Goal: Information Seeking & Learning: Learn about a topic

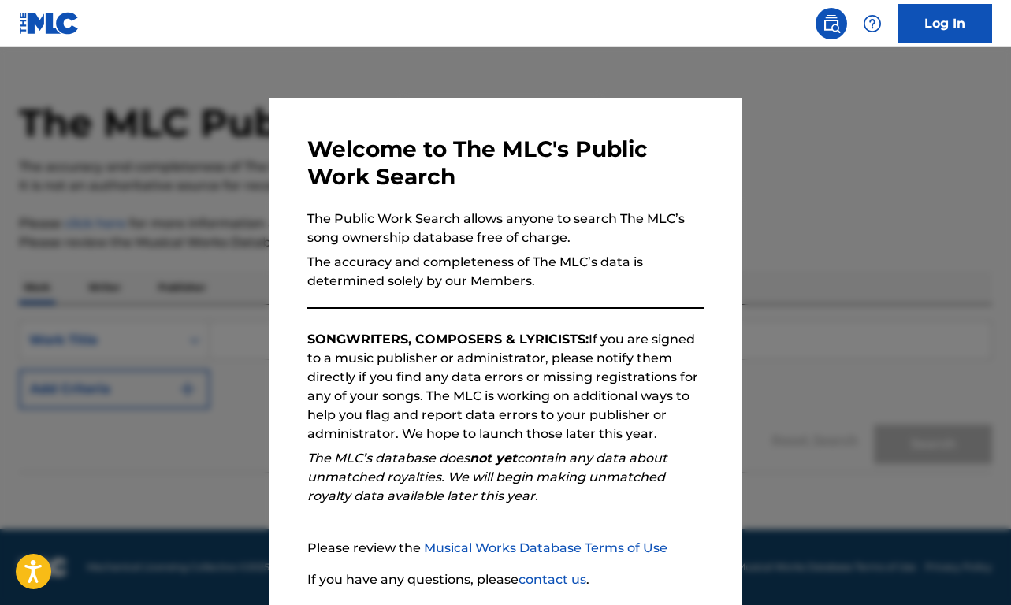
scroll to position [116, 0]
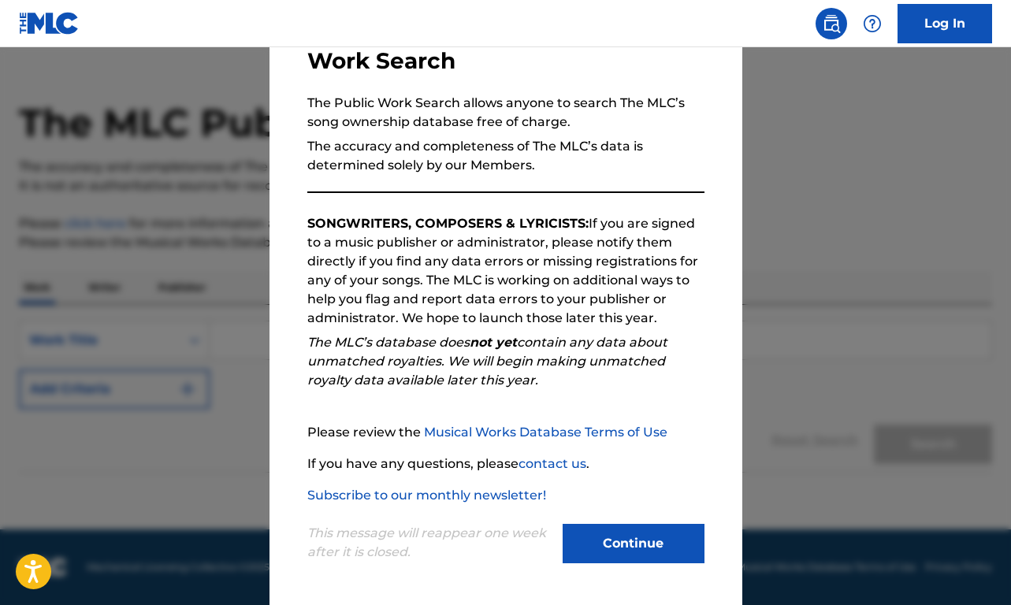
click at [592, 536] on button "Continue" at bounding box center [633, 543] width 142 height 39
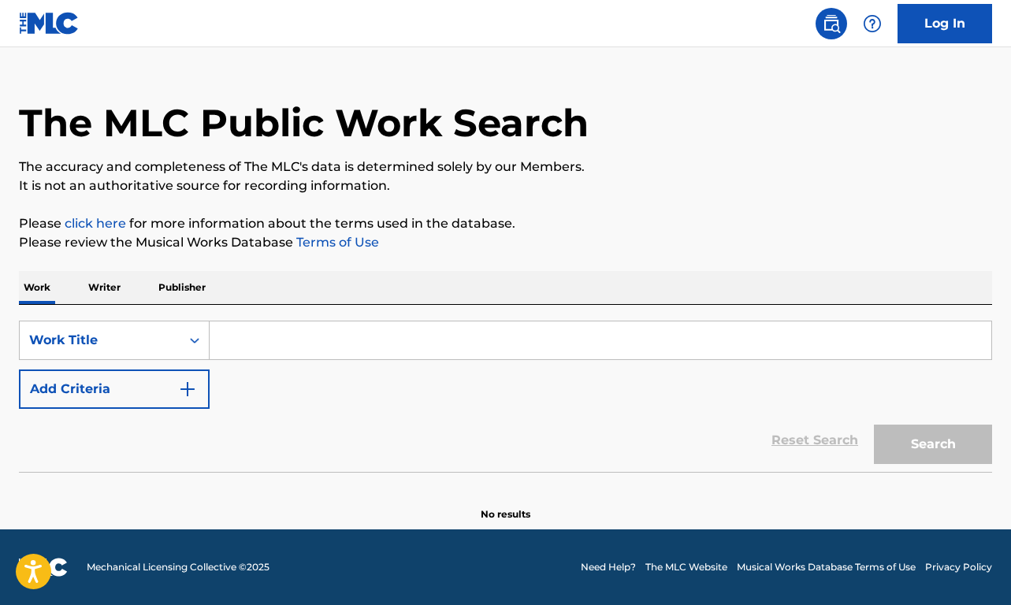
click at [121, 278] on p "Writer" at bounding box center [105, 287] width 42 height 33
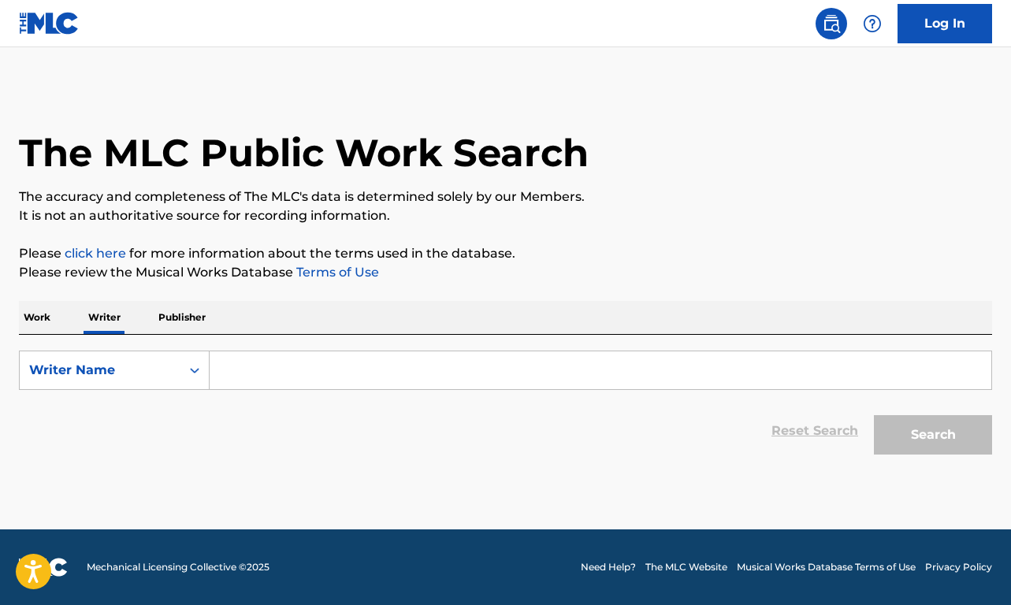
click at [28, 321] on p "Work" at bounding box center [37, 317] width 36 height 33
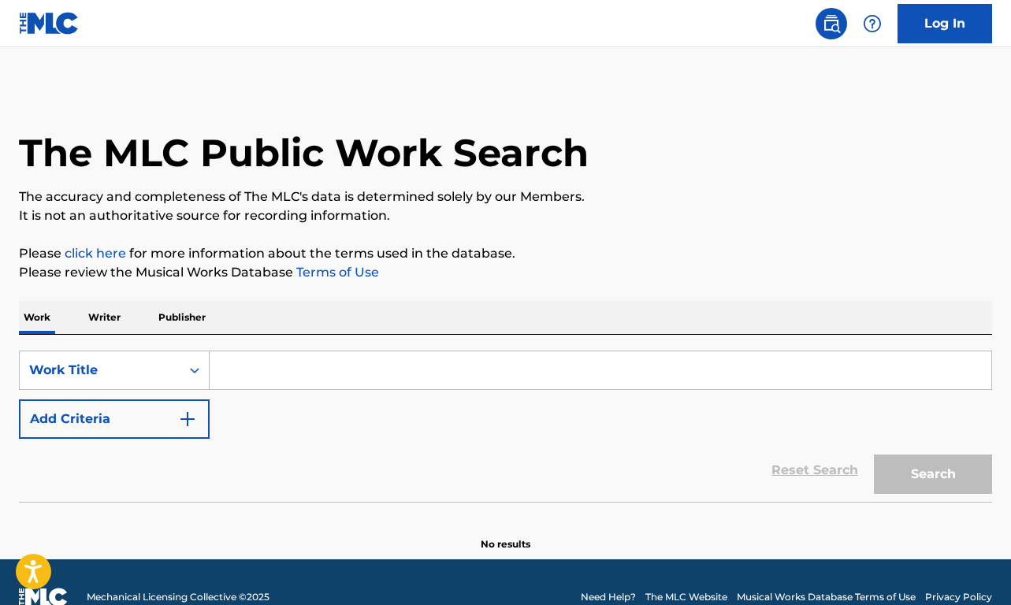
click at [290, 377] on input "Search Form" at bounding box center [600, 370] width 781 height 38
click at [106, 306] on p "Writer" at bounding box center [105, 317] width 42 height 33
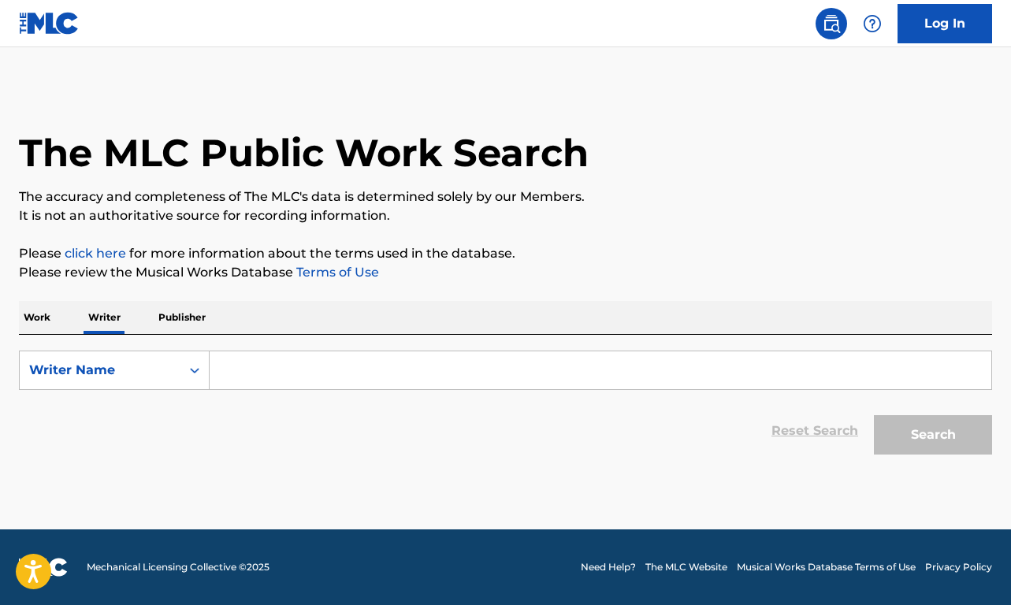
click at [288, 372] on input "Search Form" at bounding box center [600, 370] width 781 height 38
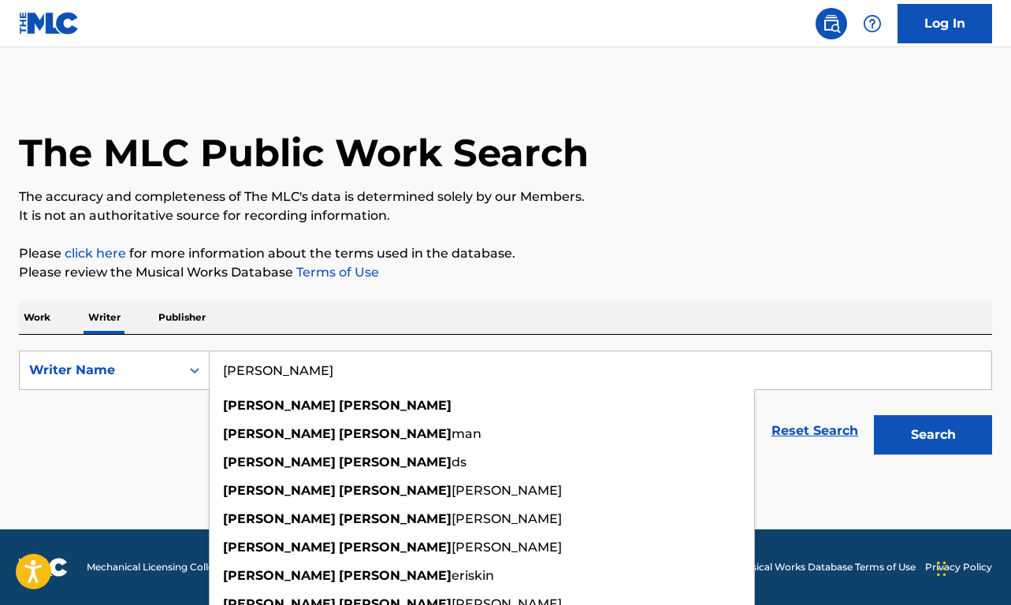
type input "[PERSON_NAME]"
click at [933, 435] on button "Search" at bounding box center [933, 434] width 118 height 39
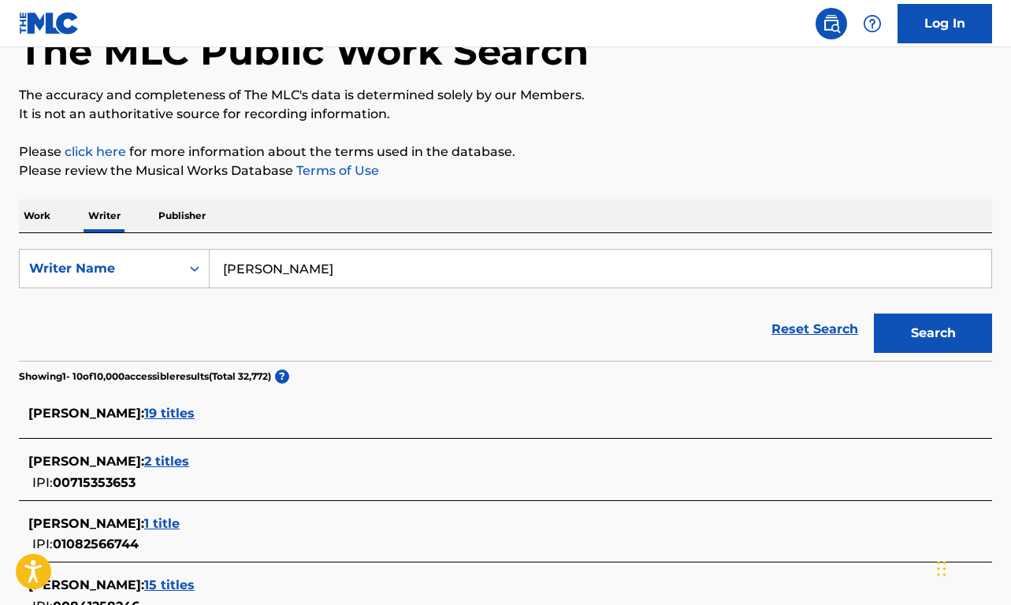
scroll to position [128, 0]
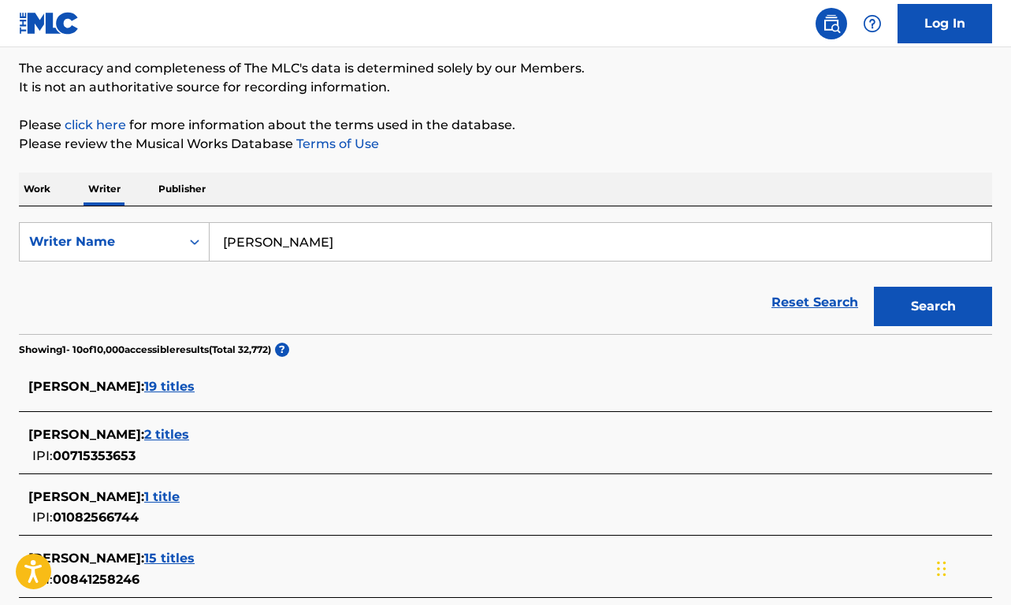
click at [137, 421] on div "JOSHUA LEE : 2 titles IPI: 00715353653" at bounding box center [505, 446] width 973 height 56
click at [144, 436] on span "2 titles" at bounding box center [166, 434] width 45 height 15
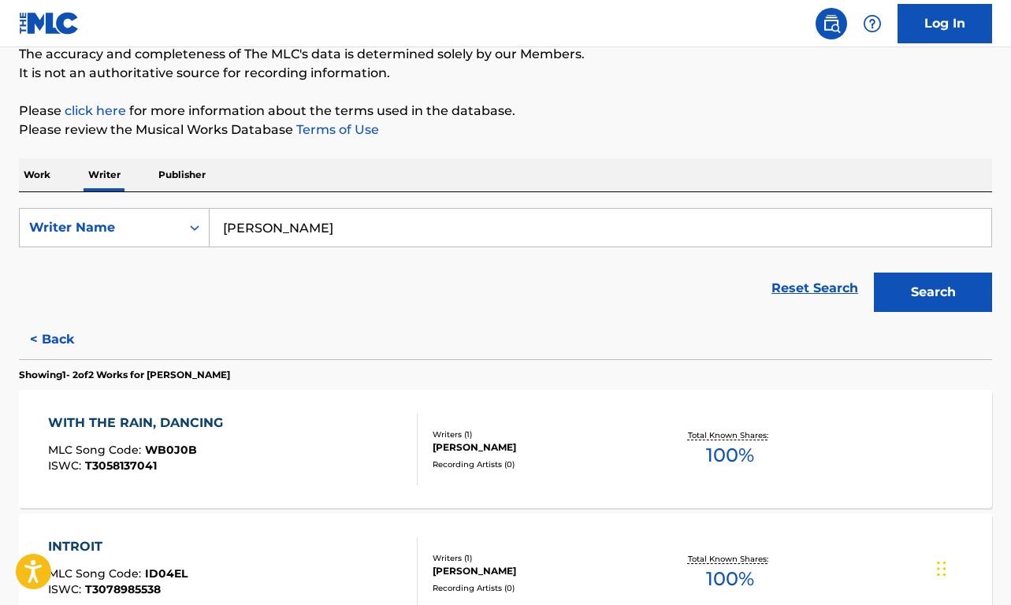
scroll to position [327, 0]
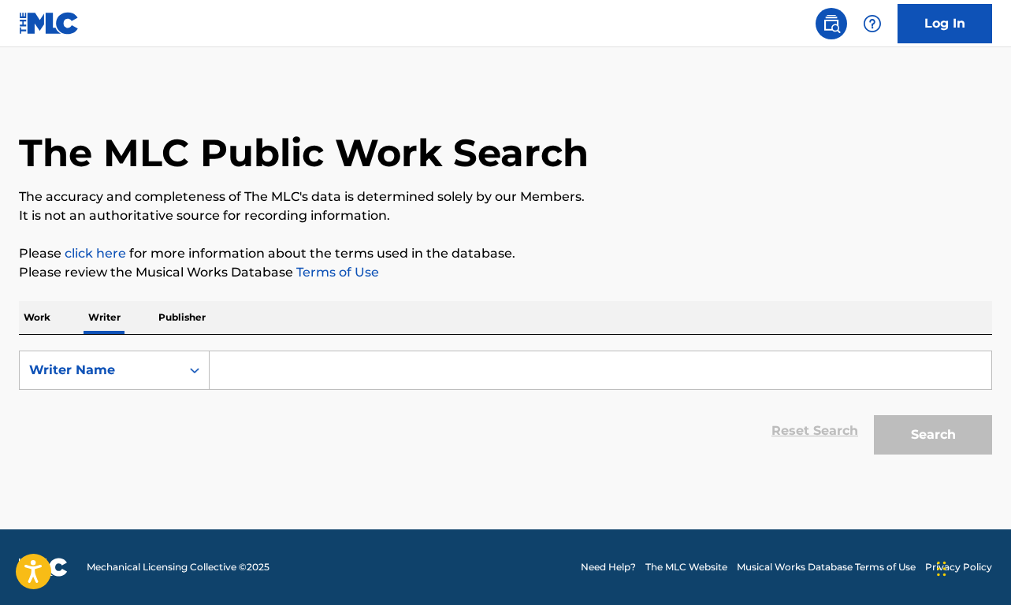
click at [288, 369] on input "Search Form" at bounding box center [600, 370] width 781 height 38
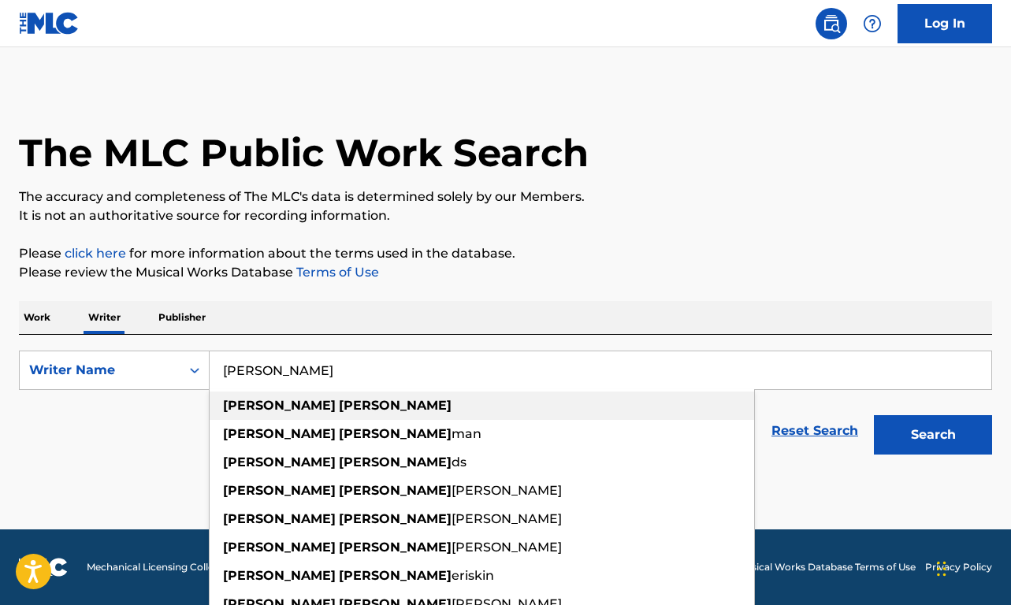
type input "[PERSON_NAME]"
click at [325, 408] on div "[PERSON_NAME]" at bounding box center [482, 406] width 544 height 28
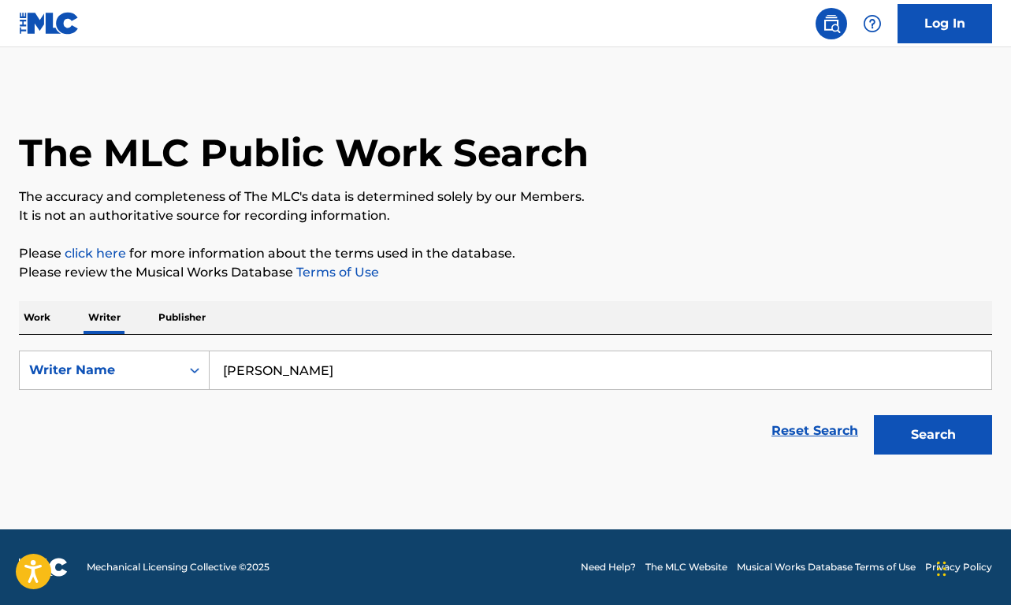
click at [908, 423] on button "Search" at bounding box center [933, 434] width 118 height 39
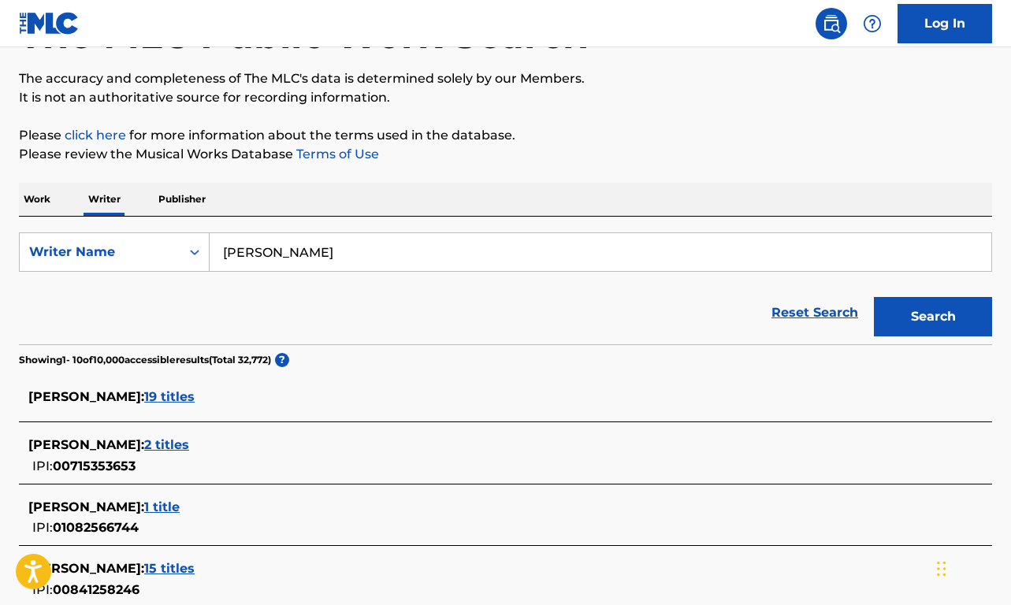
scroll to position [121, 0]
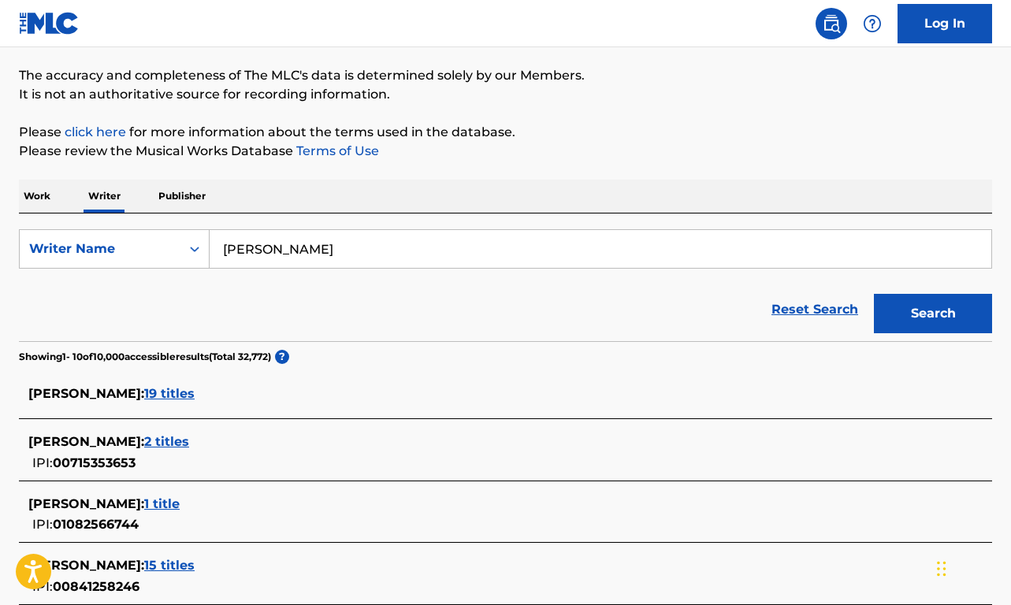
click at [144, 393] on span "19 titles" at bounding box center [169, 393] width 50 height 15
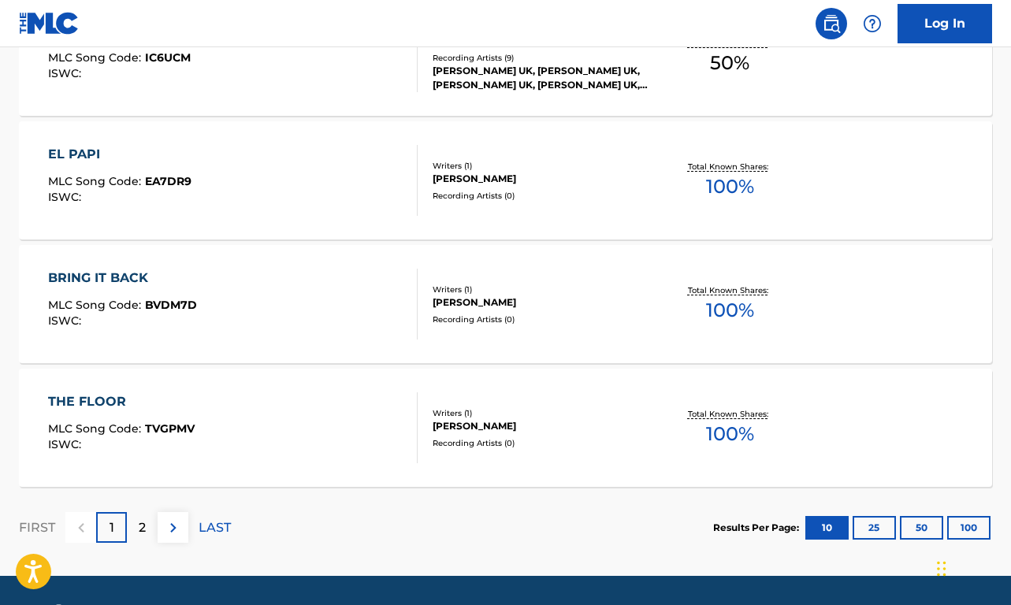
scroll to position [1323, 0]
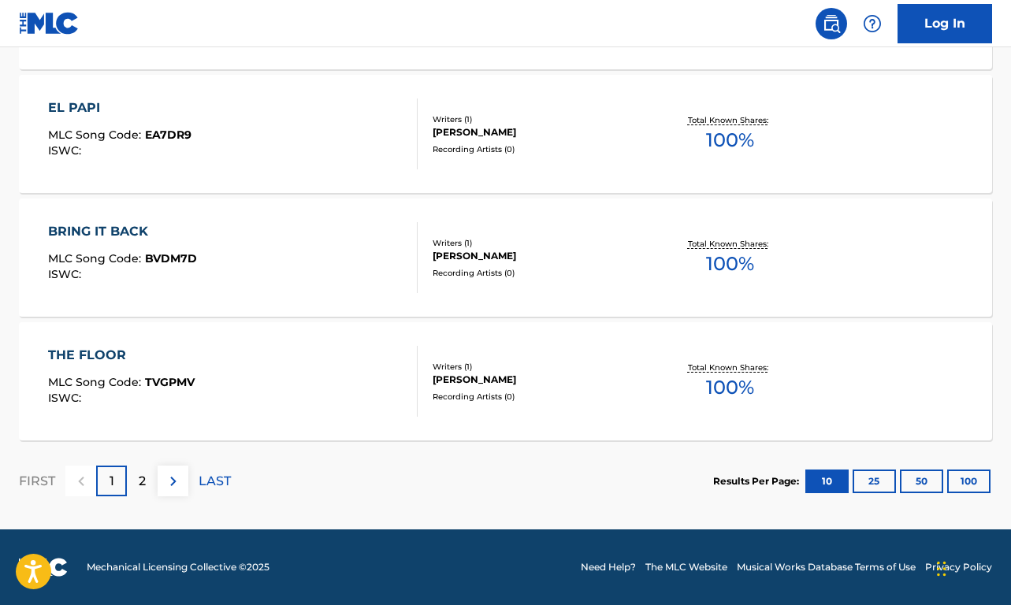
click at [148, 480] on div "2" at bounding box center [142, 481] width 31 height 31
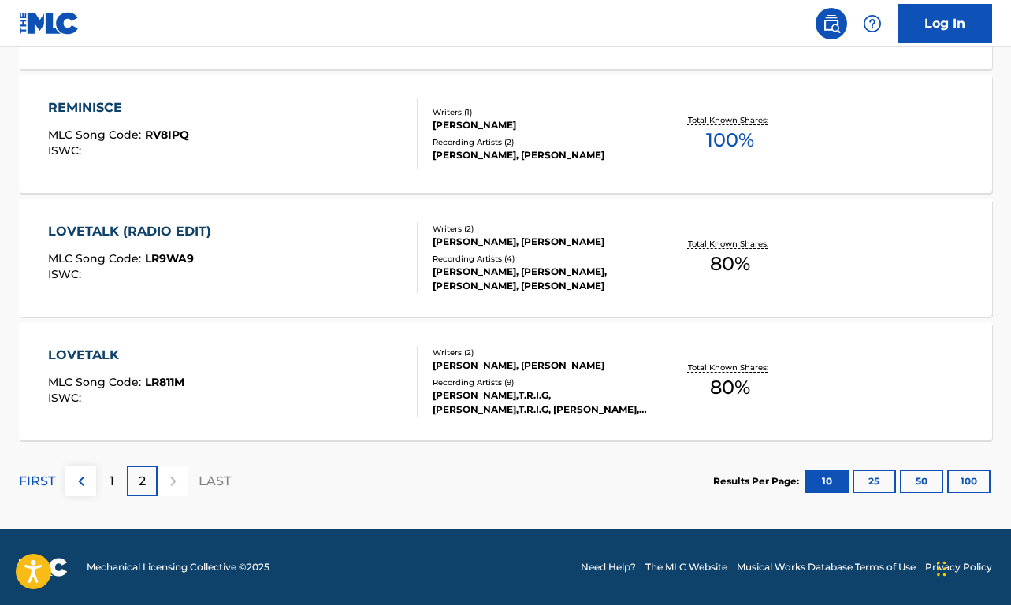
scroll to position [0, 0]
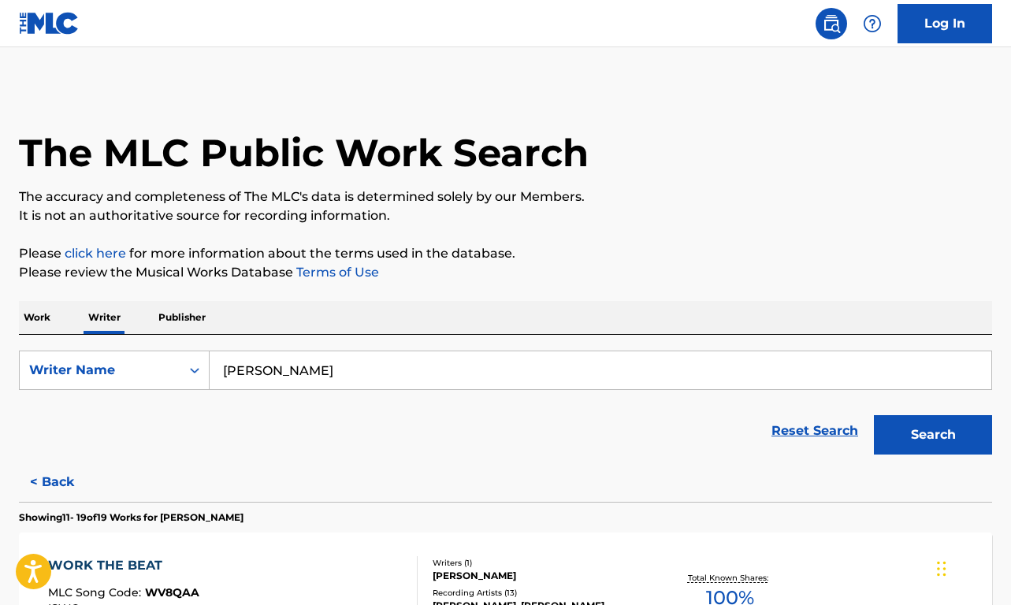
click at [58, 487] on button "< Back" at bounding box center [66, 481] width 95 height 39
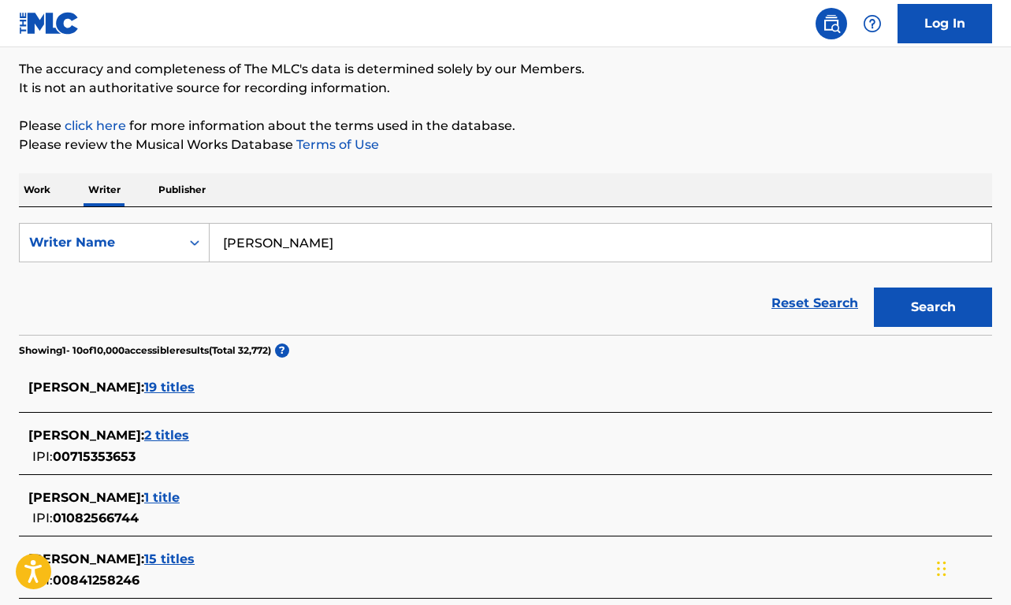
scroll to position [271, 0]
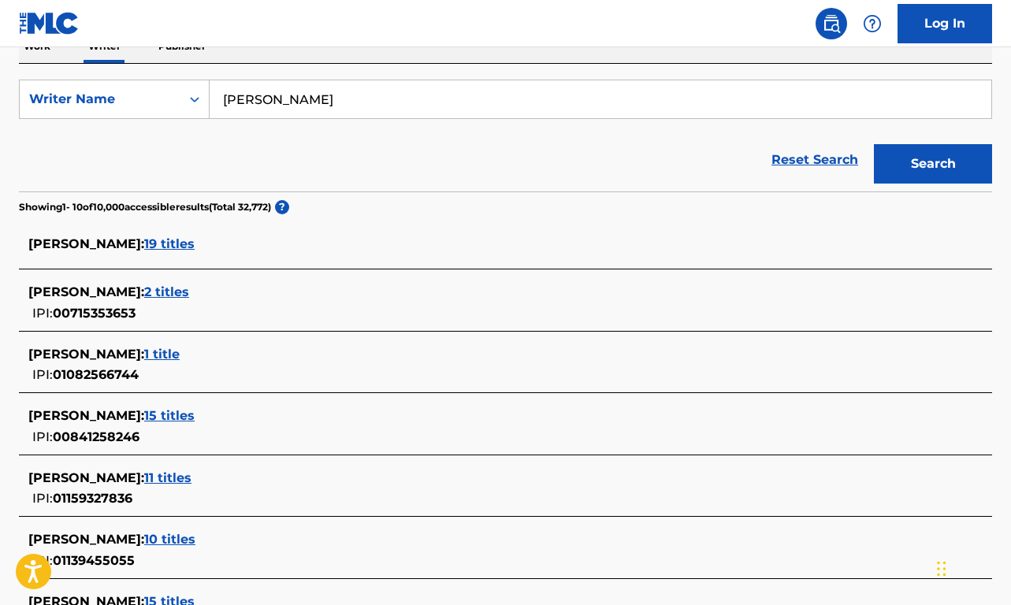
click at [158, 418] on span "15 titles" at bounding box center [169, 415] width 50 height 15
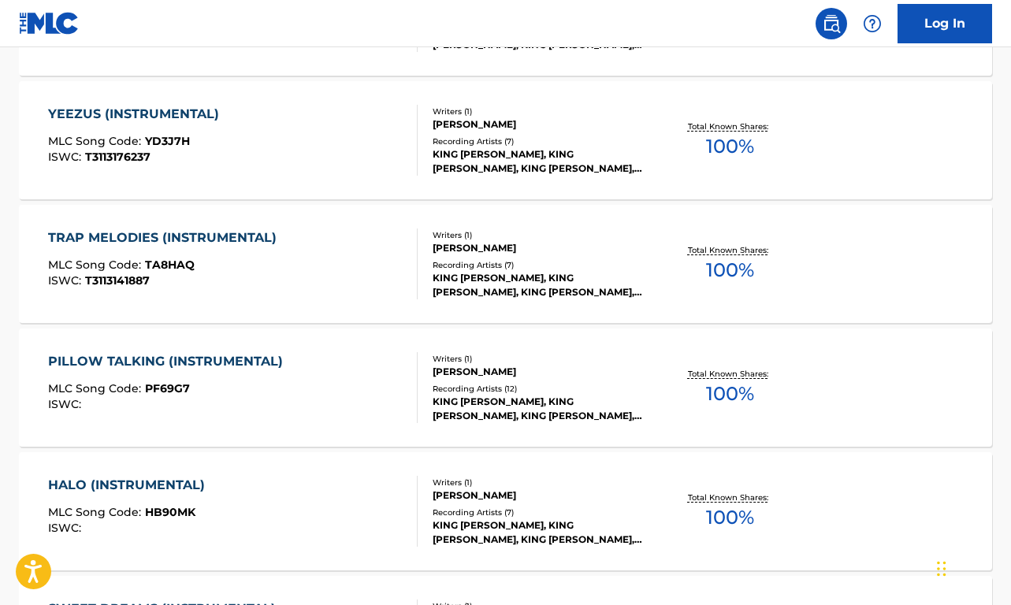
scroll to position [1323, 0]
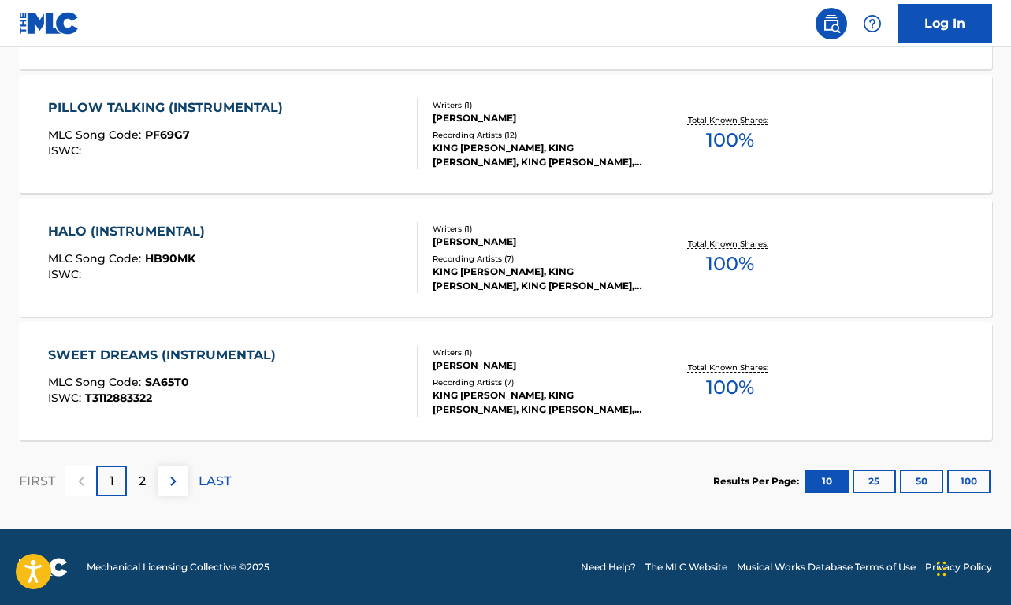
click at [147, 483] on div "2" at bounding box center [142, 481] width 31 height 31
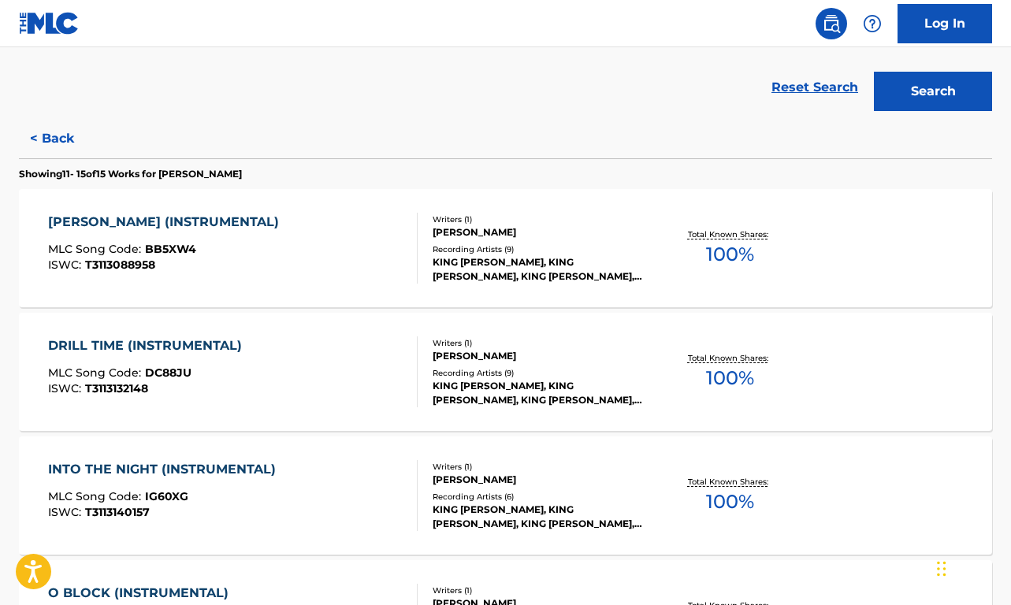
scroll to position [363, 0]
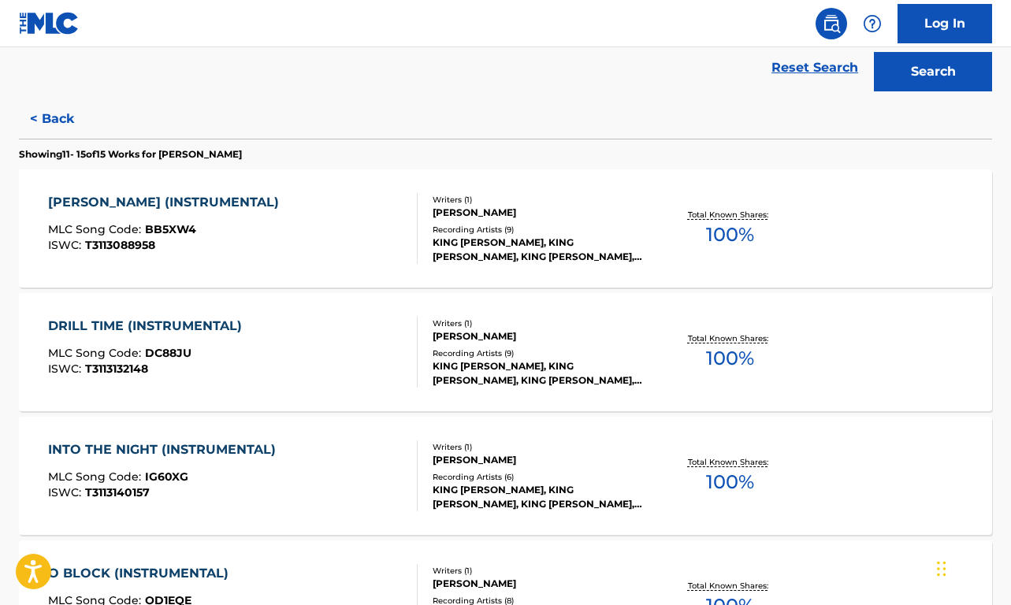
click at [71, 123] on button "< Back" at bounding box center [66, 118] width 95 height 39
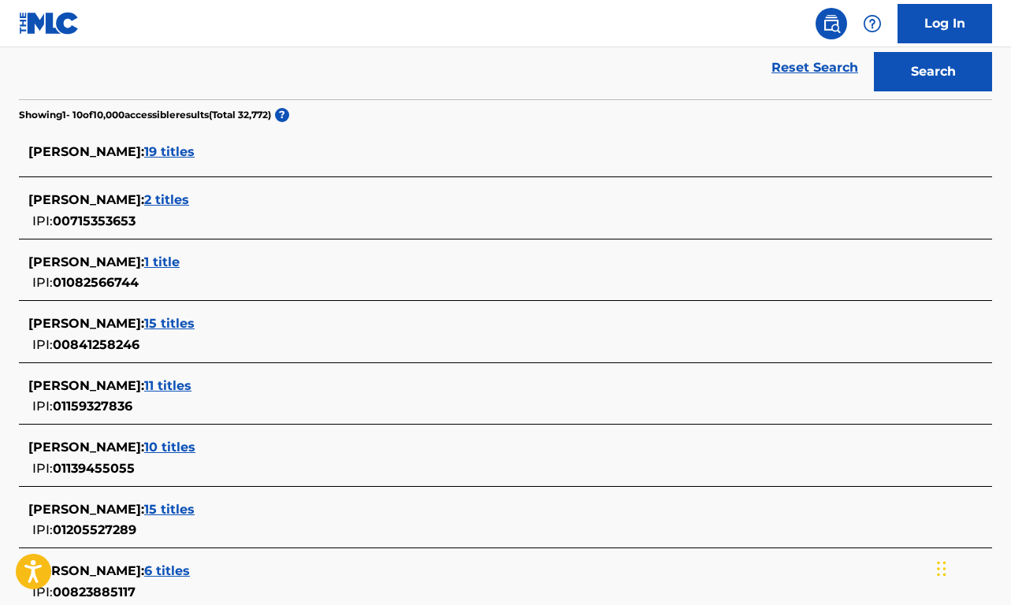
click at [144, 198] on span "2 titles" at bounding box center [166, 199] width 45 height 15
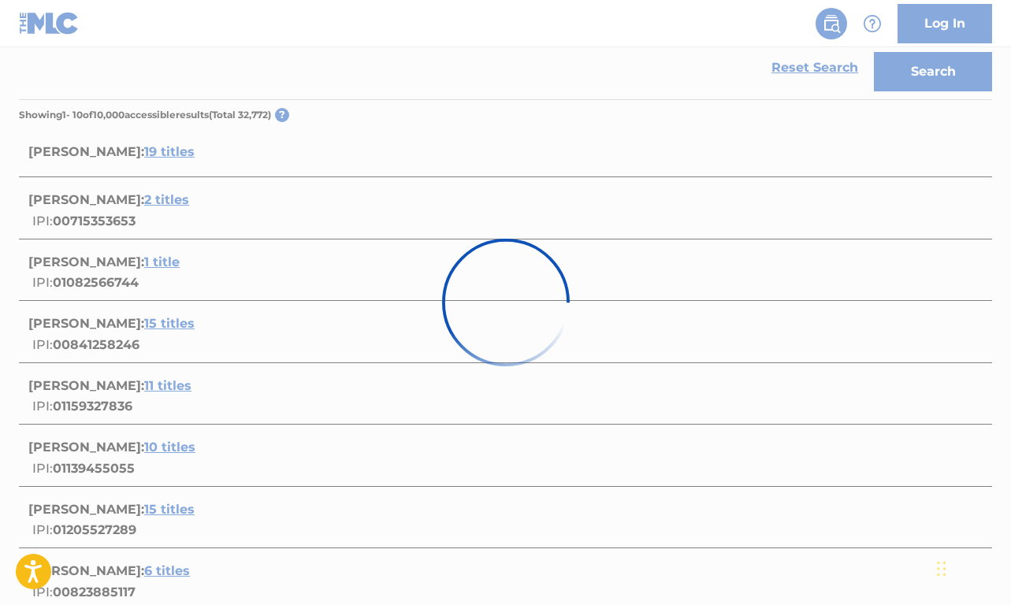
scroll to position [327, 0]
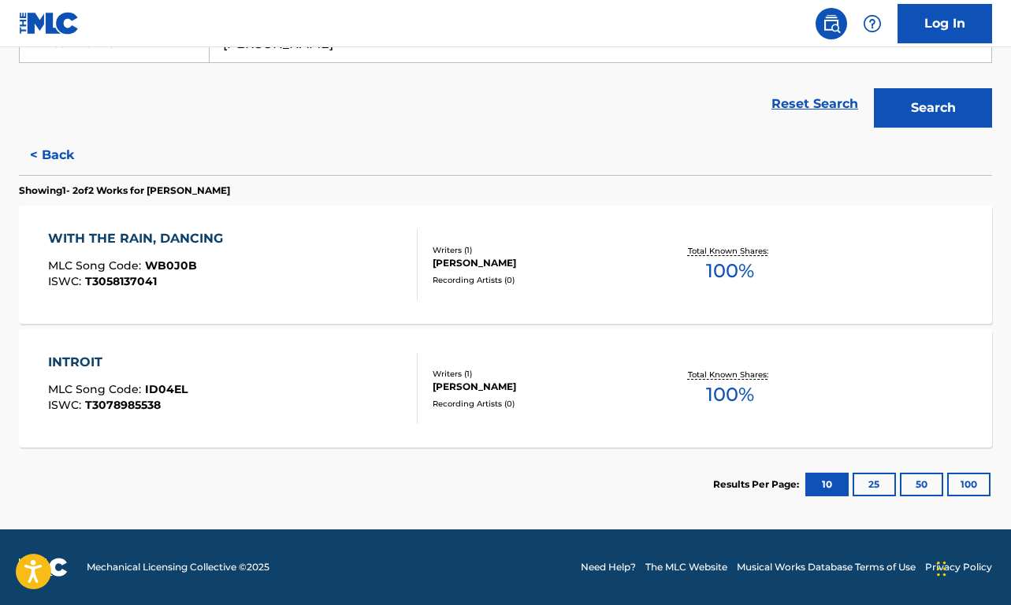
click at [65, 159] on button "< Back" at bounding box center [66, 154] width 95 height 39
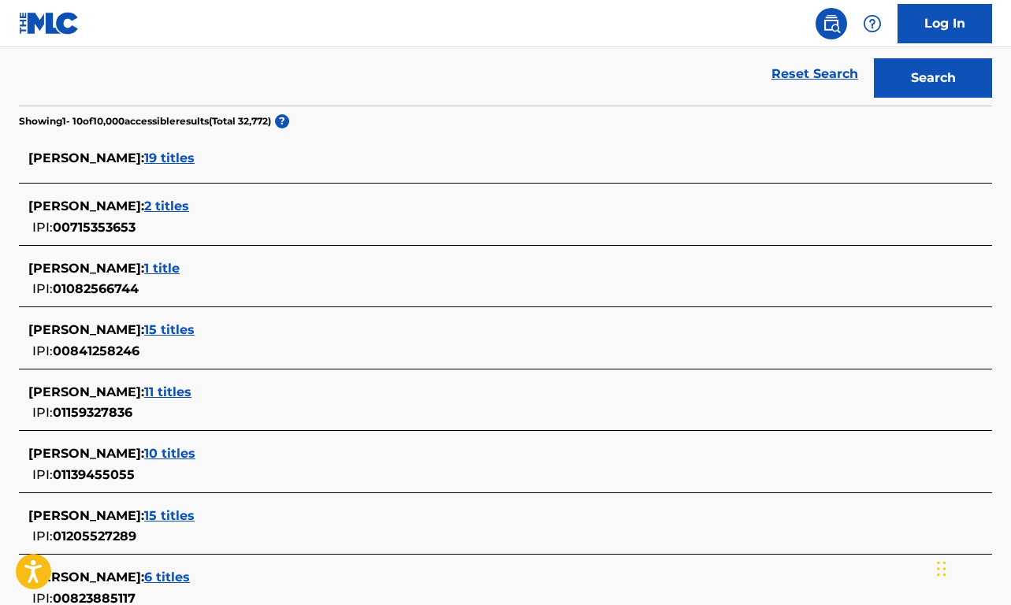
scroll to position [360, 0]
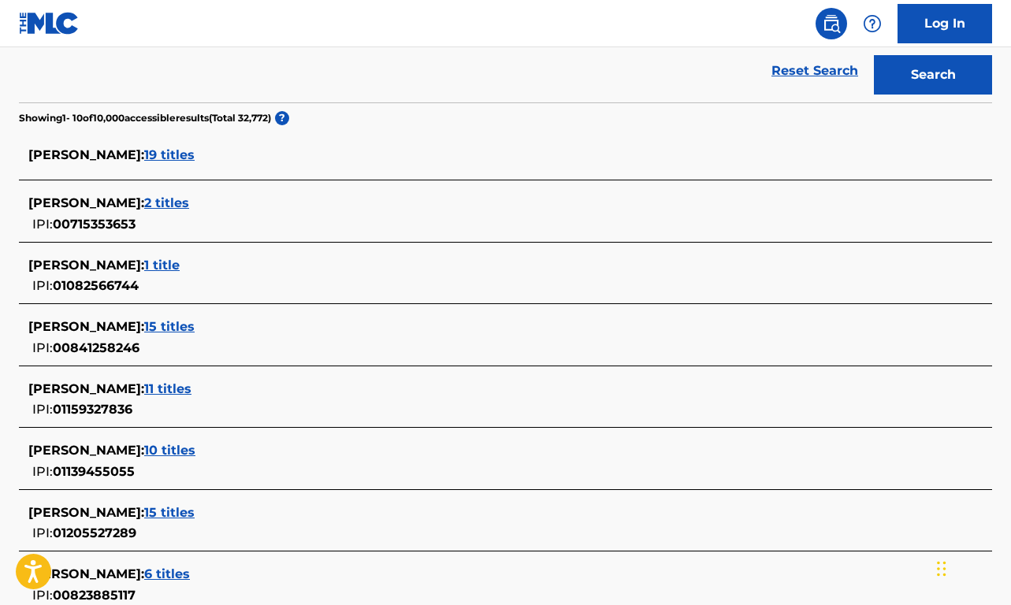
click at [150, 449] on span "10 titles" at bounding box center [169, 450] width 51 height 15
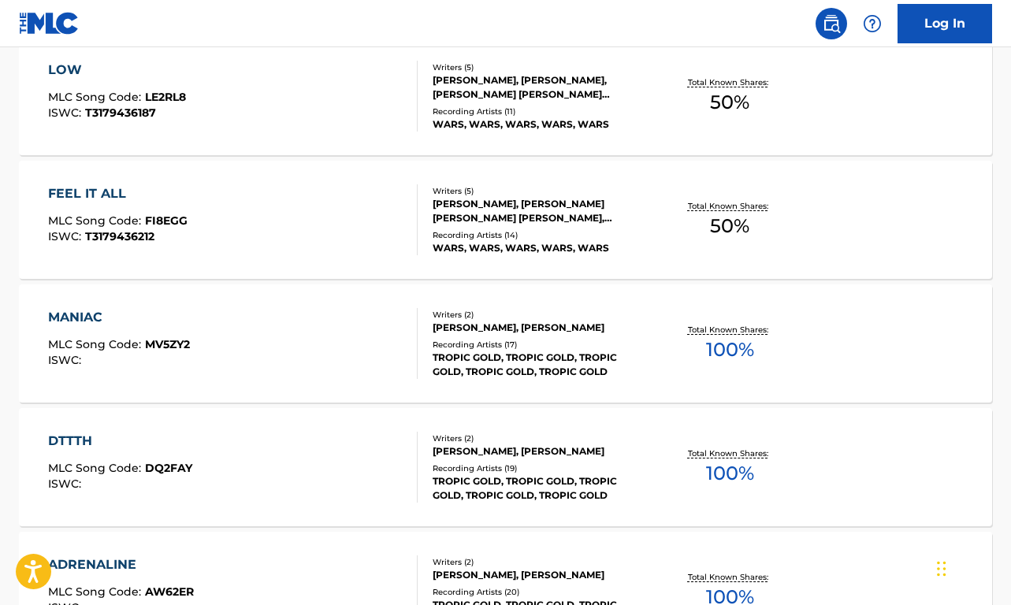
scroll to position [0, 0]
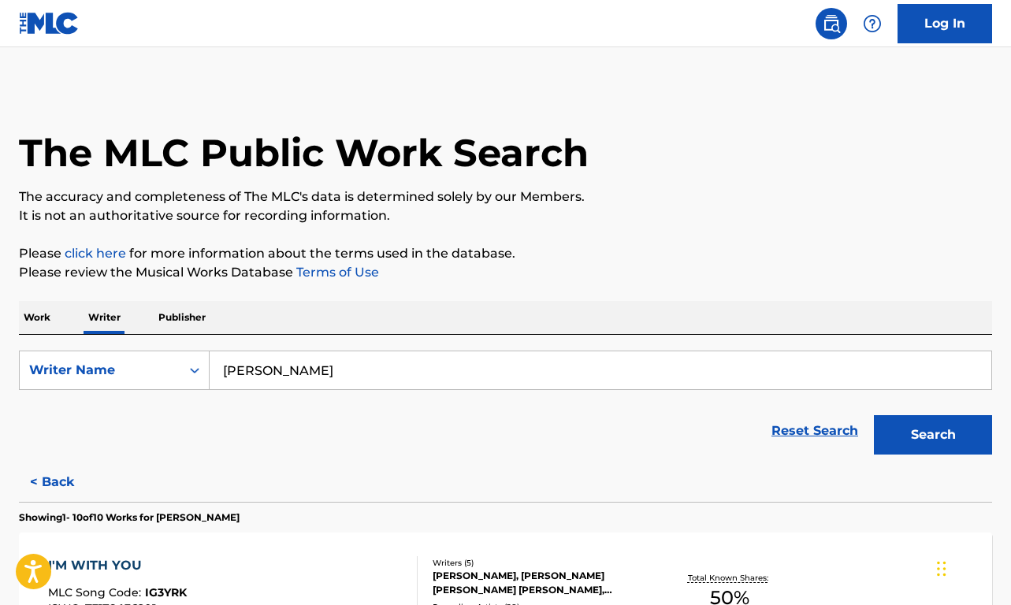
click at [39, 320] on p "Work" at bounding box center [37, 317] width 36 height 33
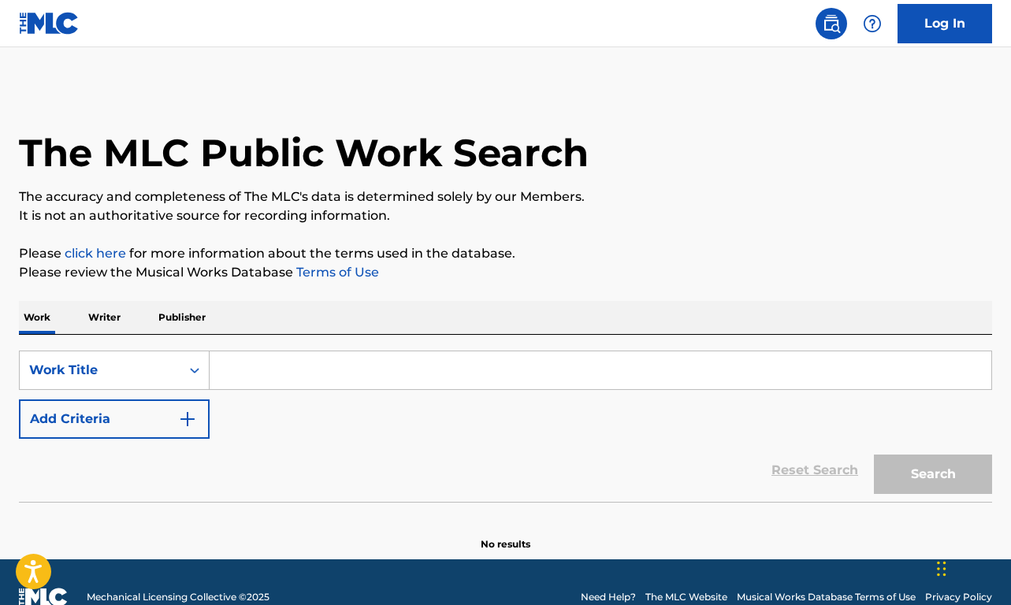
click at [275, 376] on input "Search Form" at bounding box center [600, 370] width 781 height 38
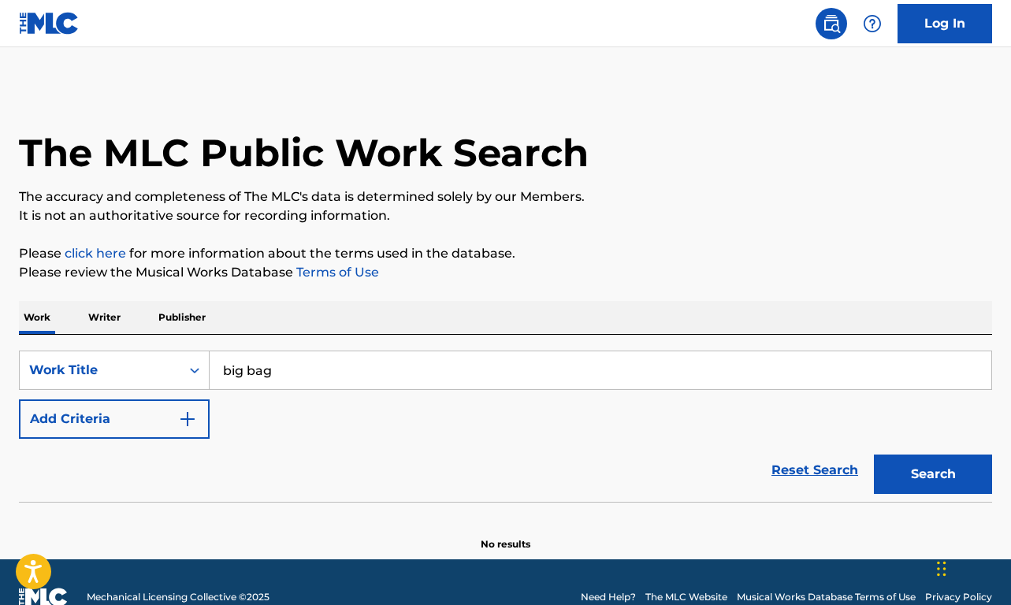
type input "big bag"
click at [134, 429] on button "Add Criteria" at bounding box center [114, 418] width 191 height 39
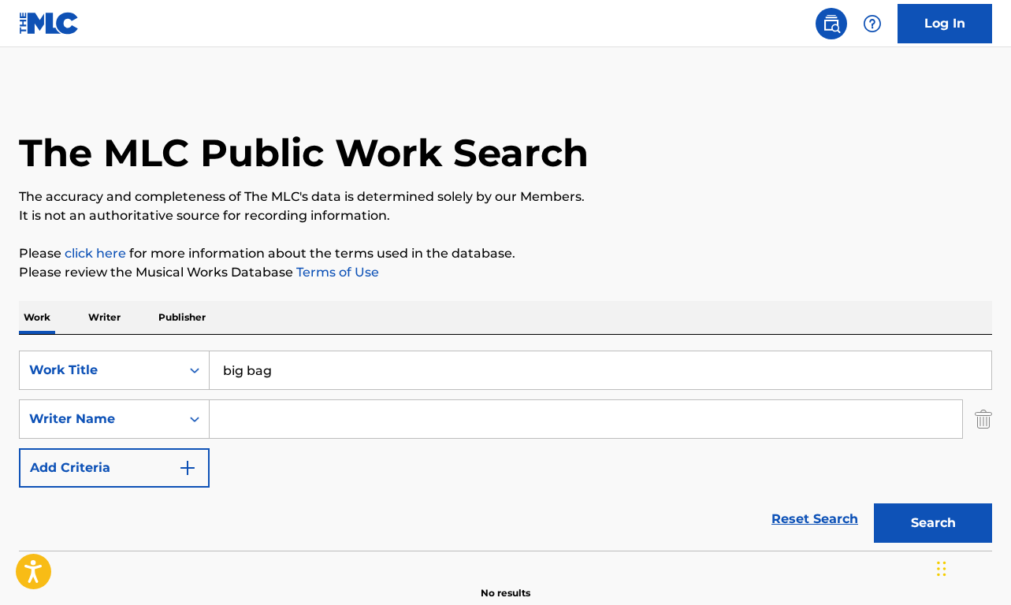
click at [262, 417] on input "Search Form" at bounding box center [586, 419] width 752 height 38
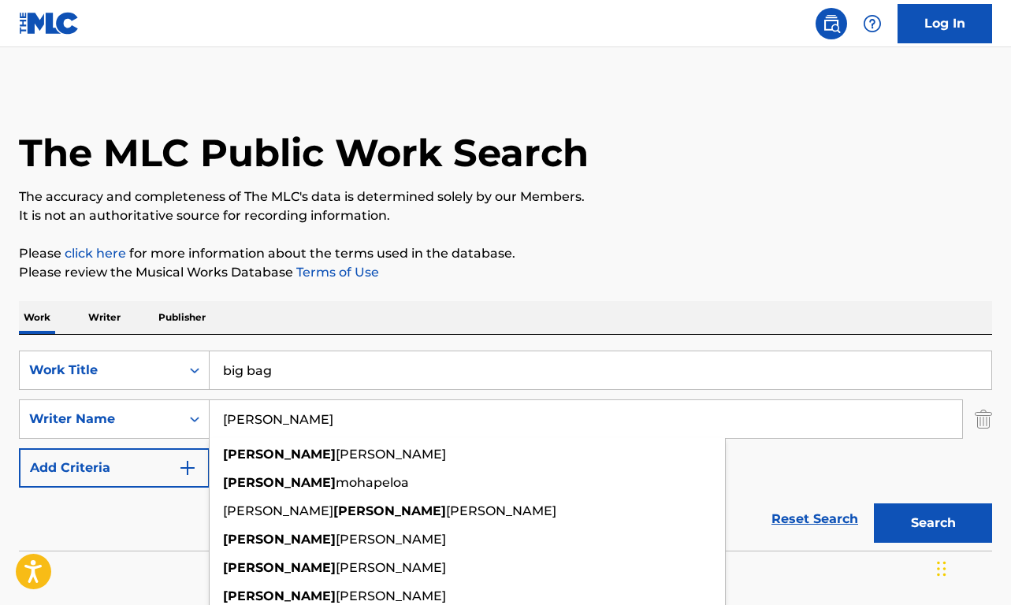
type input "[PERSON_NAME]"
click at [933, 523] on button "Search" at bounding box center [933, 522] width 118 height 39
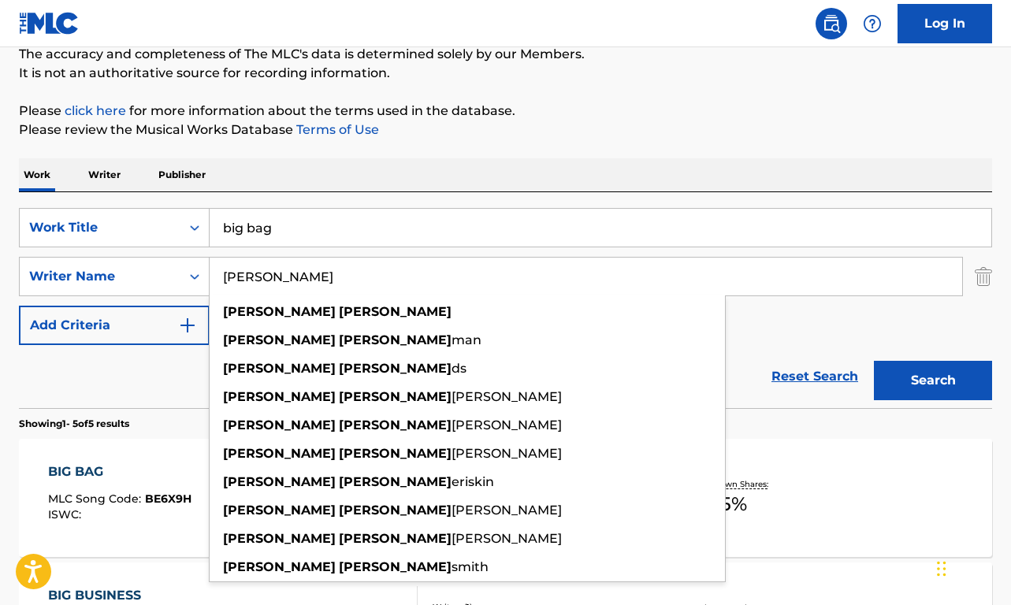
scroll to position [296, 0]
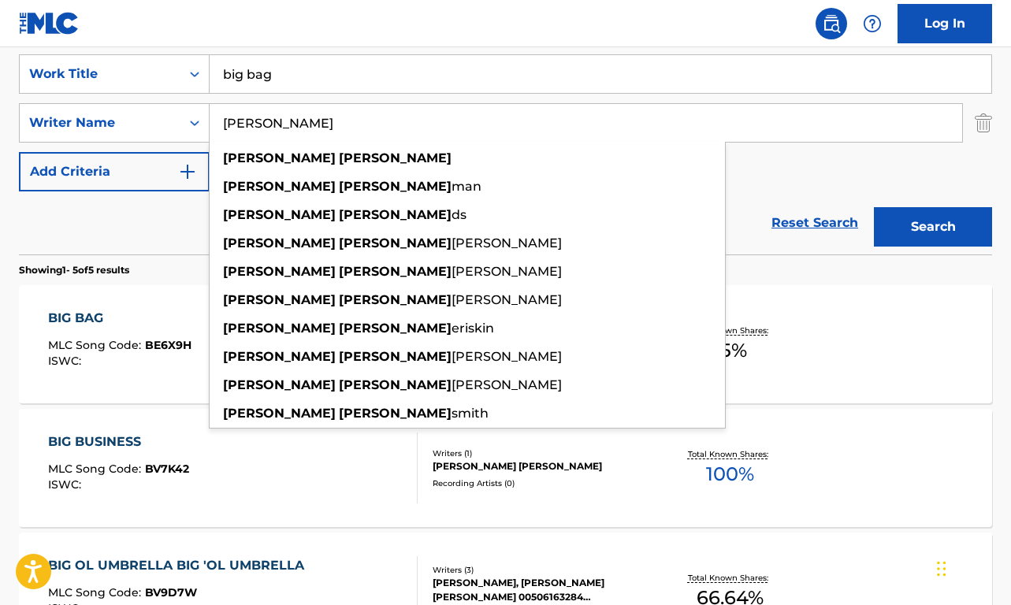
click at [134, 255] on section "Showing 1 - 5 of 5 results" at bounding box center [505, 265] width 973 height 23
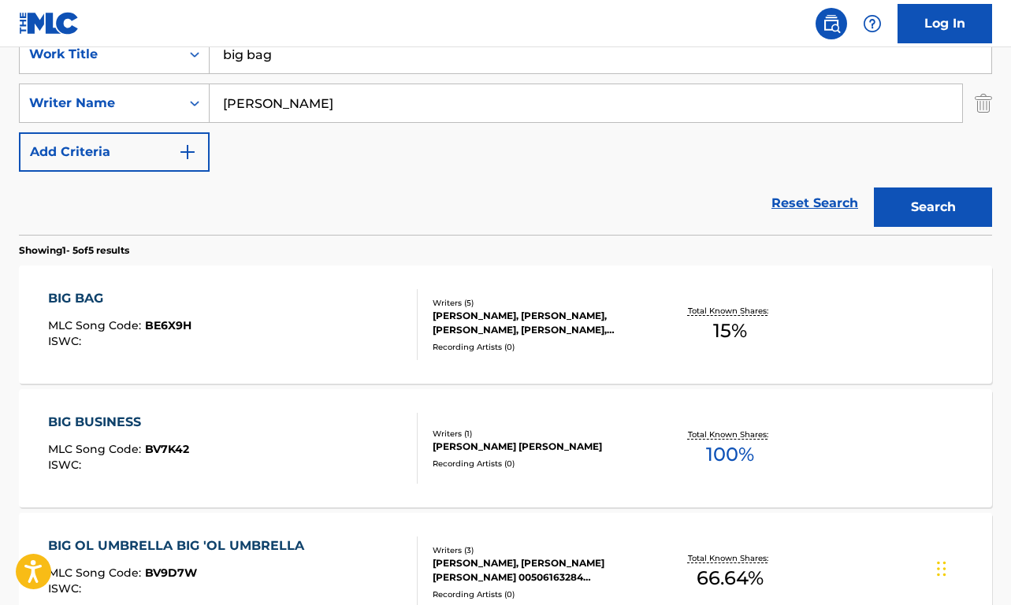
scroll to position [336, 0]
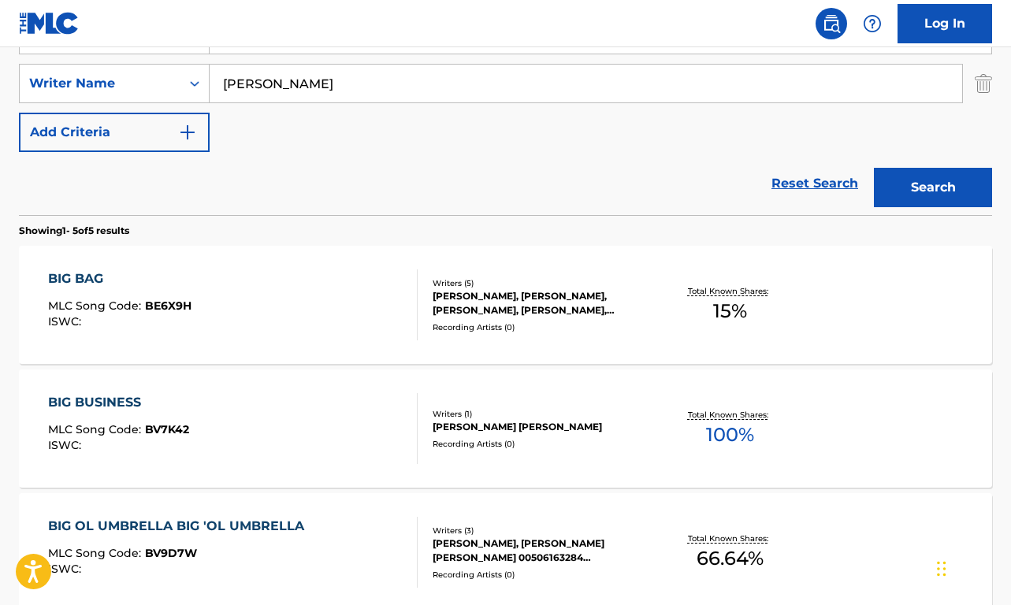
click at [165, 306] on span "BE6X9H" at bounding box center [168, 306] width 46 height 14
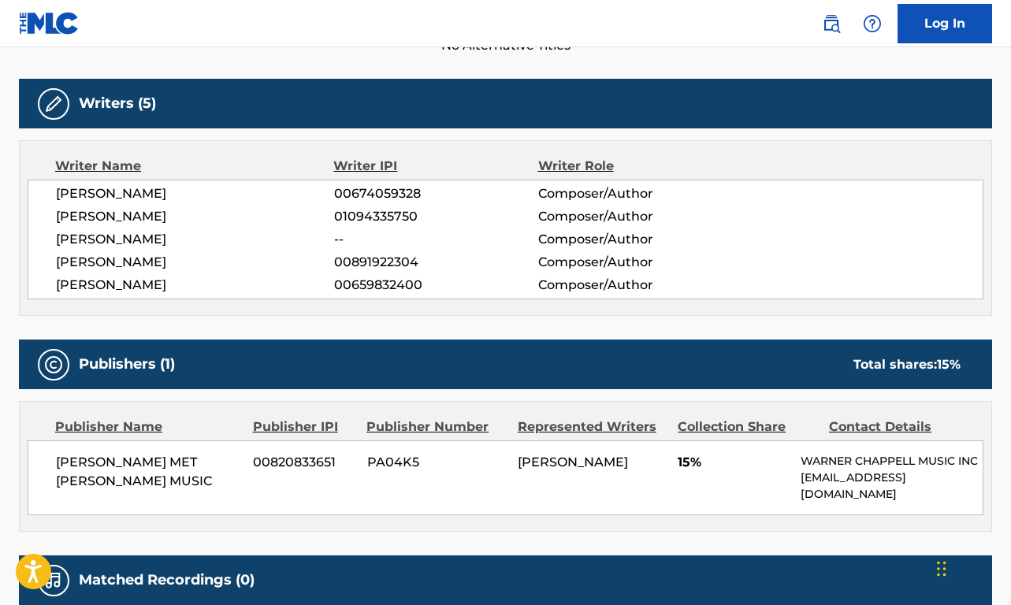
scroll to position [505, 0]
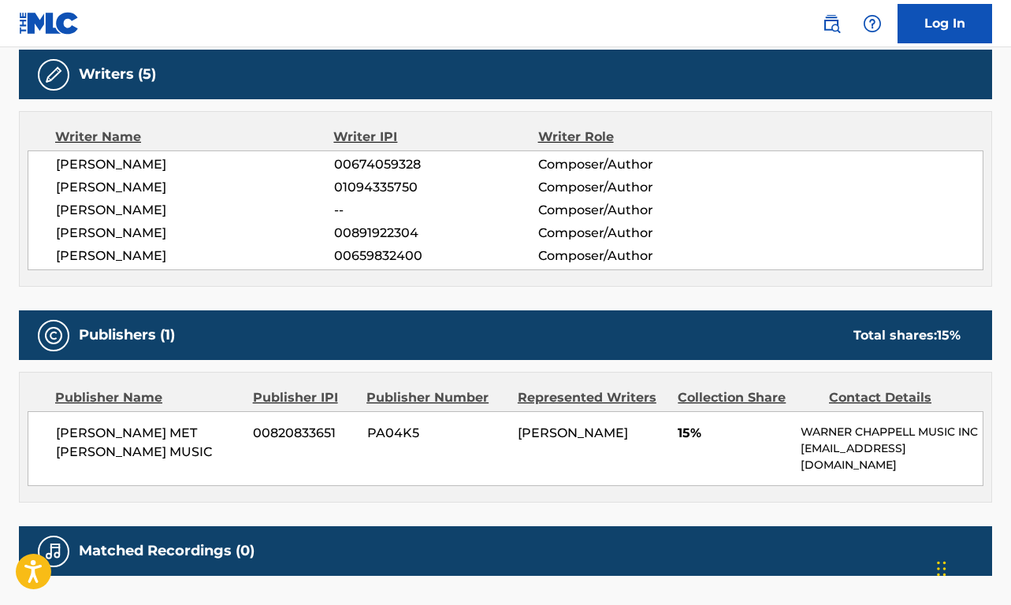
drag, startPoint x: 54, startPoint y: 233, endPoint x: 185, endPoint y: 236, distance: 130.8
click at [184, 236] on div "[PERSON_NAME] 00674059328 Composer/Author [PERSON_NAME] 01094335750 Composer/Au…" at bounding box center [506, 210] width 956 height 120
copy span "[PERSON_NAME]"
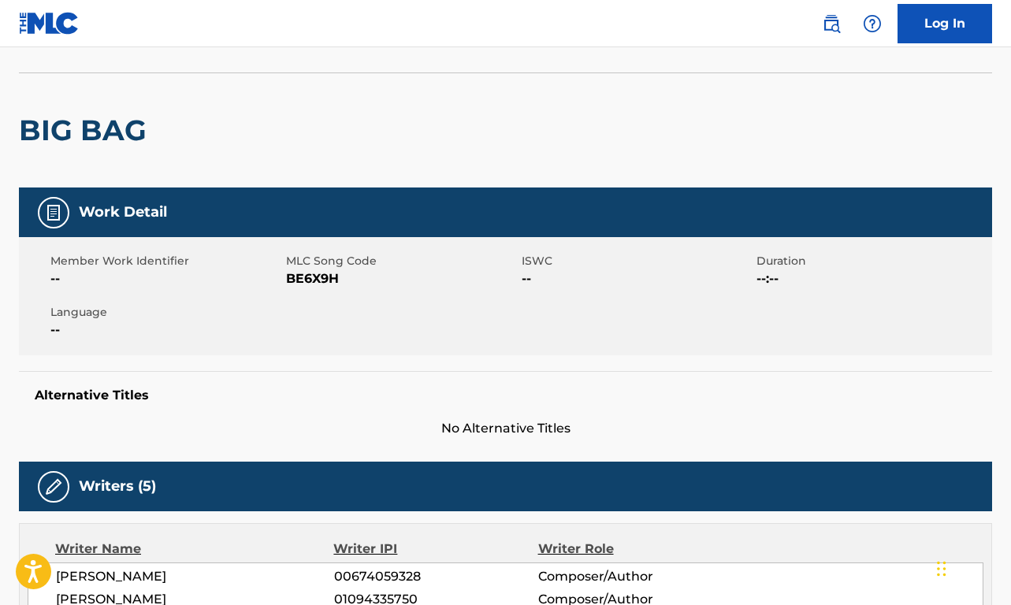
scroll to position [0, 0]
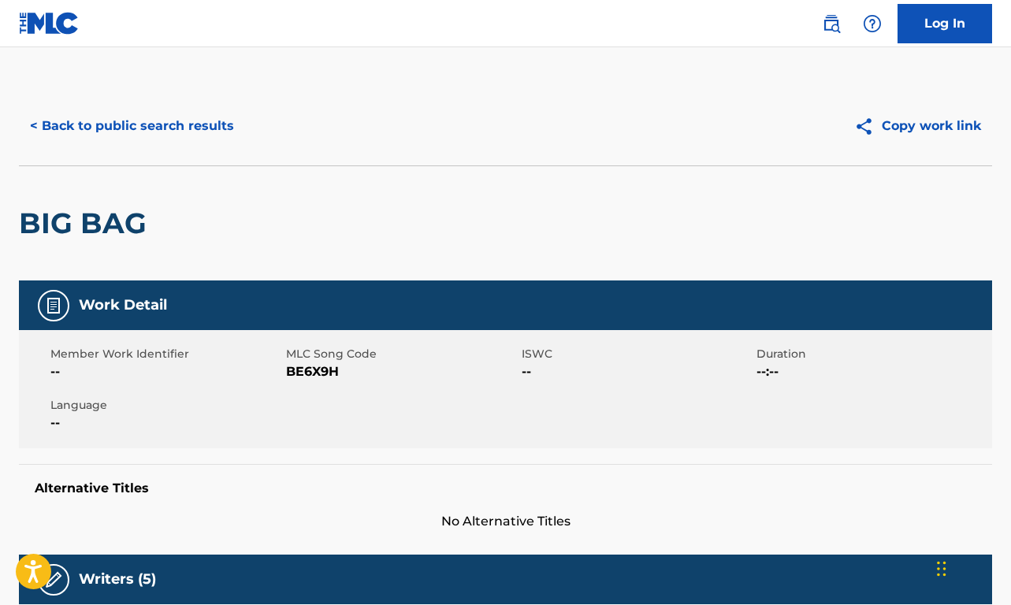
click at [95, 140] on button "< Back to public search results" at bounding box center [132, 125] width 226 height 39
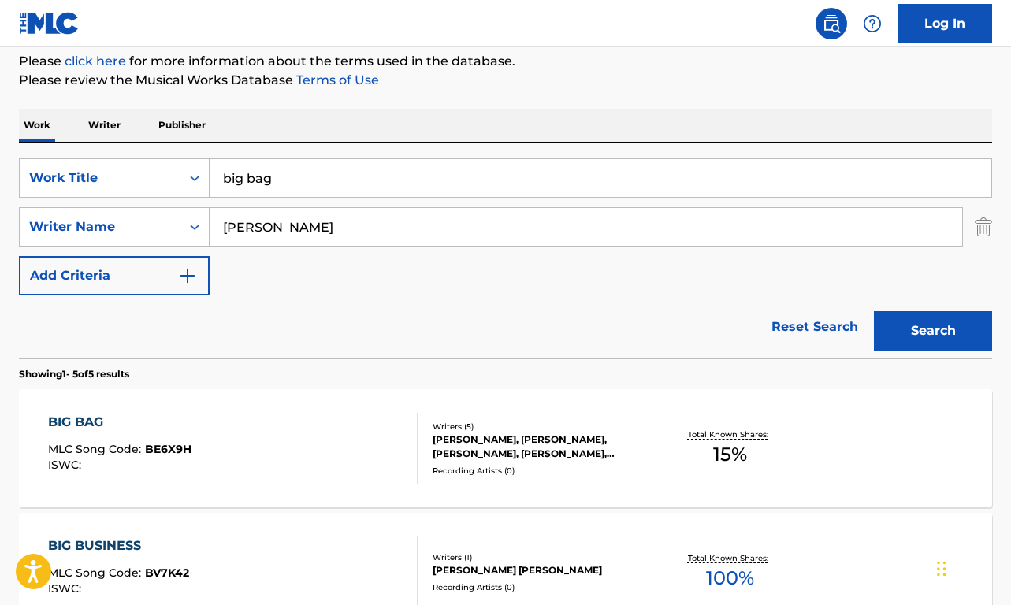
scroll to position [180, 0]
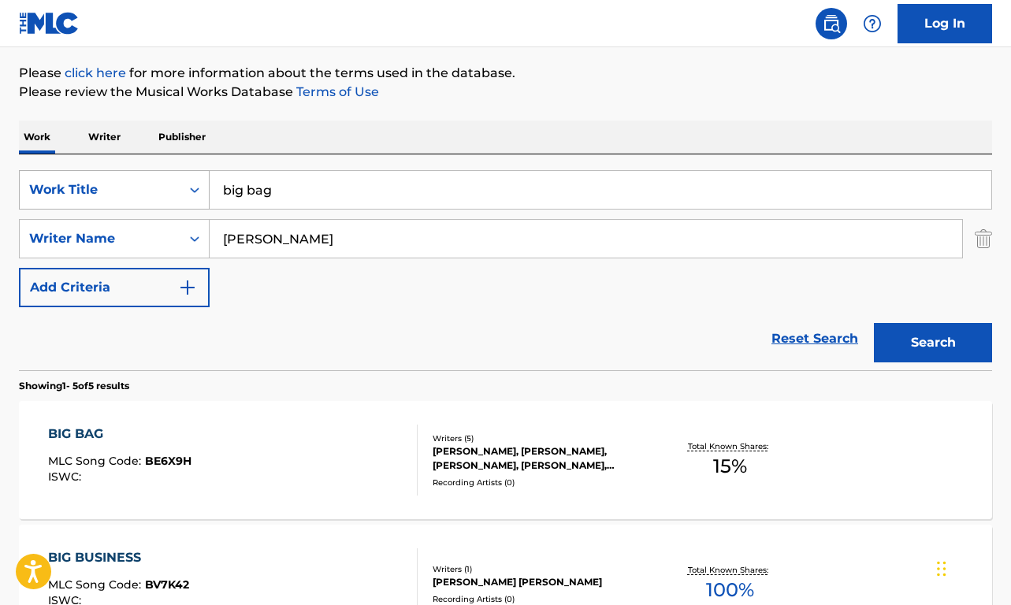
drag, startPoint x: 191, startPoint y: 185, endPoint x: 167, endPoint y: 183, distance: 23.8
click at [166, 183] on div "SearchWithCriteria64433ed2-5410-4915-bd9f-9887dc81f95a Work Title big bag" at bounding box center [505, 189] width 973 height 39
click at [99, 139] on p "Writer" at bounding box center [105, 137] width 42 height 33
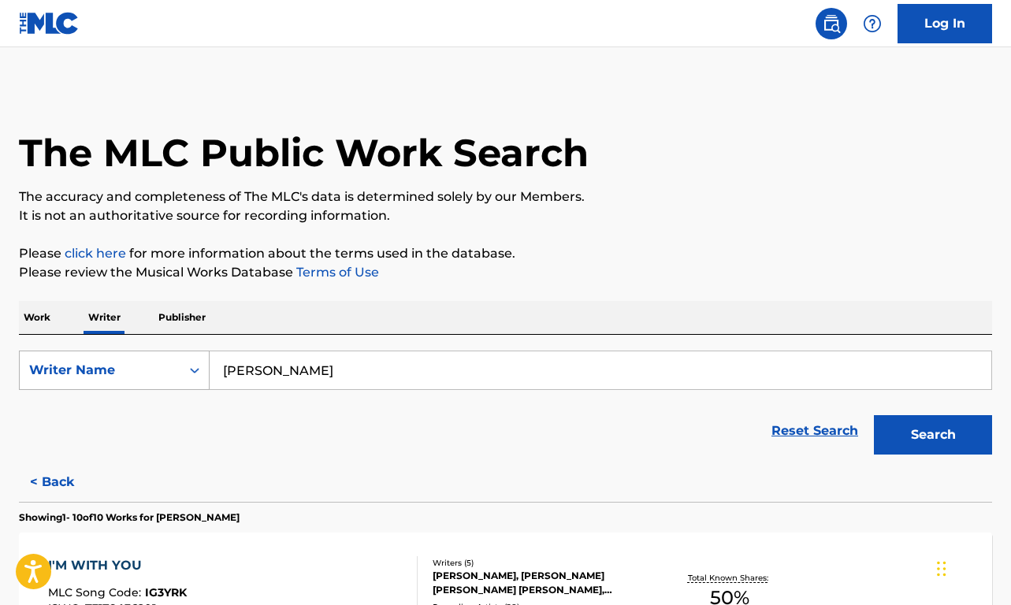
drag, startPoint x: 329, startPoint y: 381, endPoint x: 143, endPoint y: 373, distance: 186.1
click at [143, 373] on div "SearchWithCriteria8960b872-e379-42c6-b484-aa1ffbf8ace1 Writer Name [PERSON_NAME]" at bounding box center [505, 370] width 973 height 39
paste input "[PERSON_NAME]"
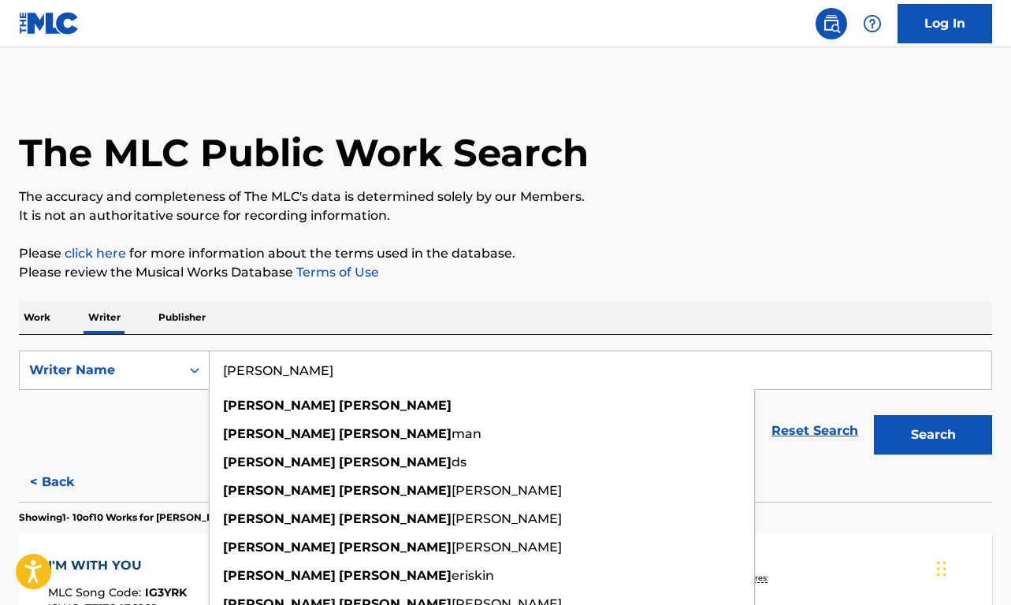
type input "[PERSON_NAME]"
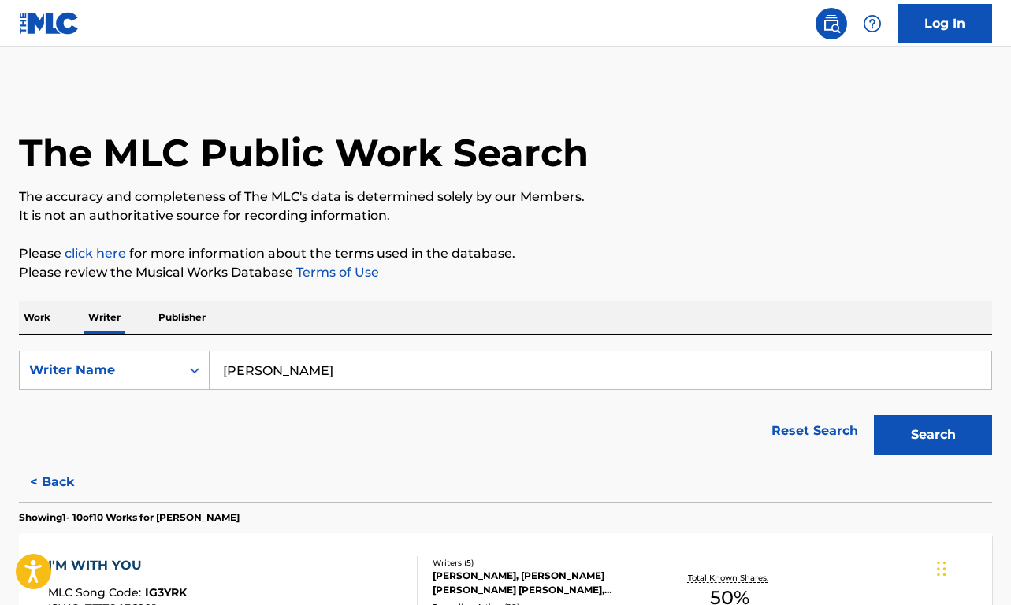
click at [943, 418] on button "Search" at bounding box center [933, 434] width 118 height 39
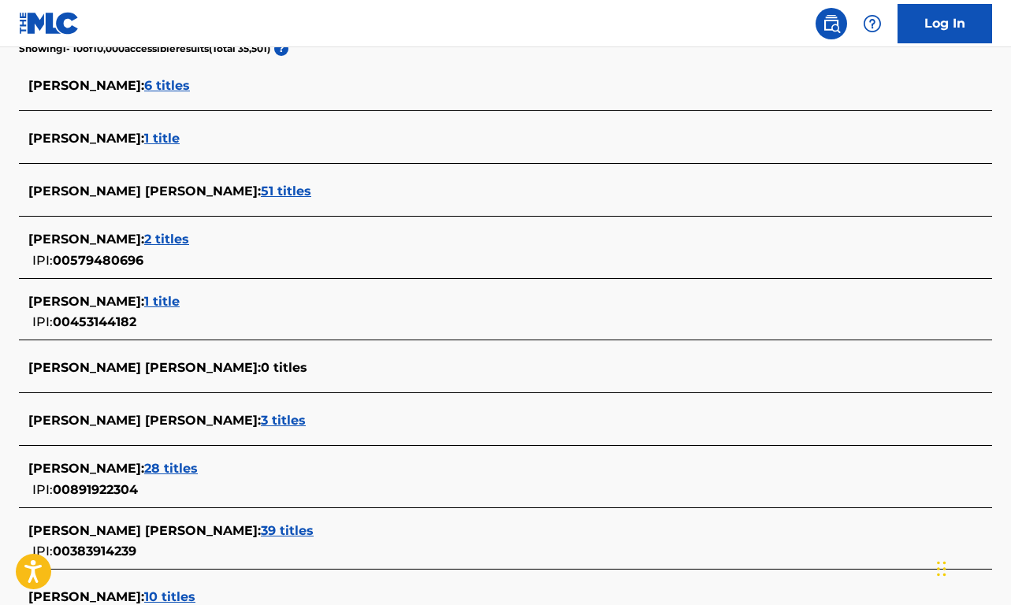
scroll to position [474, 0]
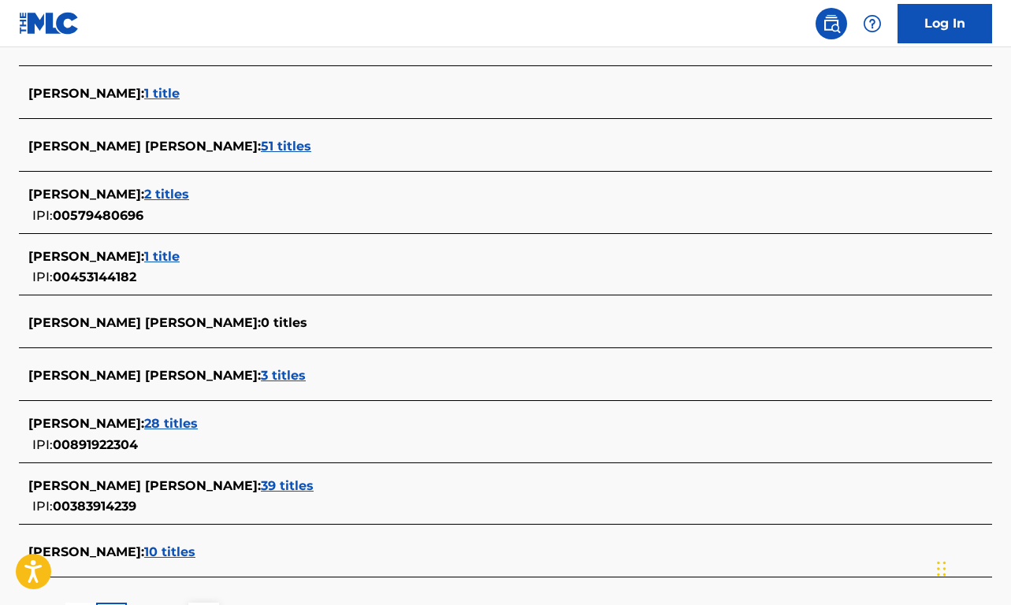
click at [180, 429] on span "28 titles" at bounding box center [171, 423] width 54 height 15
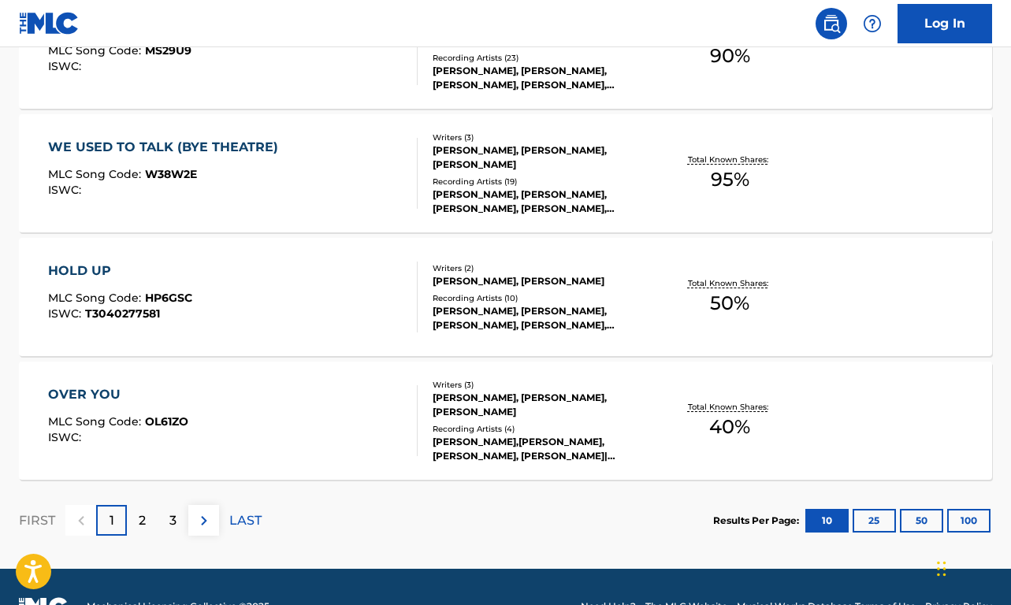
scroll to position [0, 0]
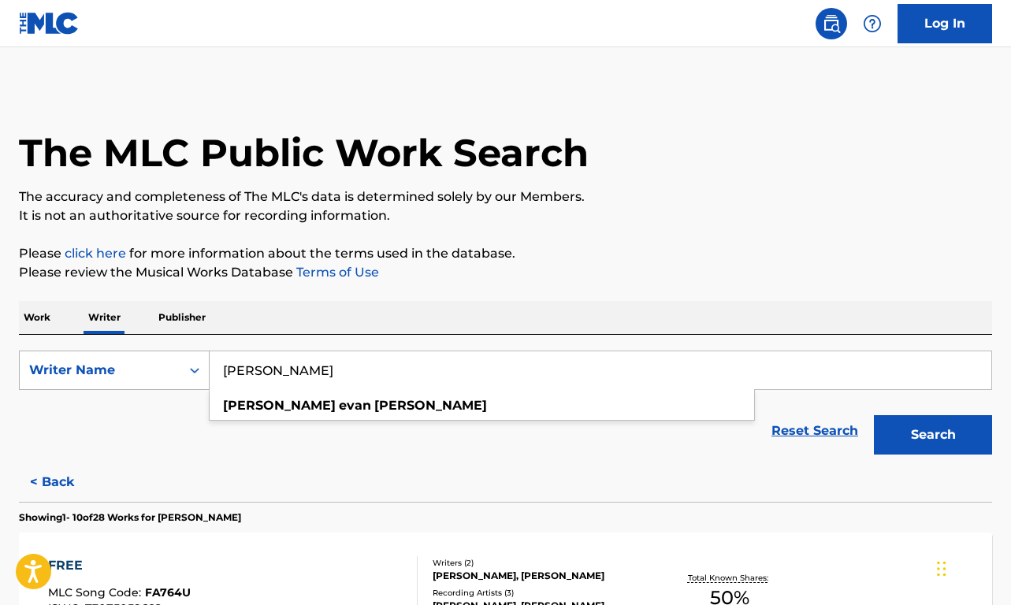
drag, startPoint x: 410, startPoint y: 362, endPoint x: 176, endPoint y: 389, distance: 235.6
click at [176, 389] on div "SearchWithCriteria8960b872-e379-42c6-b484-aa1ffbf8ace1 Writer Name [PERSON_NAME…" at bounding box center [505, 370] width 973 height 39
click at [815, 421] on link "Reset Search" at bounding box center [814, 431] width 102 height 35
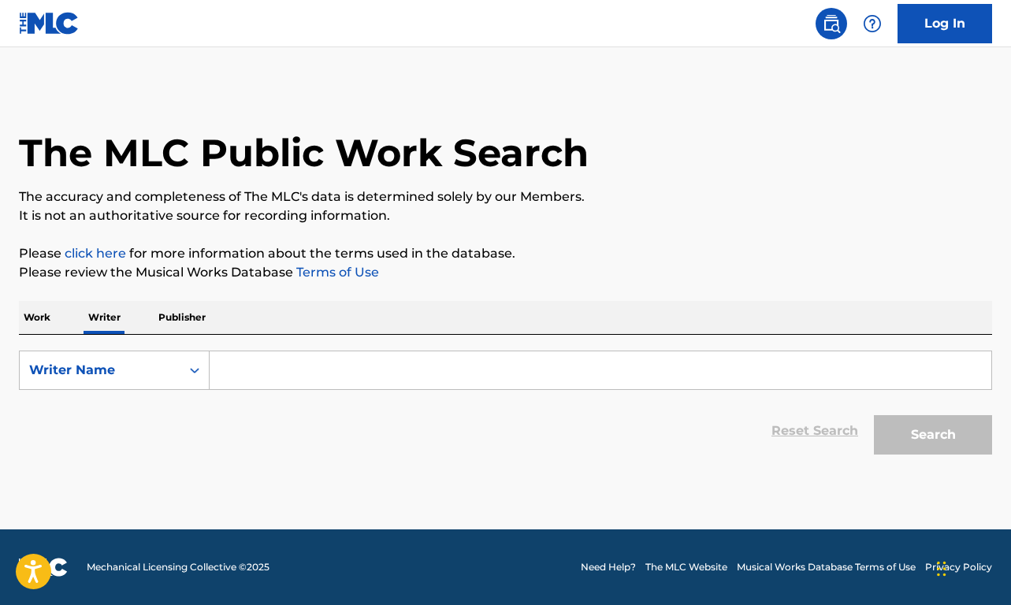
click at [273, 351] on div "SearchWithCriteria8960b872-e379-42c6-b484-aa1ffbf8ace1 Writer Name Reset Search…" at bounding box center [505, 399] width 973 height 128
click at [272, 368] on input "Search Form" at bounding box center [600, 370] width 781 height 38
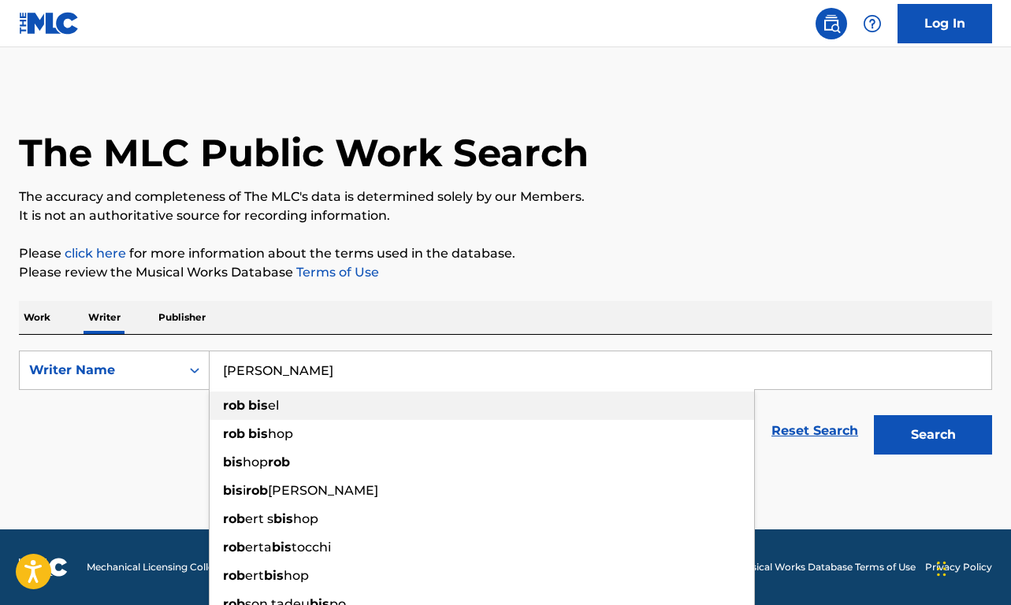
click at [295, 402] on div "rob bis el" at bounding box center [482, 406] width 544 height 28
type input "[PERSON_NAME]"
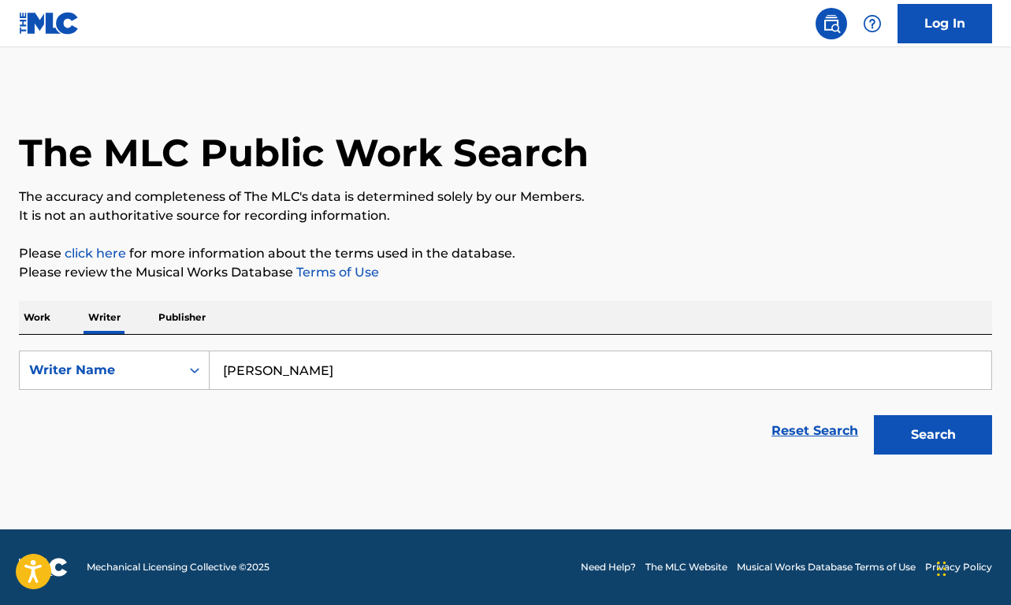
click at [923, 436] on button "Search" at bounding box center [933, 434] width 118 height 39
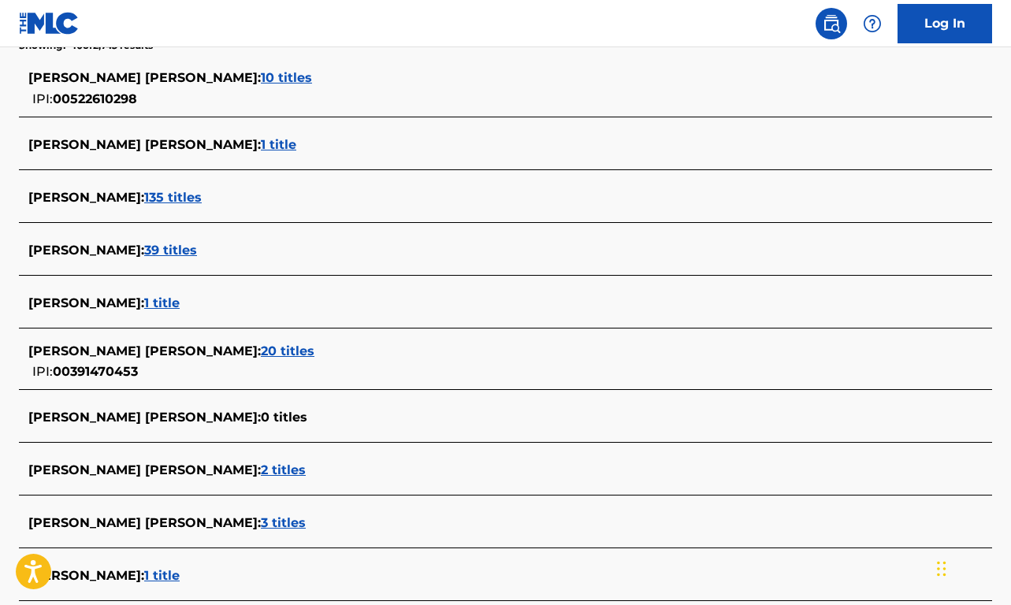
scroll to position [440, 0]
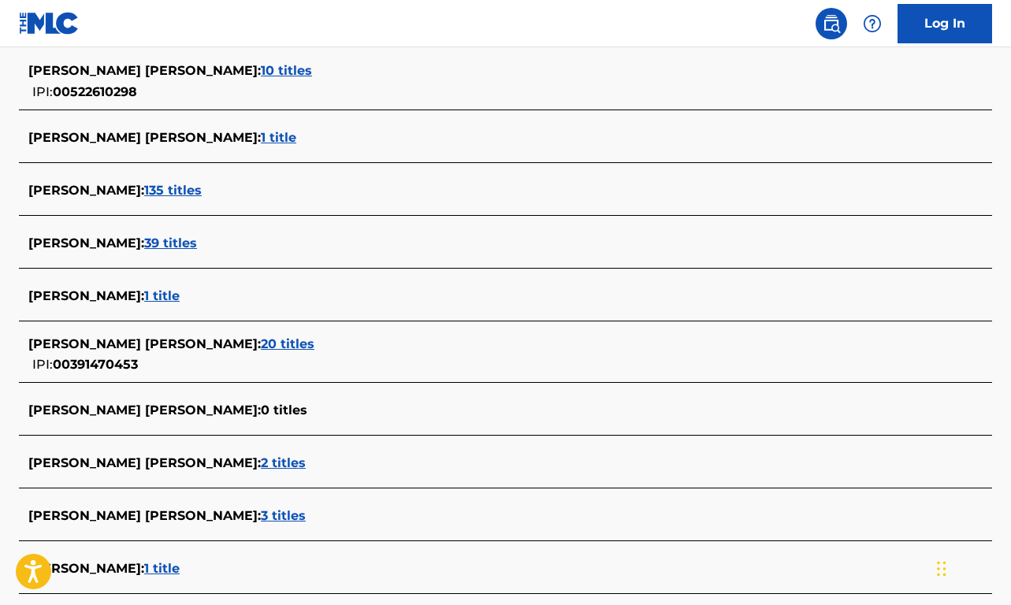
click at [261, 340] on span "20 titles" at bounding box center [288, 343] width 54 height 15
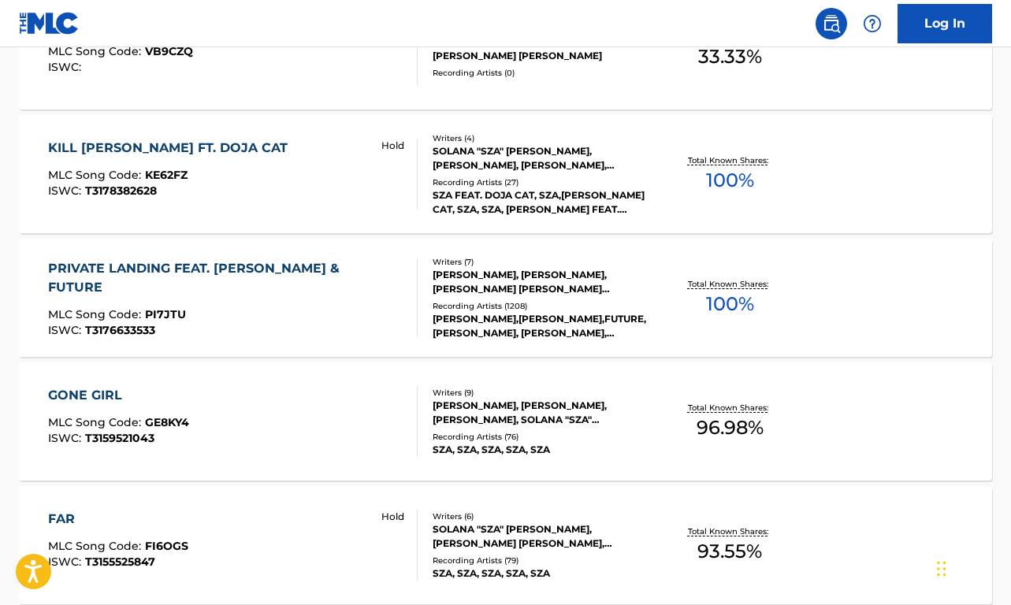
scroll to position [1045, 0]
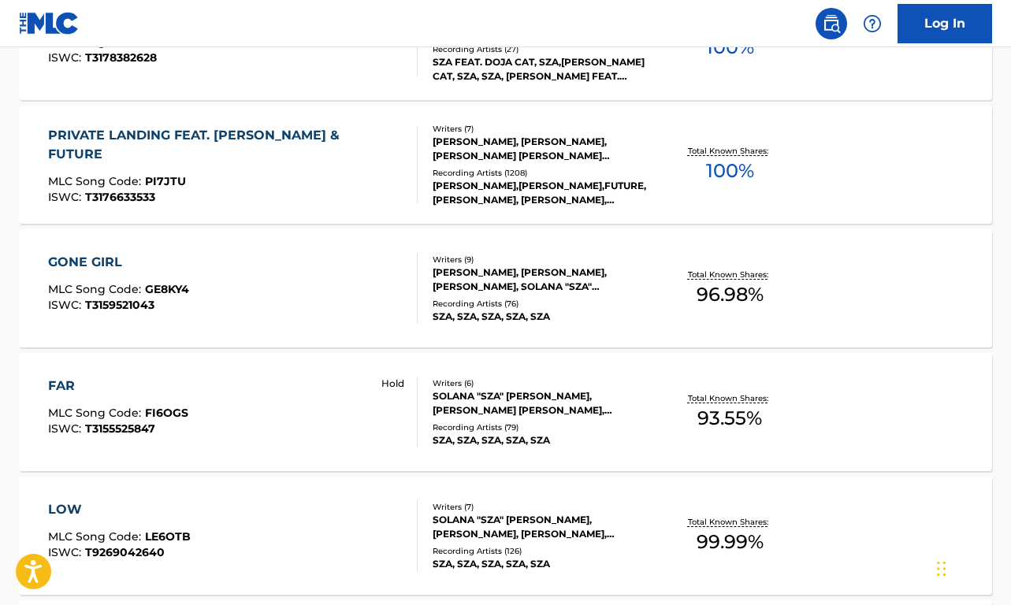
click at [300, 309] on div "GONE GIRL MLC Song Code : GE8KY4 ISWC : T3159521043" at bounding box center [232, 288] width 369 height 71
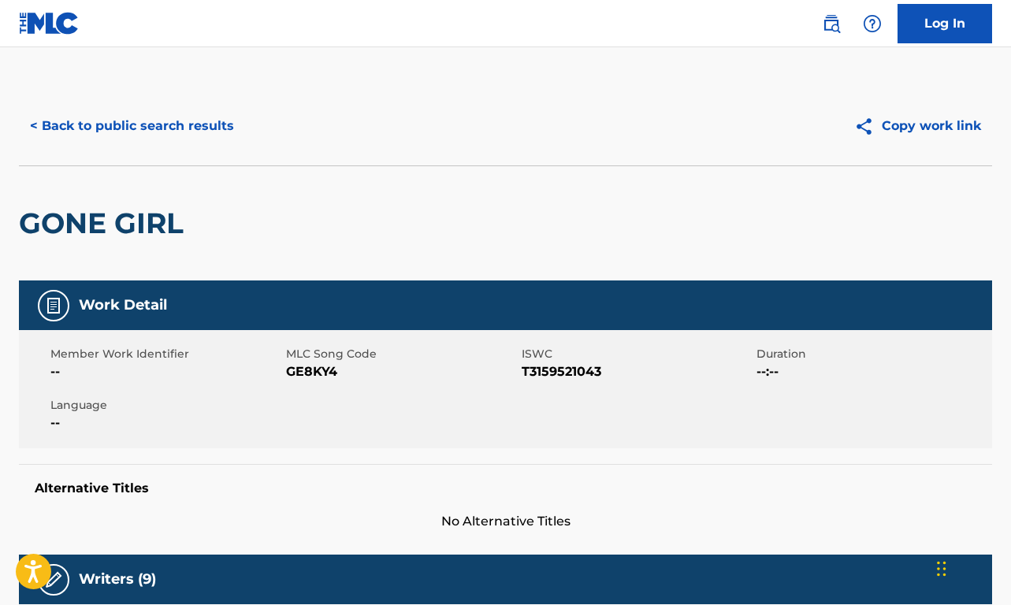
click at [143, 124] on button "< Back to public search results" at bounding box center [132, 125] width 226 height 39
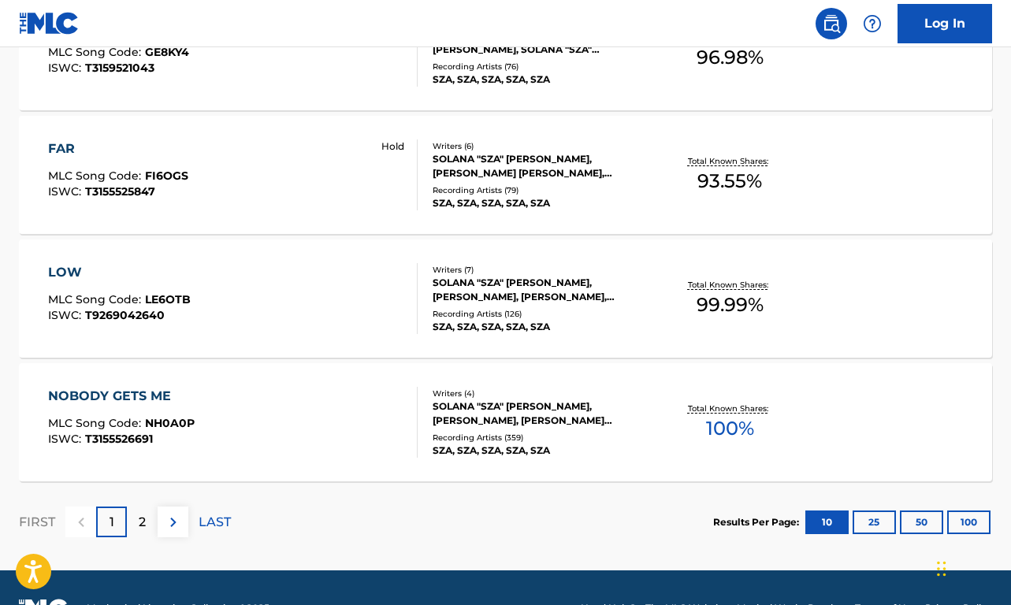
scroll to position [1323, 0]
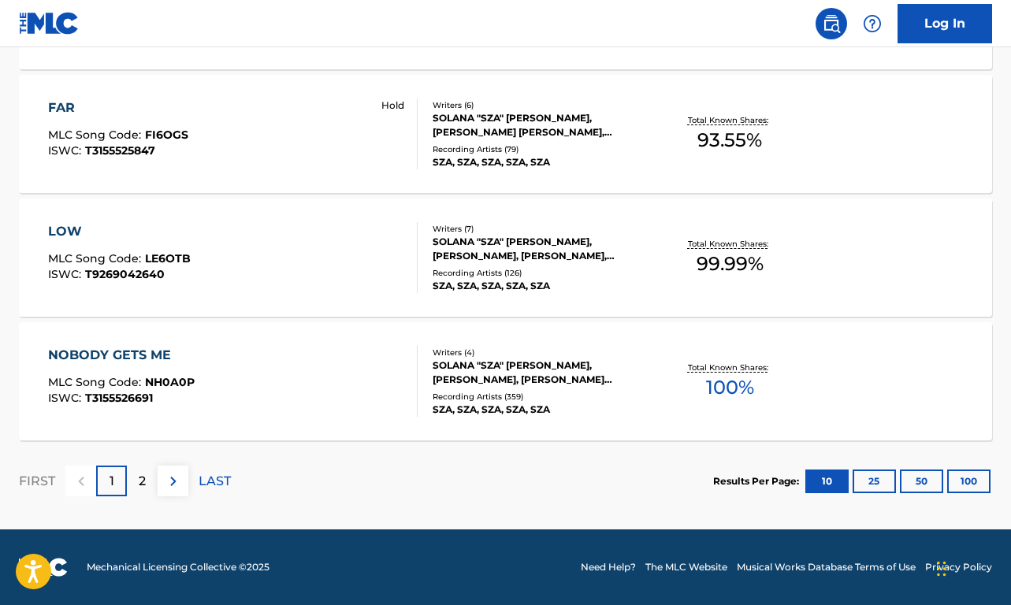
click at [135, 484] on div "2" at bounding box center [142, 481] width 31 height 31
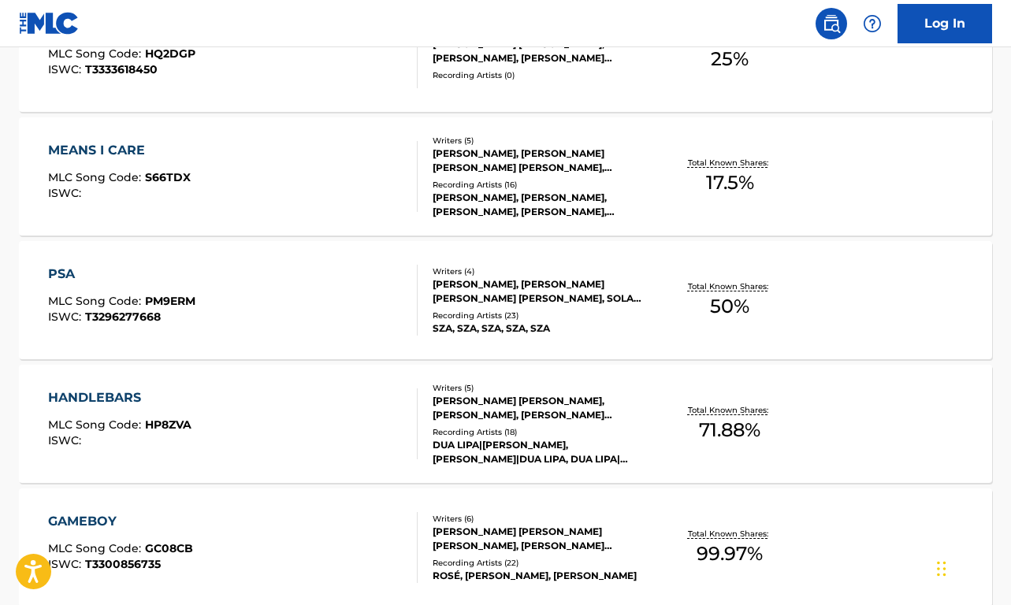
scroll to position [1160, 0]
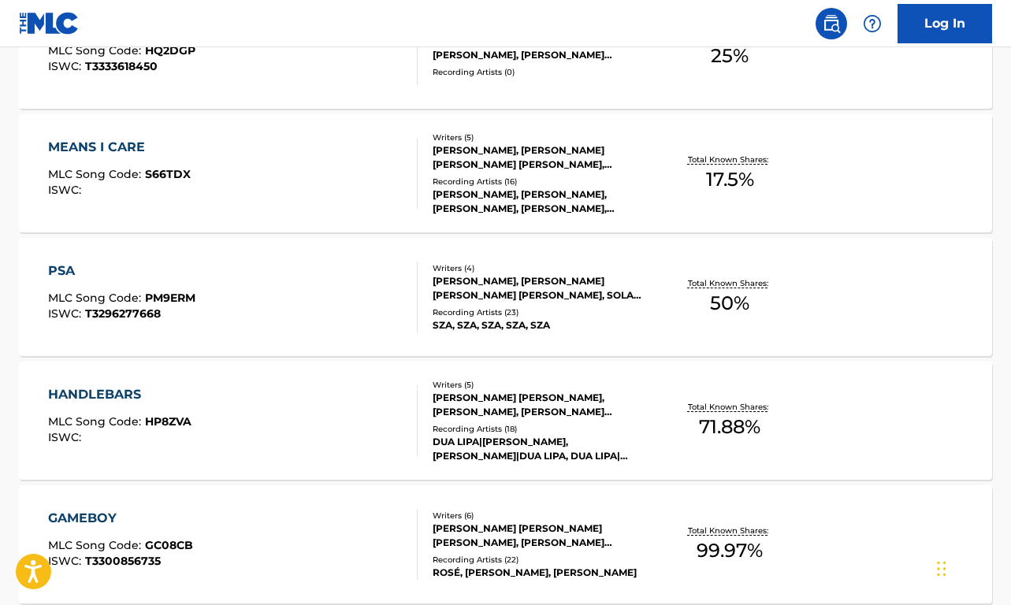
click at [343, 304] on div "PSA MLC Song Code : PM9ERM ISWC : T3296277668" at bounding box center [232, 297] width 369 height 71
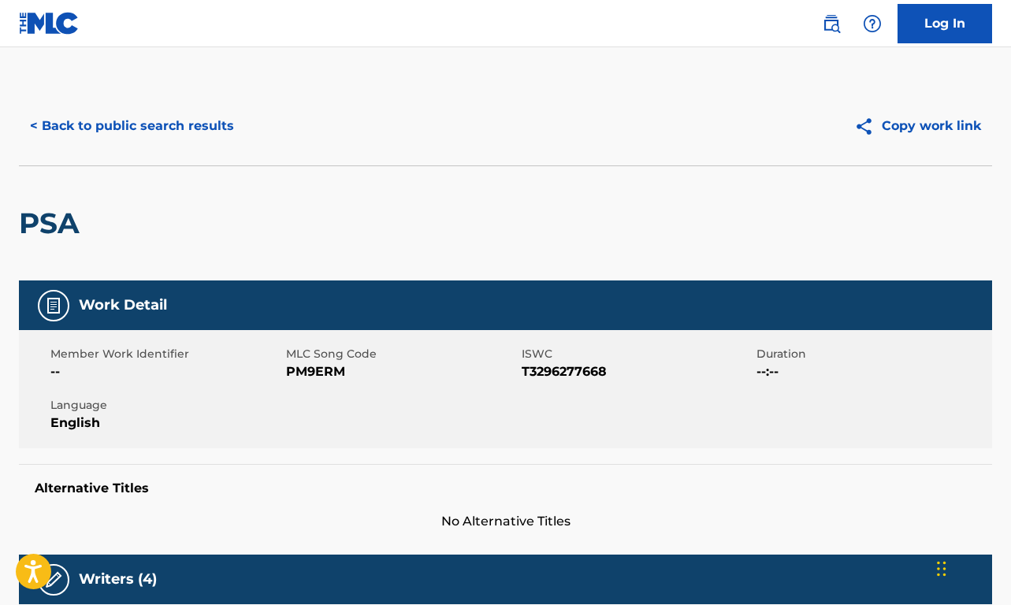
click at [110, 127] on button "< Back to public search results" at bounding box center [132, 125] width 226 height 39
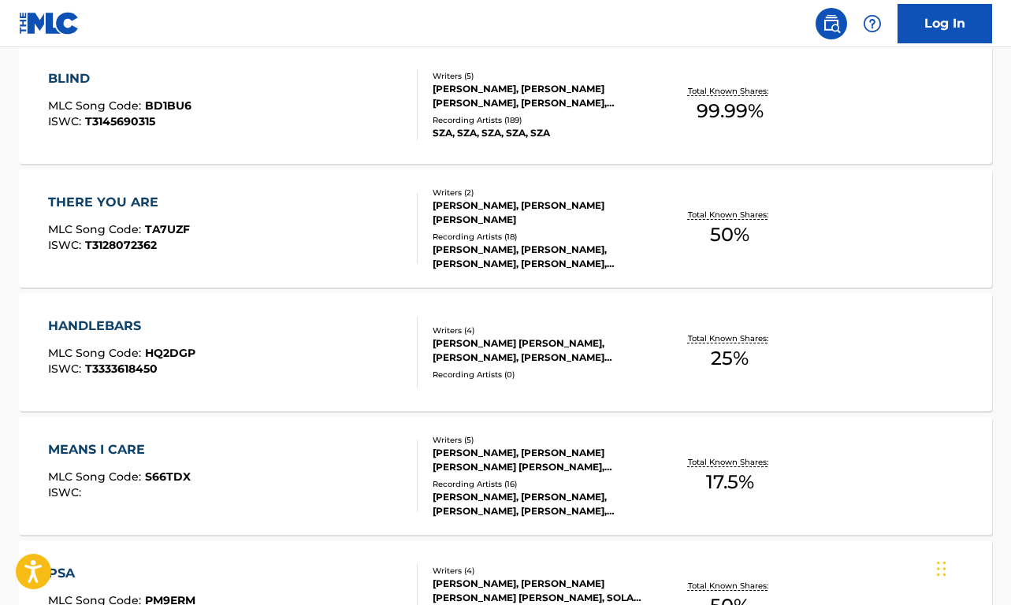
scroll to position [915, 0]
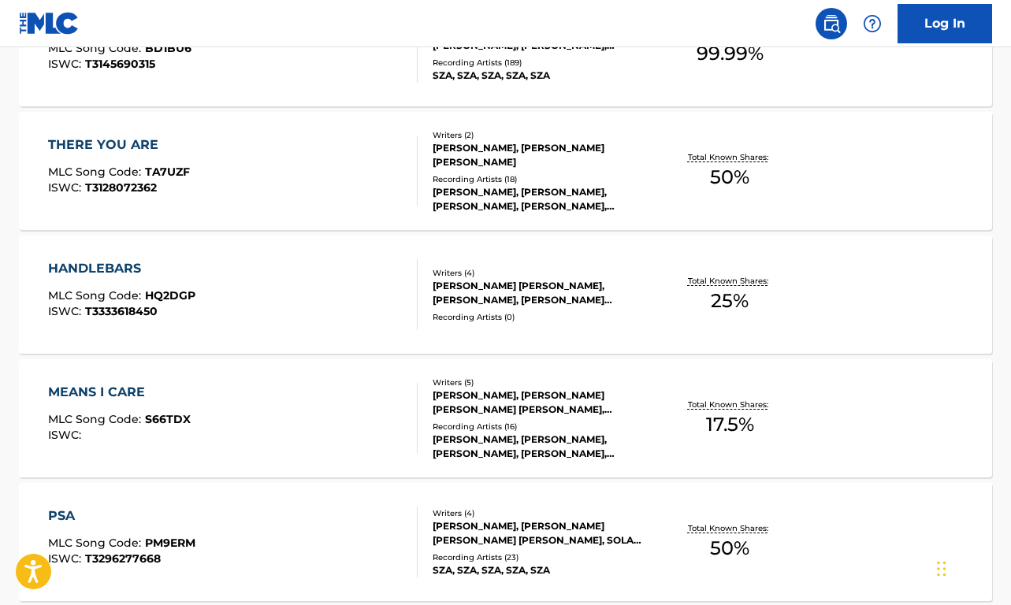
click at [295, 446] on div "MEANS I CARE MLC Song Code : S66TDX ISWC :" at bounding box center [232, 418] width 369 height 71
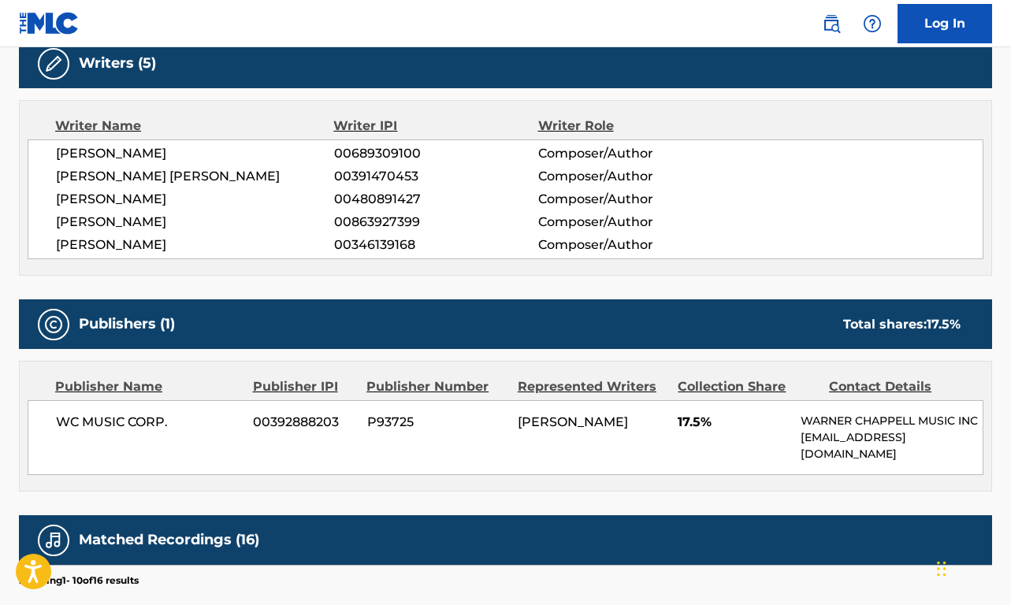
scroll to position [513, 0]
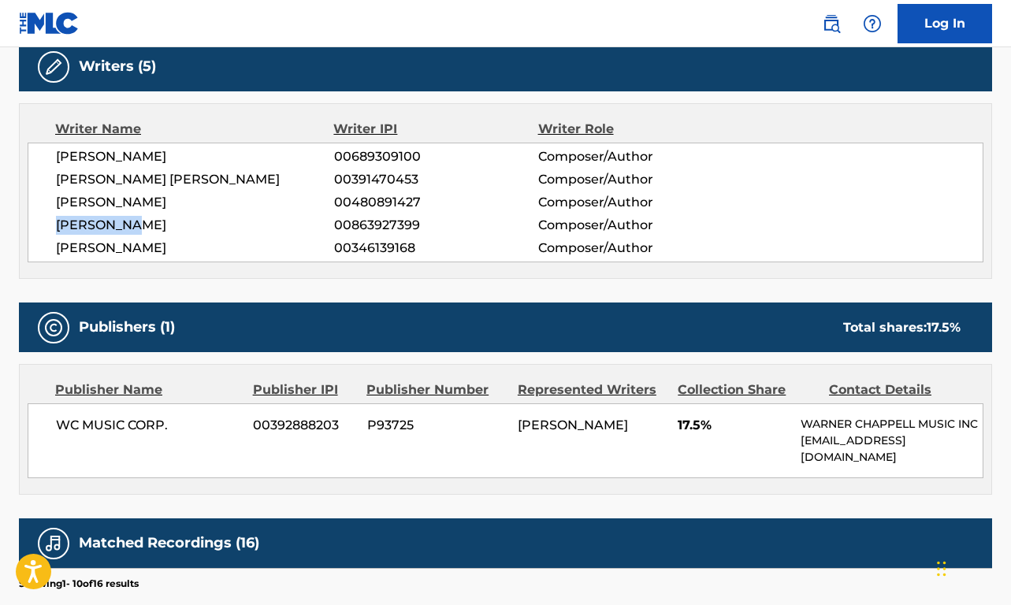
drag, startPoint x: 137, startPoint y: 226, endPoint x: 54, endPoint y: 221, distance: 83.7
click at [54, 221] on div "[PERSON_NAME] 00689309100 Composer/Author [PERSON_NAME] [PERSON_NAME] 003914704…" at bounding box center [506, 203] width 956 height 120
copy span "[PERSON_NAME]"
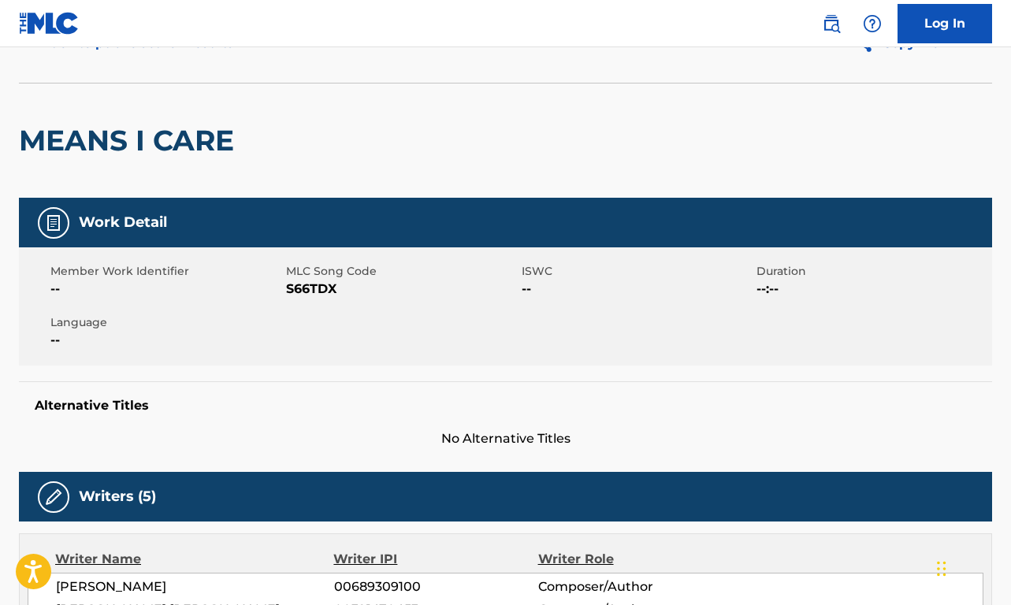
scroll to position [0, 0]
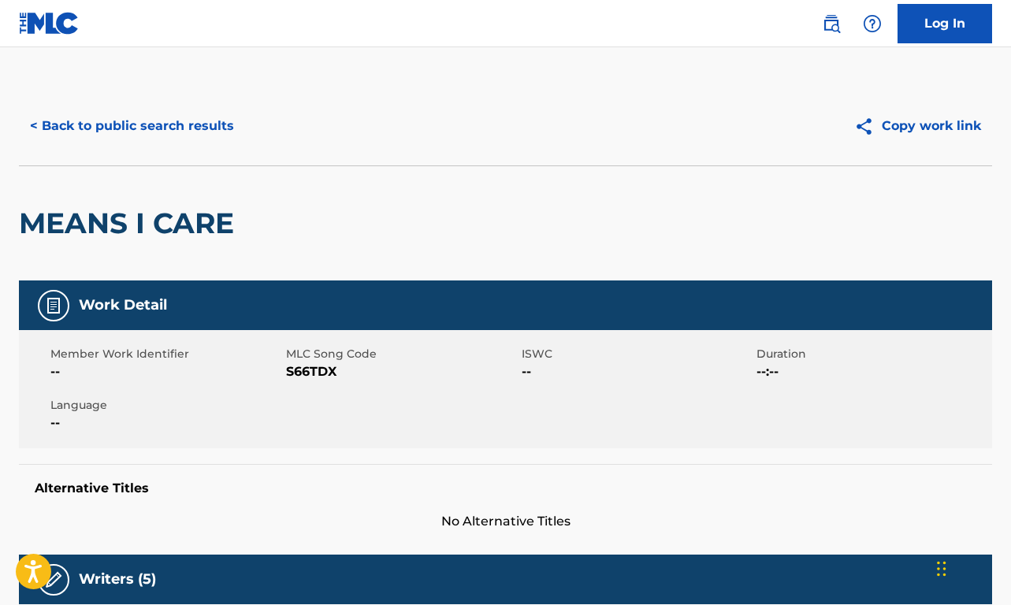
click at [87, 128] on button "< Back to public search results" at bounding box center [132, 125] width 226 height 39
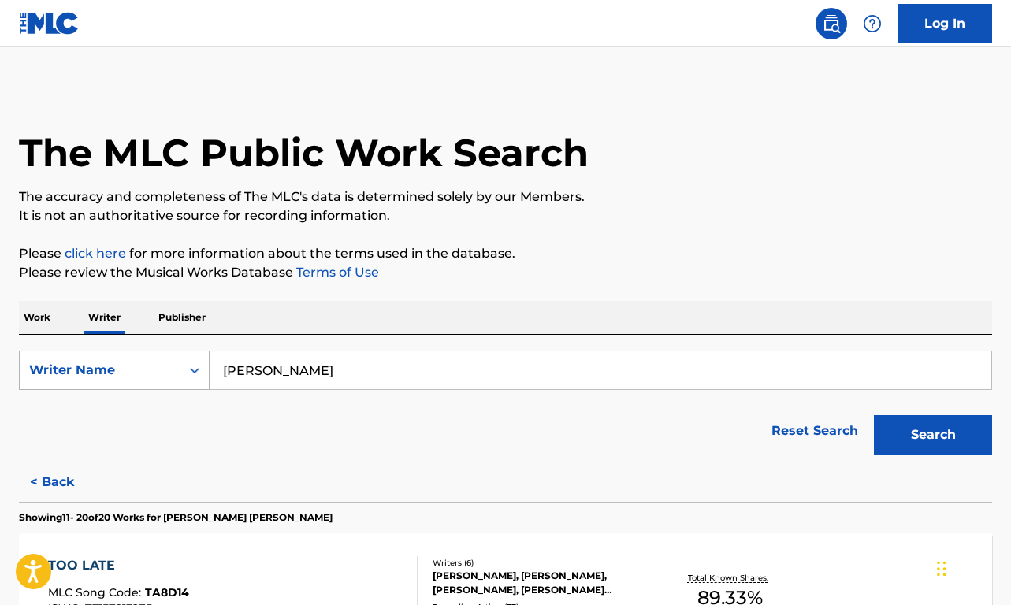
drag, startPoint x: 269, startPoint y: 364, endPoint x: 178, endPoint y: 361, distance: 91.4
click at [179, 361] on div "SearchWithCriteria8960b872-e379-42c6-b484-aa1ffbf8ace1 Writer Name [PERSON_NAME]" at bounding box center [505, 370] width 973 height 39
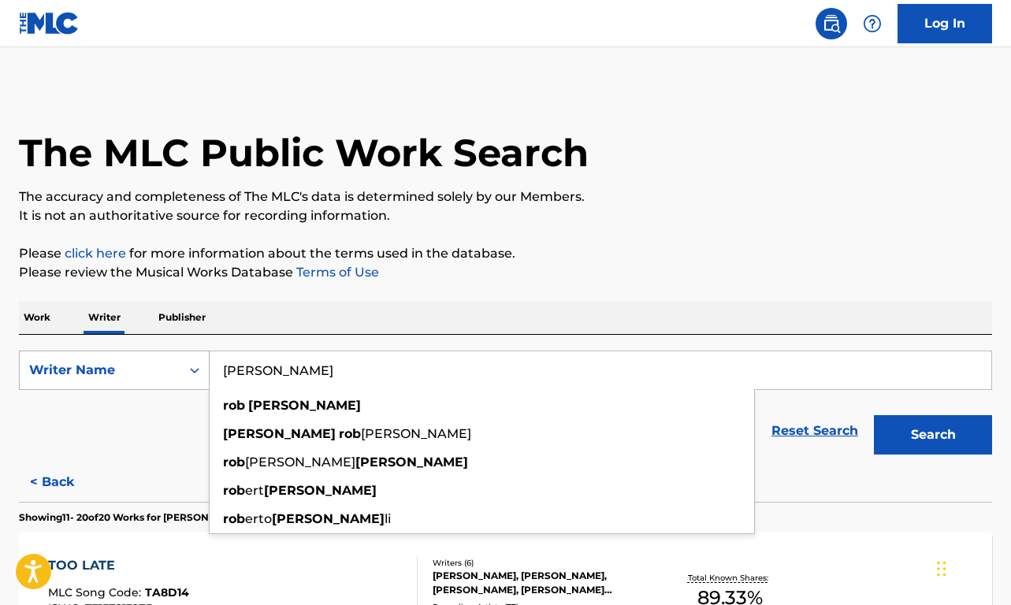
paste input "[PERSON_NAME]"
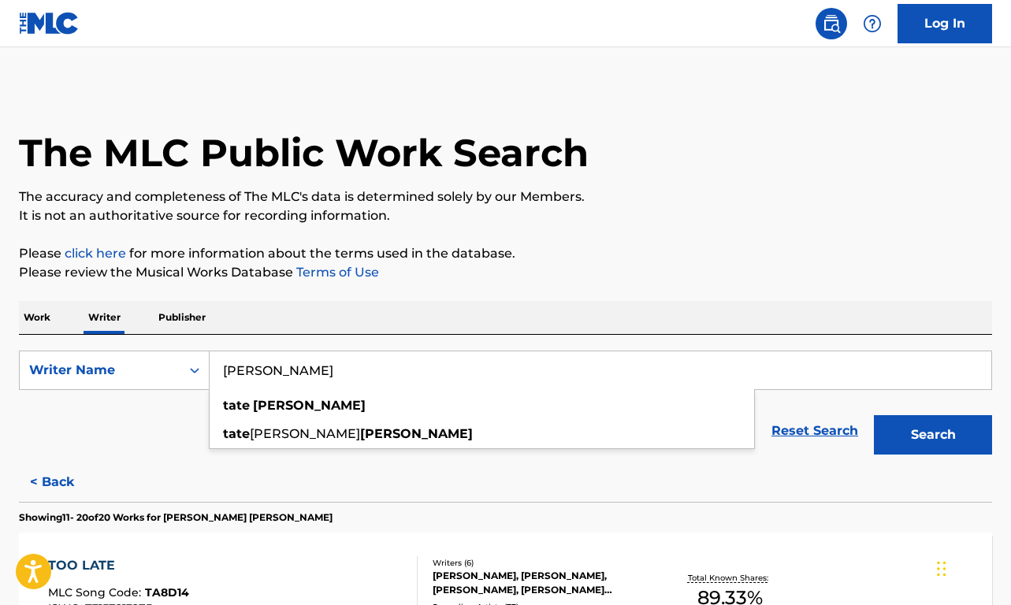
type input "[PERSON_NAME]"
click at [933, 435] on button "Search" at bounding box center [933, 434] width 118 height 39
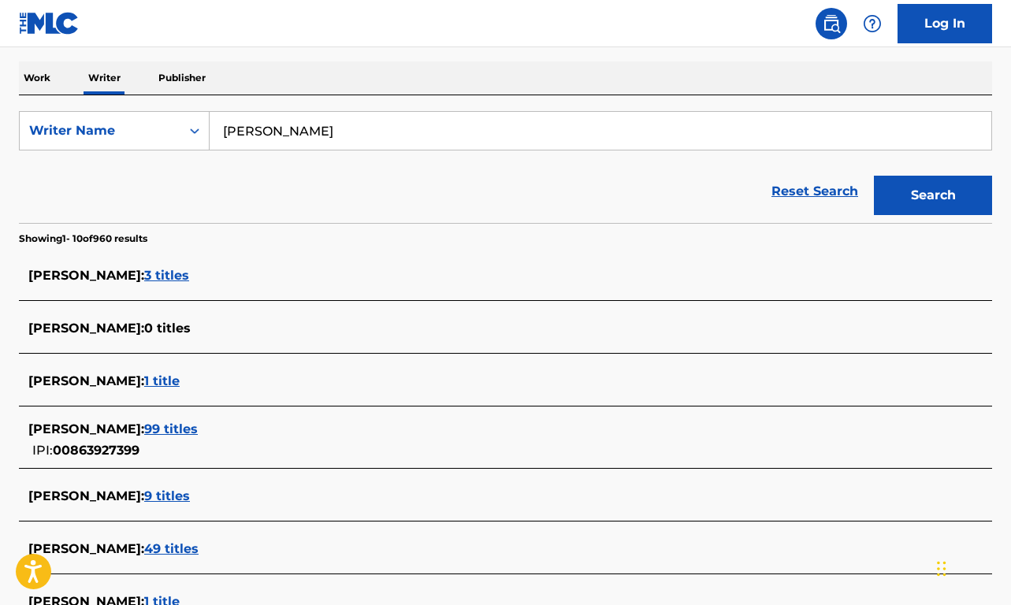
scroll to position [283, 0]
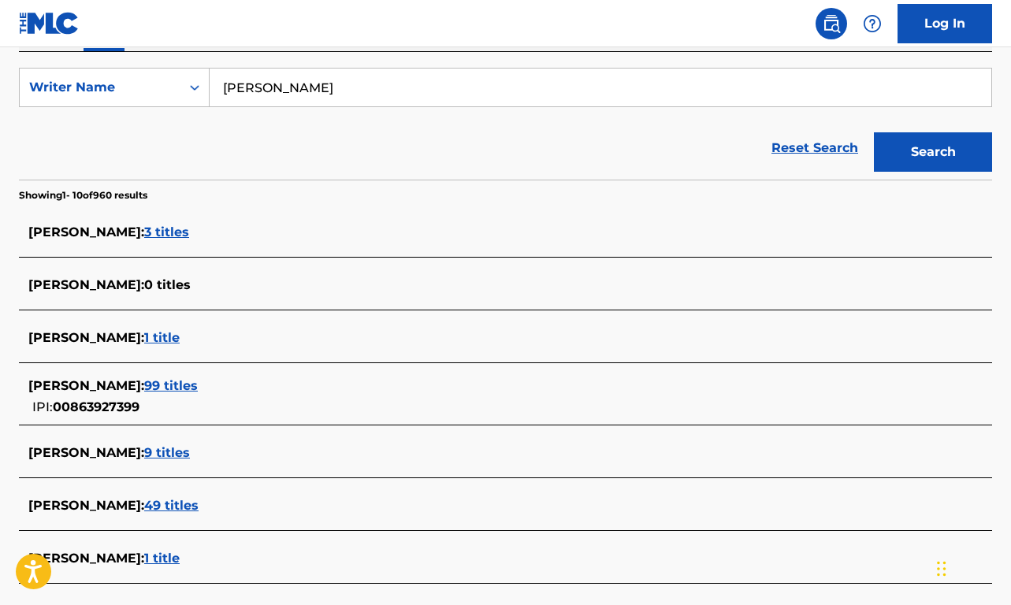
click at [148, 379] on span "99 titles" at bounding box center [171, 385] width 54 height 15
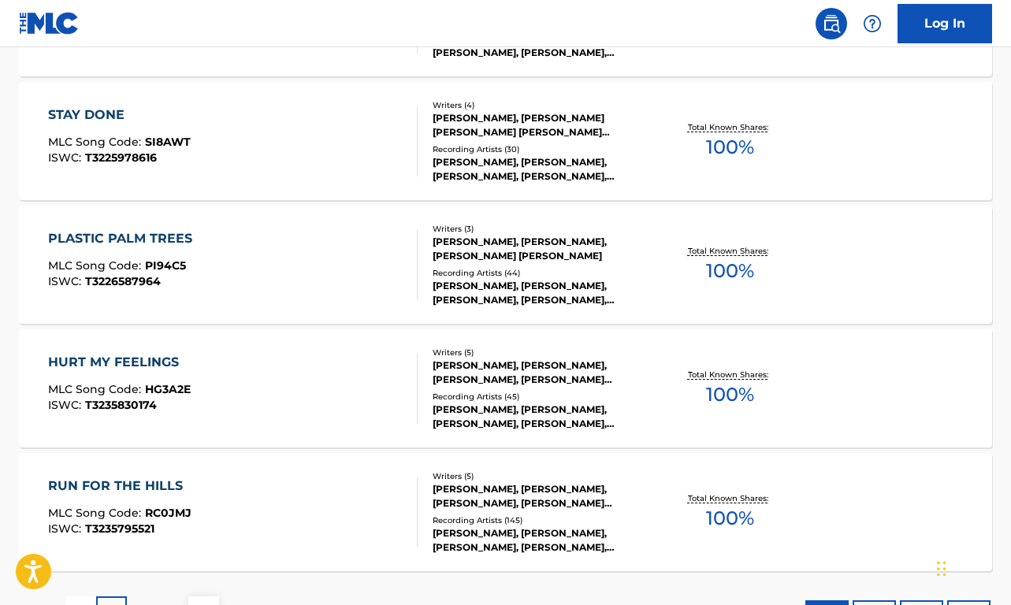
scroll to position [1323, 0]
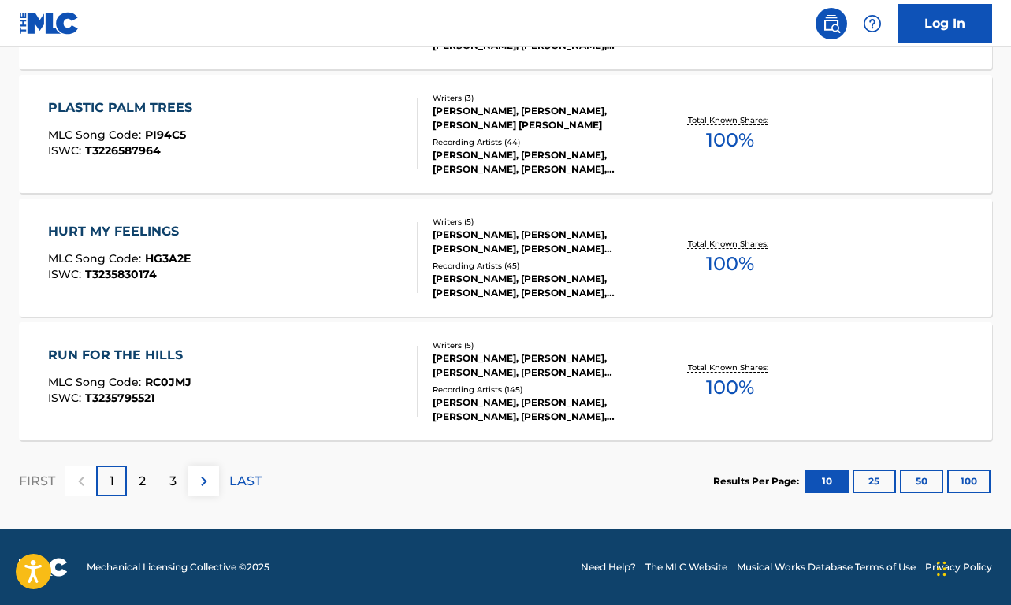
click at [153, 483] on div "2" at bounding box center [142, 481] width 31 height 31
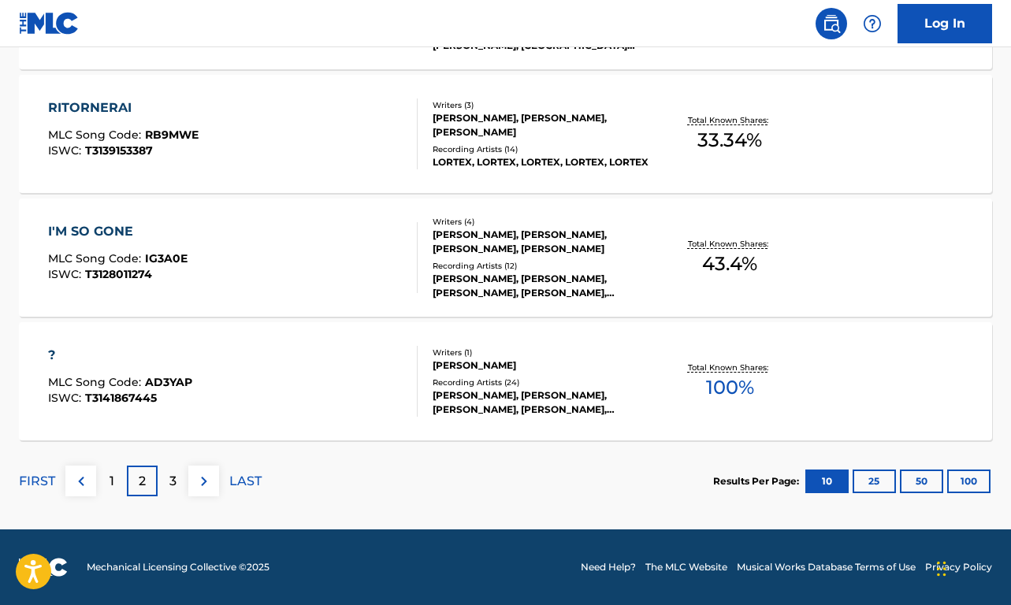
click at [165, 478] on div "3" at bounding box center [173, 481] width 31 height 31
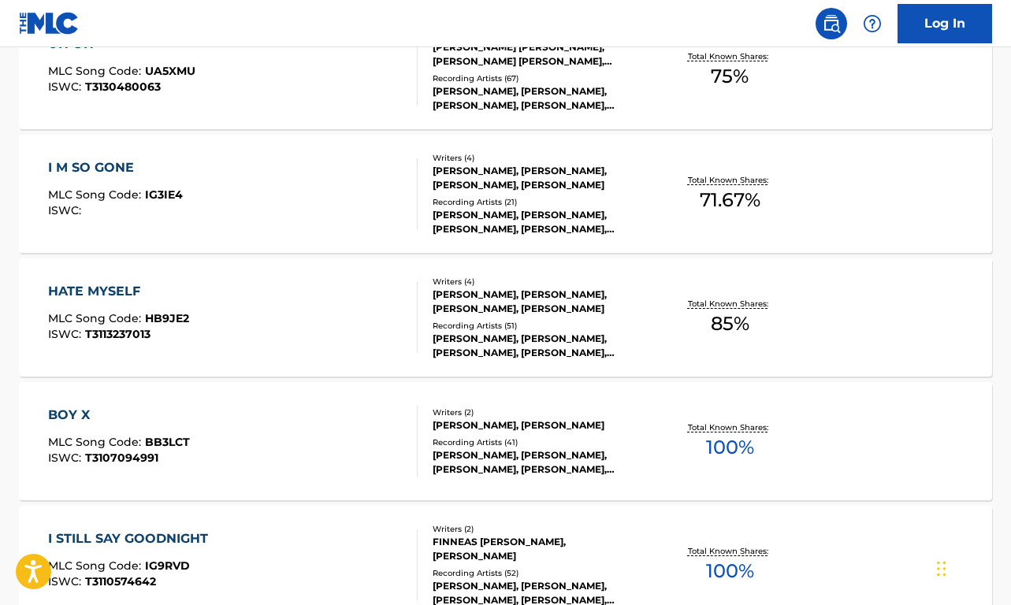
scroll to position [373, 0]
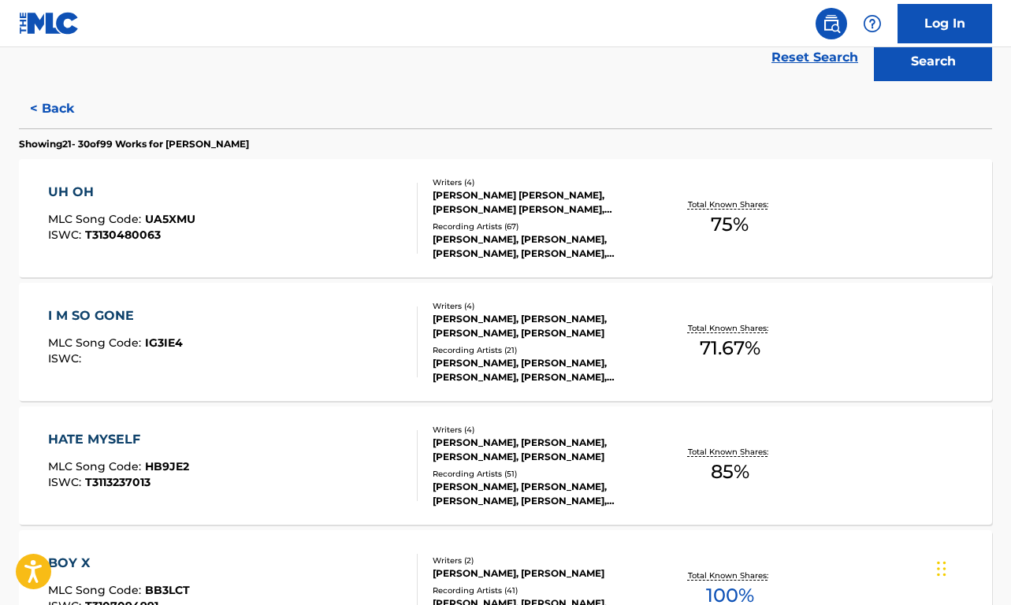
click at [256, 251] on div "UH OH MLC Song Code : UA5XMU ISWC : T3130480063" at bounding box center [232, 218] width 369 height 71
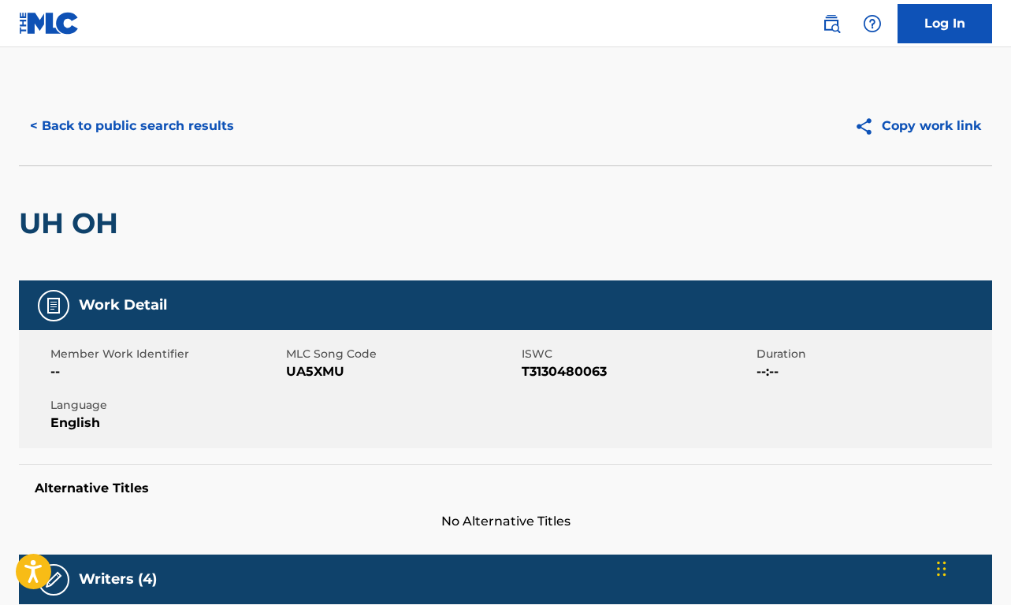
click at [104, 133] on button "< Back to public search results" at bounding box center [132, 125] width 226 height 39
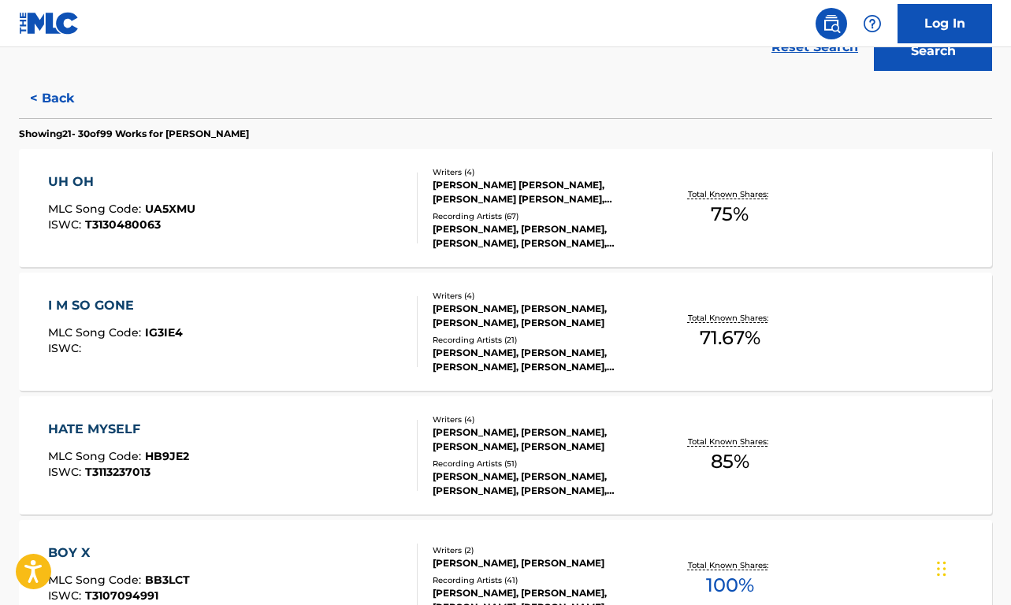
scroll to position [566, 0]
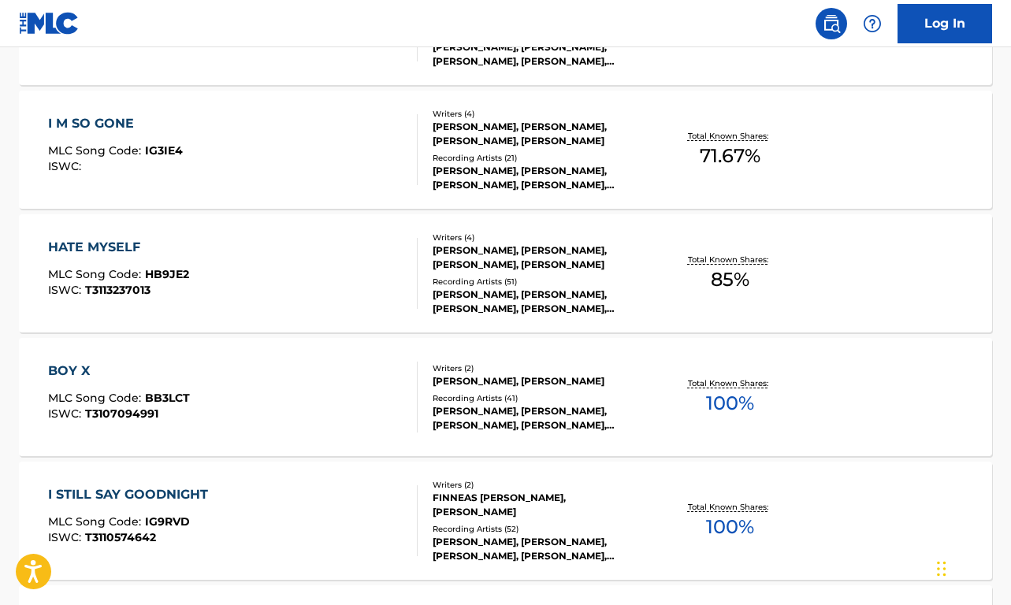
click at [269, 173] on div "I M SO GONE MLC Song Code : IG3IE4 ISWC :" at bounding box center [232, 149] width 369 height 71
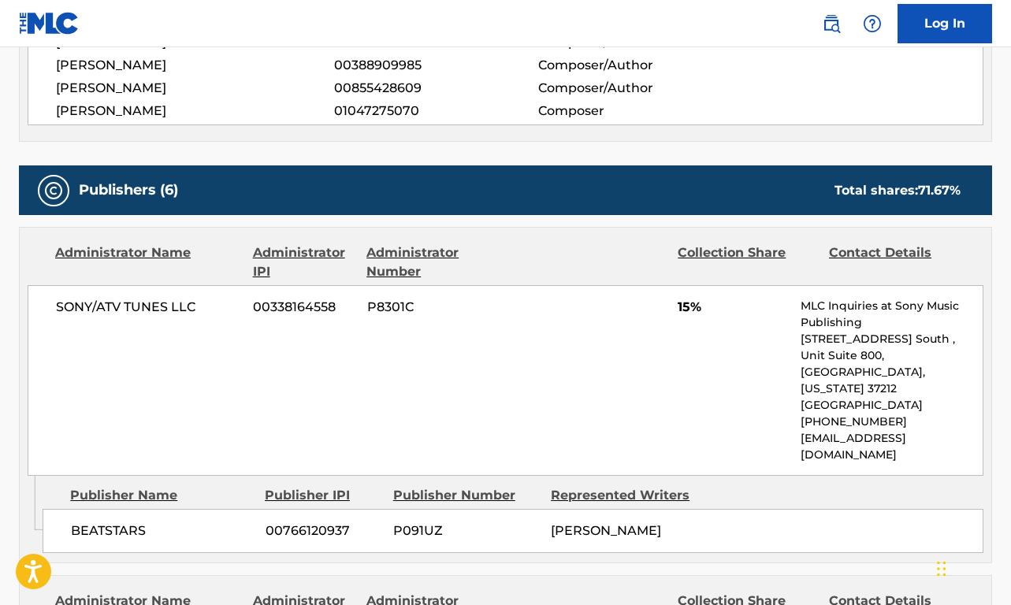
scroll to position [601, 0]
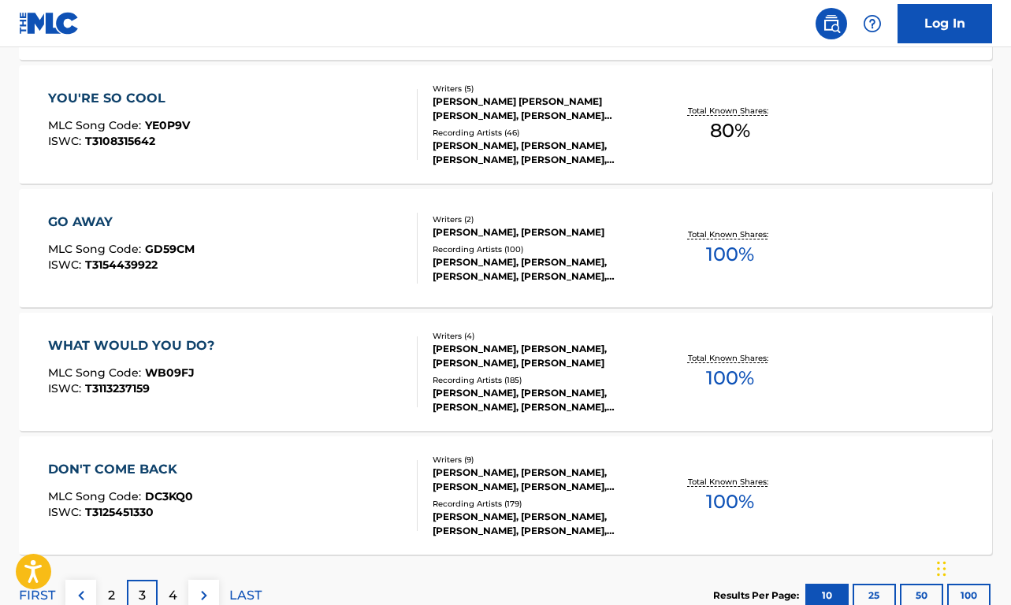
scroll to position [1198, 0]
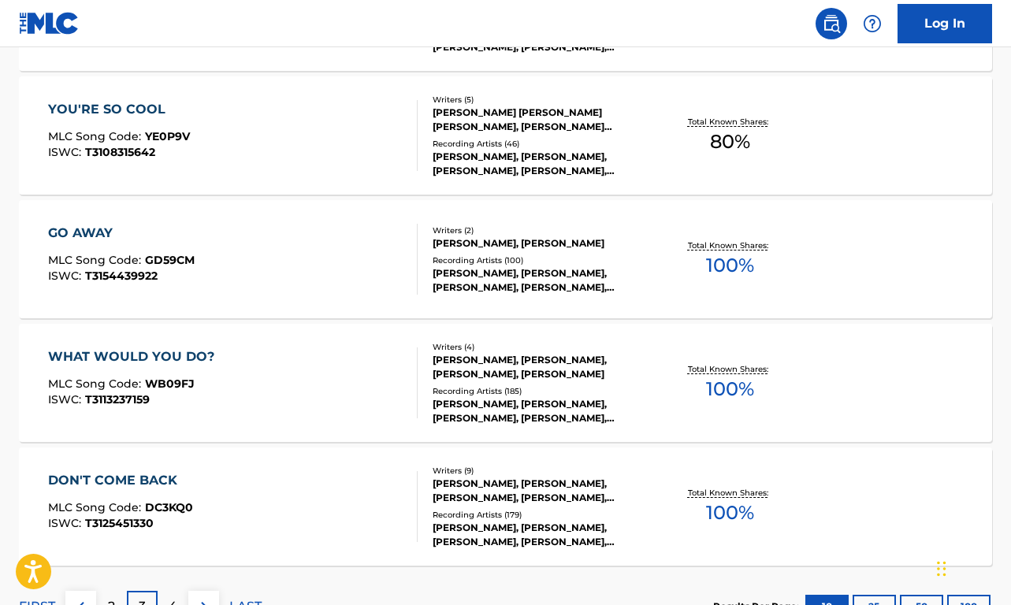
click at [269, 152] on div "YOU'RE SO COOL MLC Song Code : YE0P9V ISWC : T3108315642" at bounding box center [232, 135] width 369 height 71
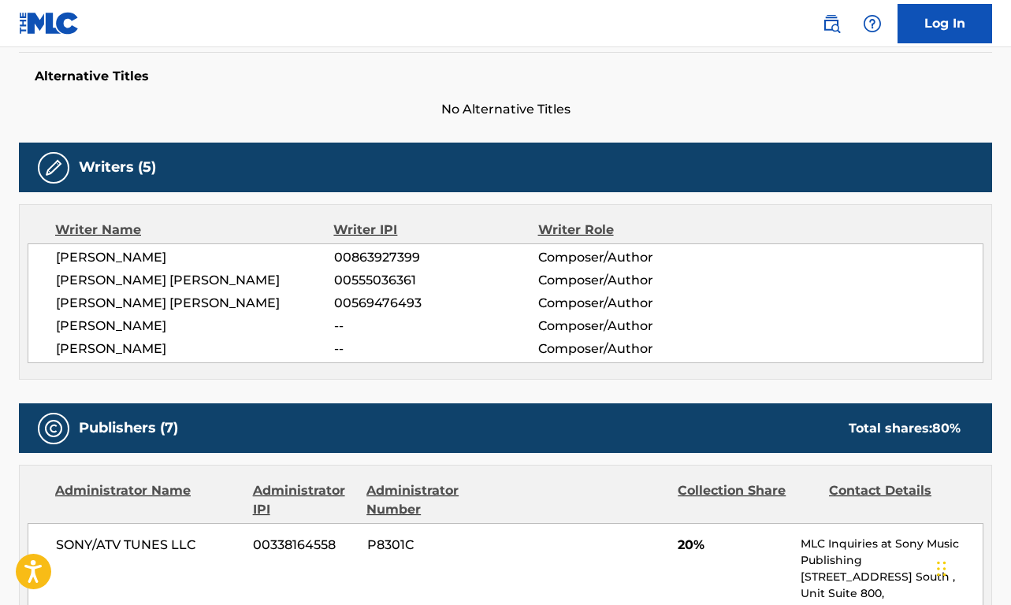
scroll to position [421, 0]
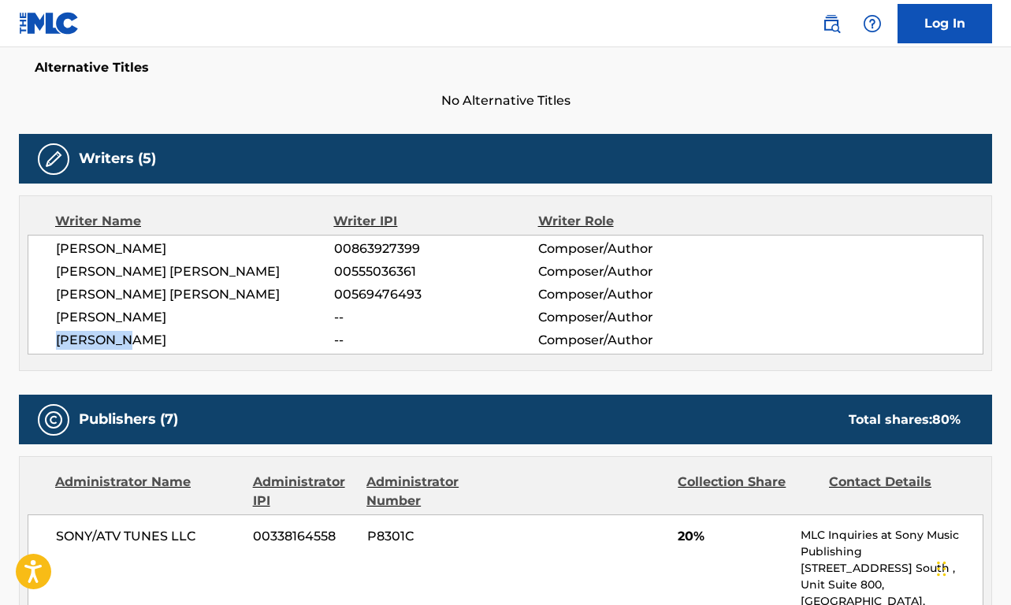
drag, startPoint x: 132, startPoint y: 337, endPoint x: 39, endPoint y: 336, distance: 93.0
click at [39, 336] on div "[PERSON_NAME] 00863927399 Composer/Author [PERSON_NAME] [PERSON_NAME] 005550363…" at bounding box center [506, 295] width 956 height 120
copy span "[PERSON_NAME]"
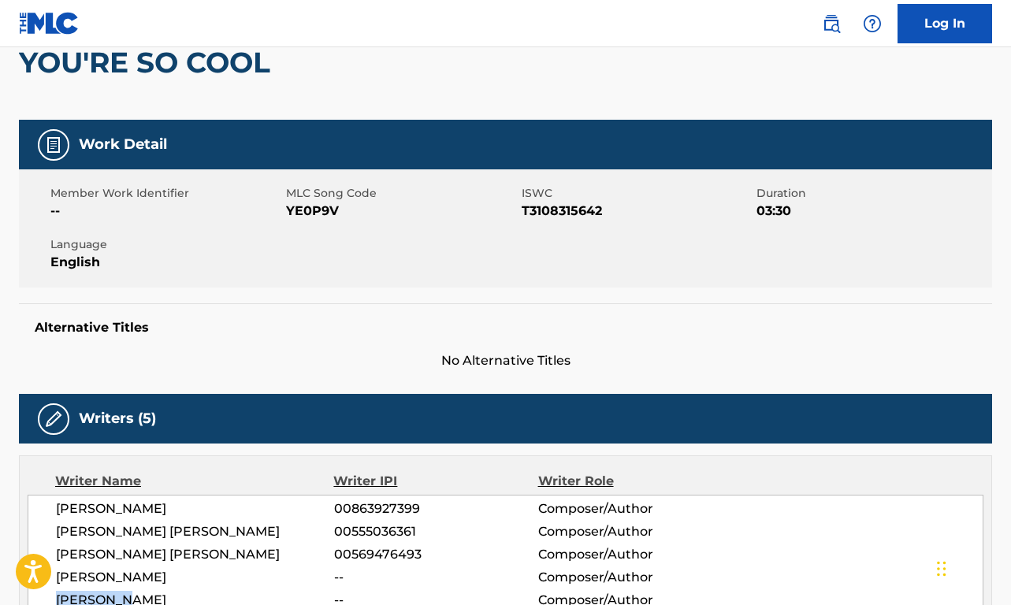
scroll to position [0, 0]
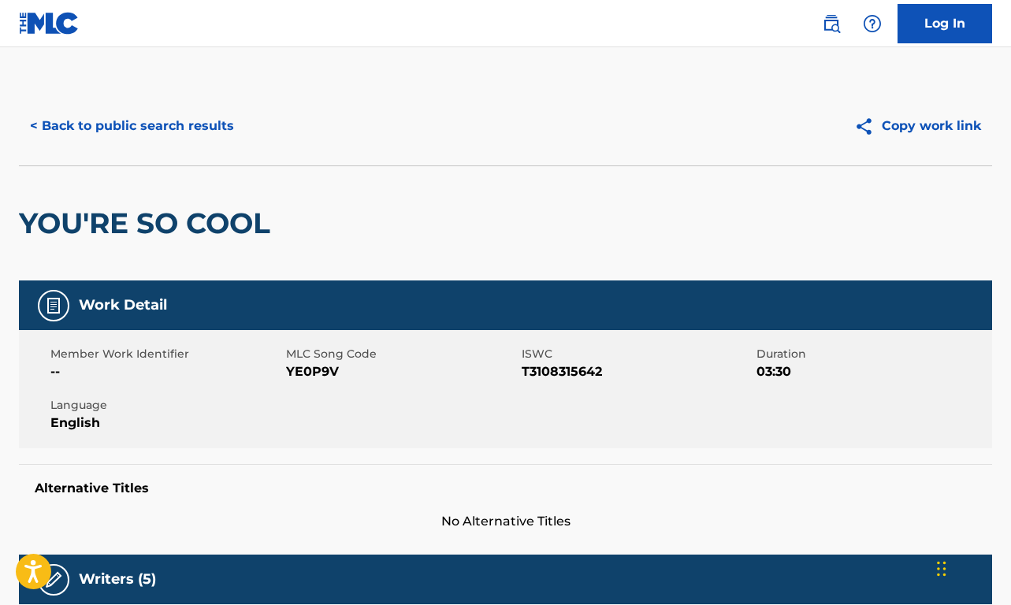
click at [180, 117] on button "< Back to public search results" at bounding box center [132, 125] width 226 height 39
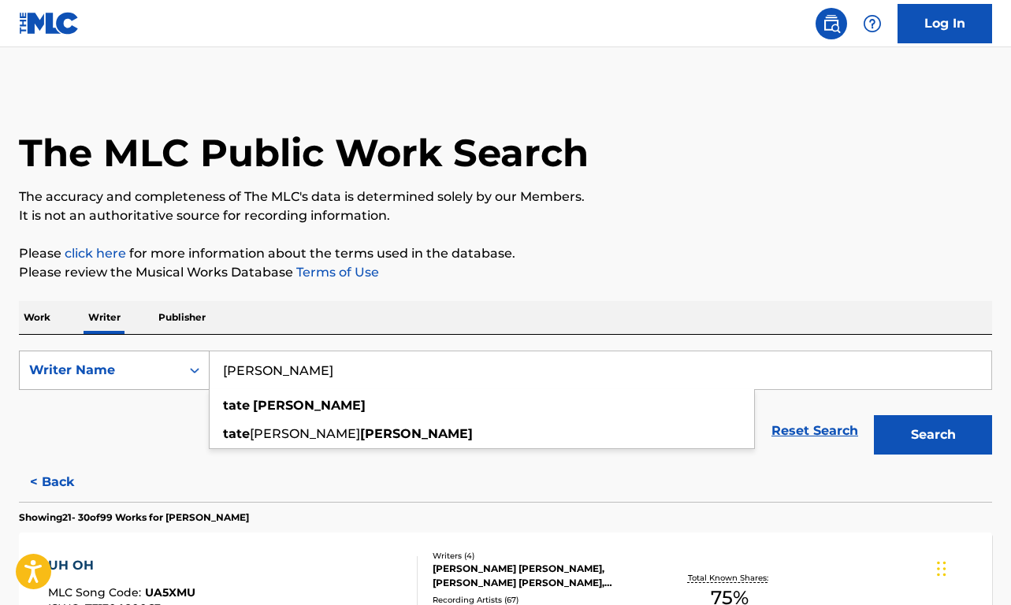
drag, startPoint x: 322, startPoint y: 366, endPoint x: 156, endPoint y: 385, distance: 167.3
click at [155, 385] on div "SearchWithCriteria8960b872-e379-42c6-b484-aa1ffbf8ace1 Writer Name [PERSON_NAME…" at bounding box center [505, 370] width 973 height 39
paste input "[PERSON_NAME]"
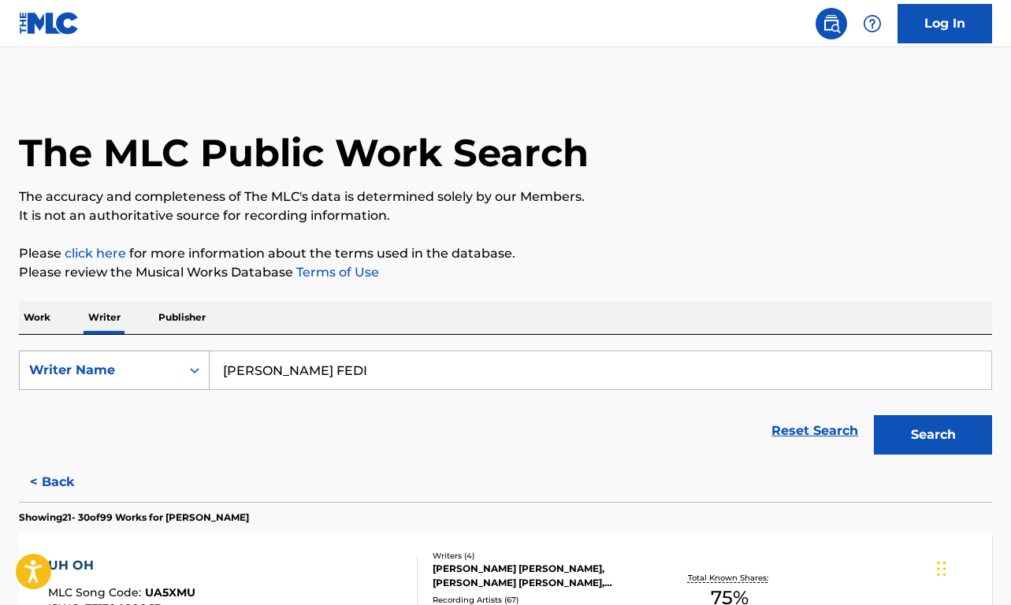
drag, startPoint x: 306, startPoint y: 370, endPoint x: 175, endPoint y: 376, distance: 131.7
click at [175, 376] on div "SearchWithCriteria8960b872-e379-42c6-b484-aa1ffbf8ace1 Writer Name [PERSON_NAME…" at bounding box center [505, 370] width 973 height 39
type input "[PERSON_NAME]"
click at [933, 435] on button "Search" at bounding box center [933, 434] width 118 height 39
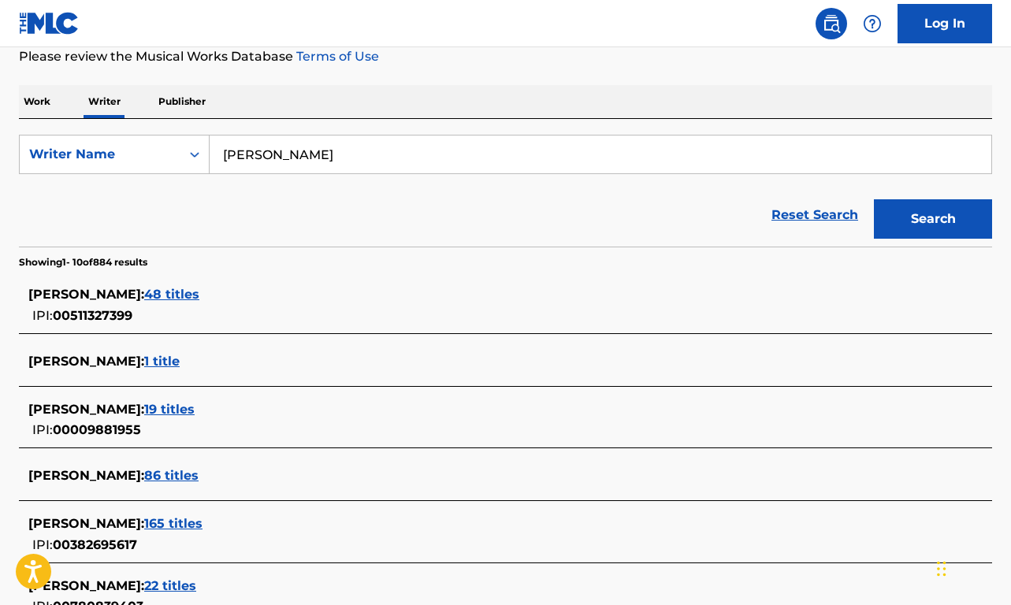
scroll to position [242, 0]
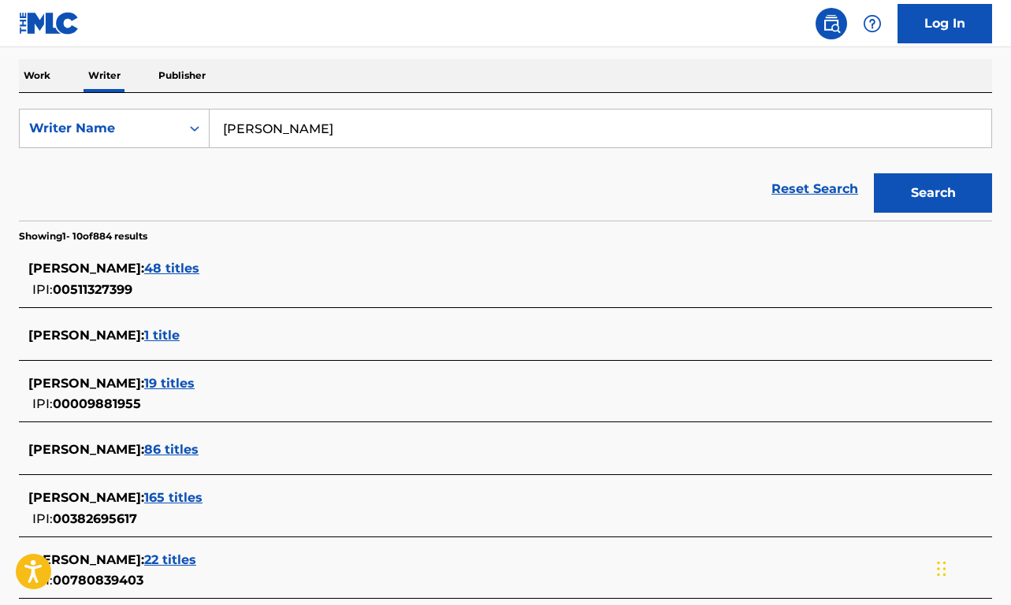
click at [144, 447] on span "86 titles" at bounding box center [171, 449] width 54 height 15
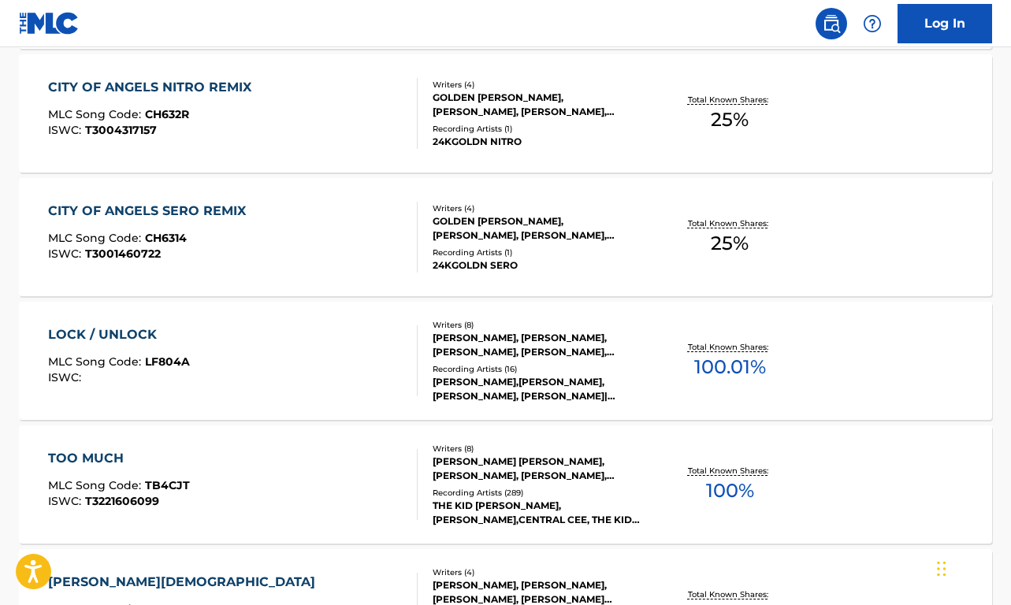
scroll to position [1323, 0]
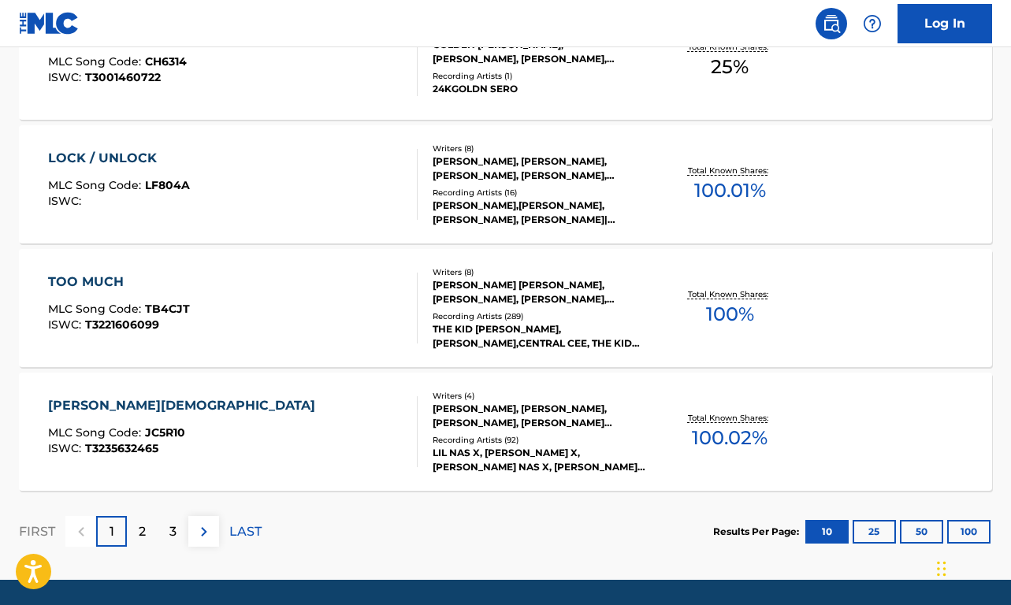
click at [139, 524] on p "2" at bounding box center [142, 531] width 7 height 19
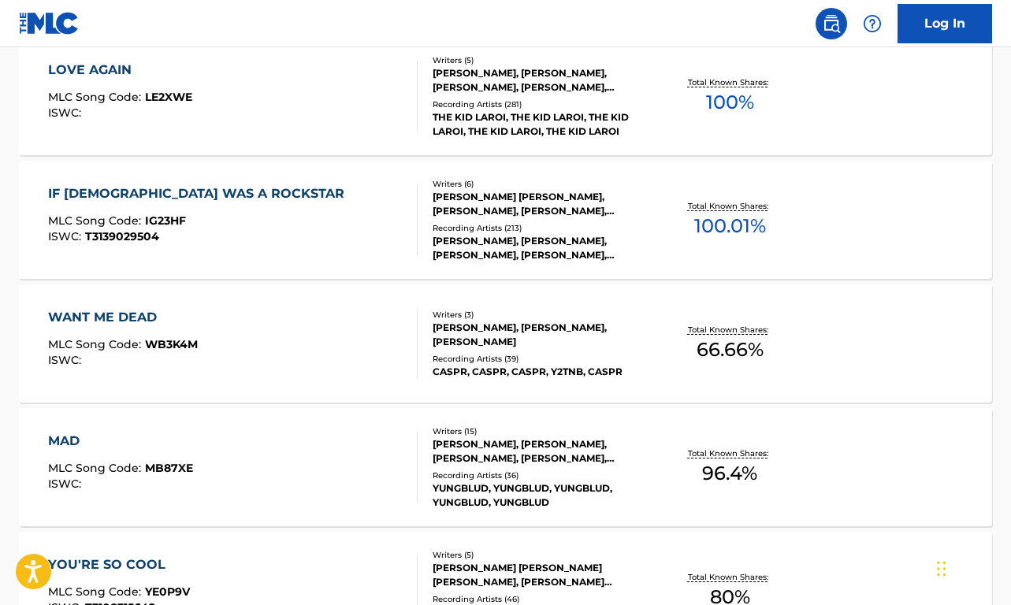
scroll to position [1174, 0]
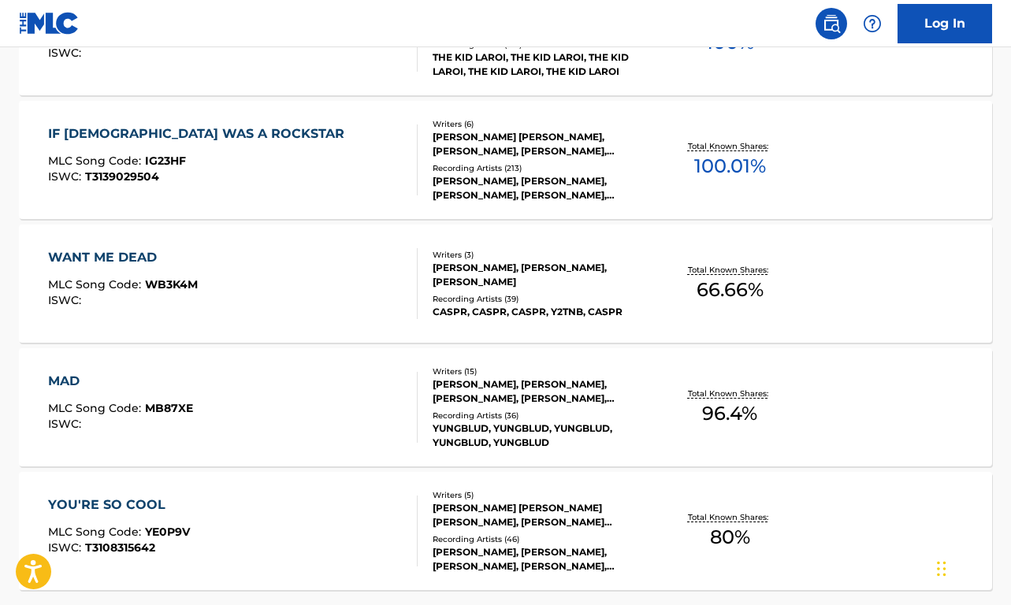
click at [238, 277] on div "WANT ME DEAD MLC Song Code : WB3K4M ISWC :" at bounding box center [232, 283] width 369 height 71
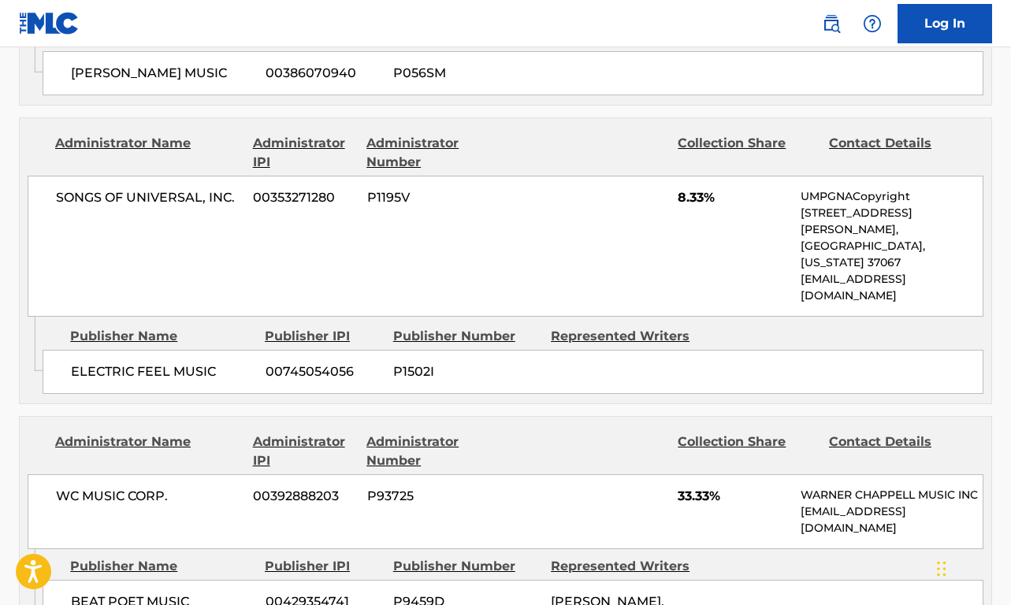
scroll to position [1224, 0]
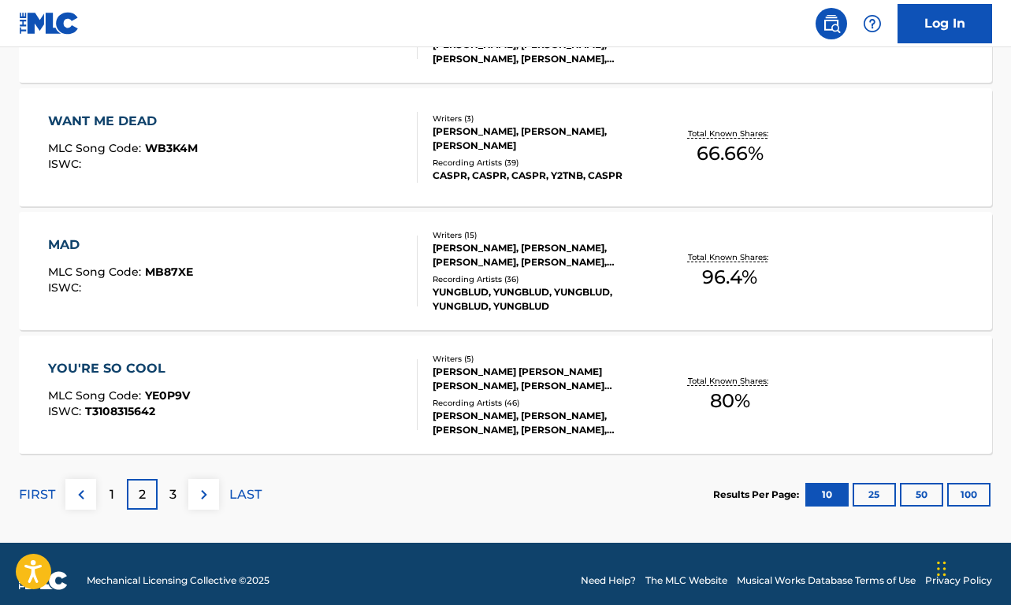
click at [175, 493] on p "3" at bounding box center [172, 494] width 7 height 19
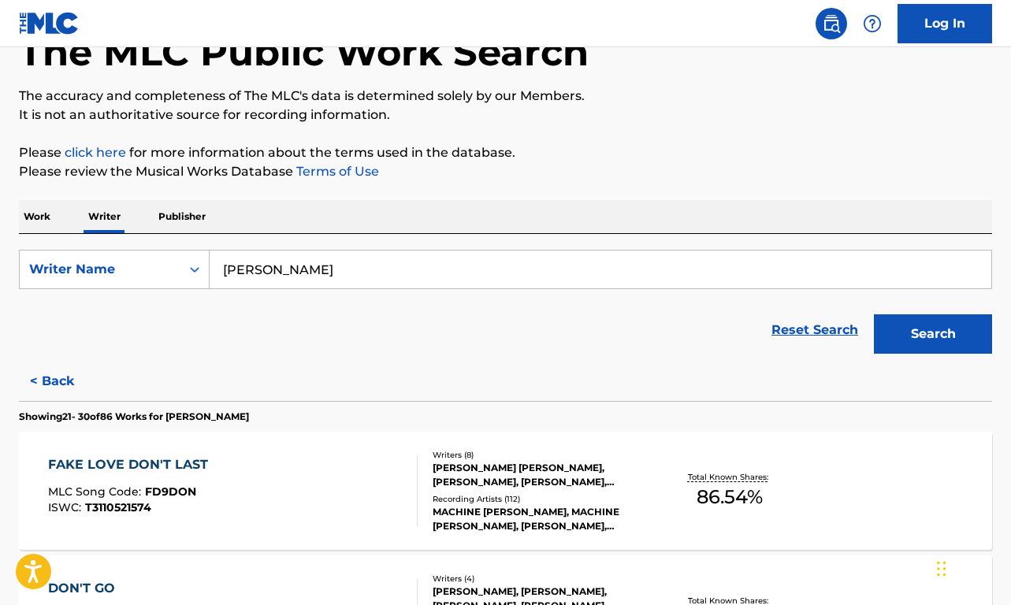
scroll to position [98, 0]
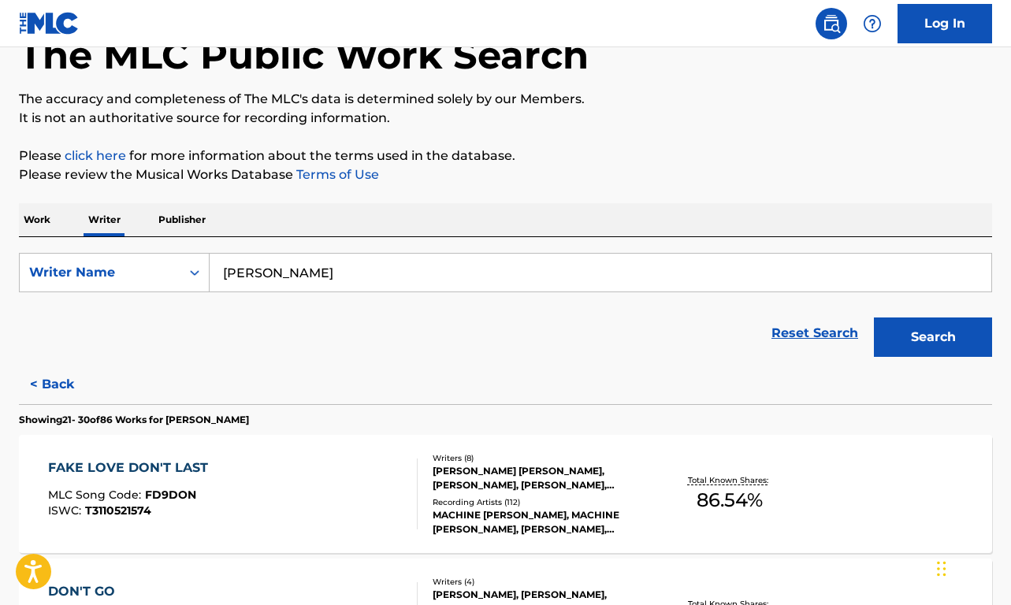
click at [64, 388] on button "< Back" at bounding box center [66, 384] width 95 height 39
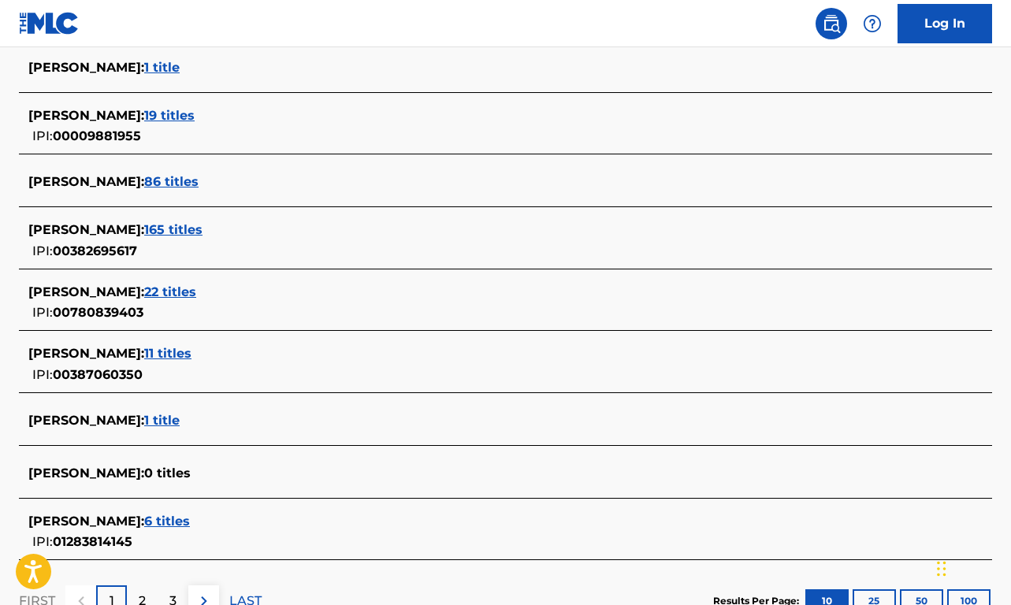
scroll to position [507, 0]
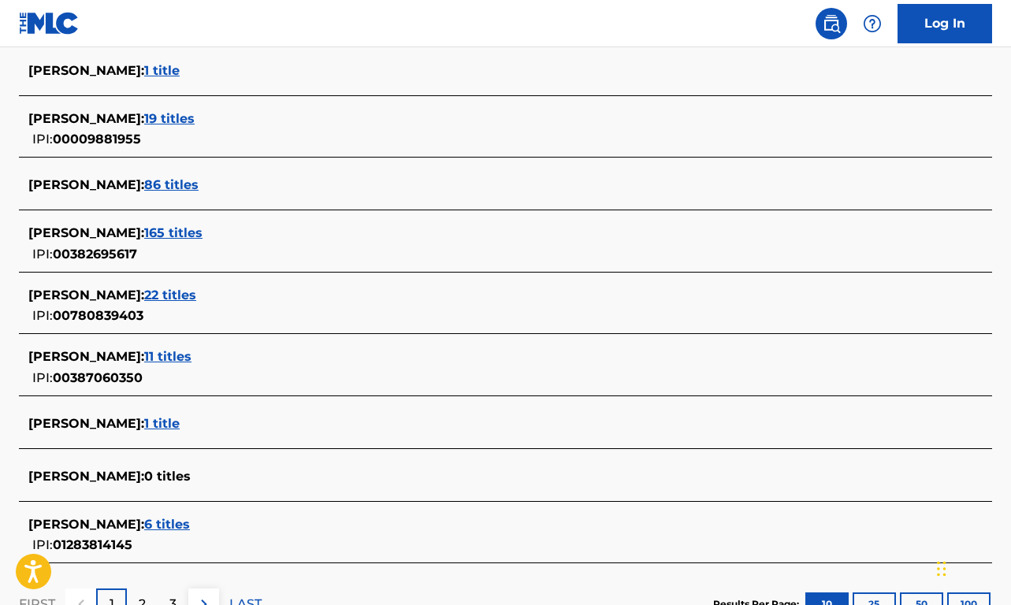
click at [150, 225] on div "[PERSON_NAME] : 165 titles" at bounding box center [484, 233] width 913 height 19
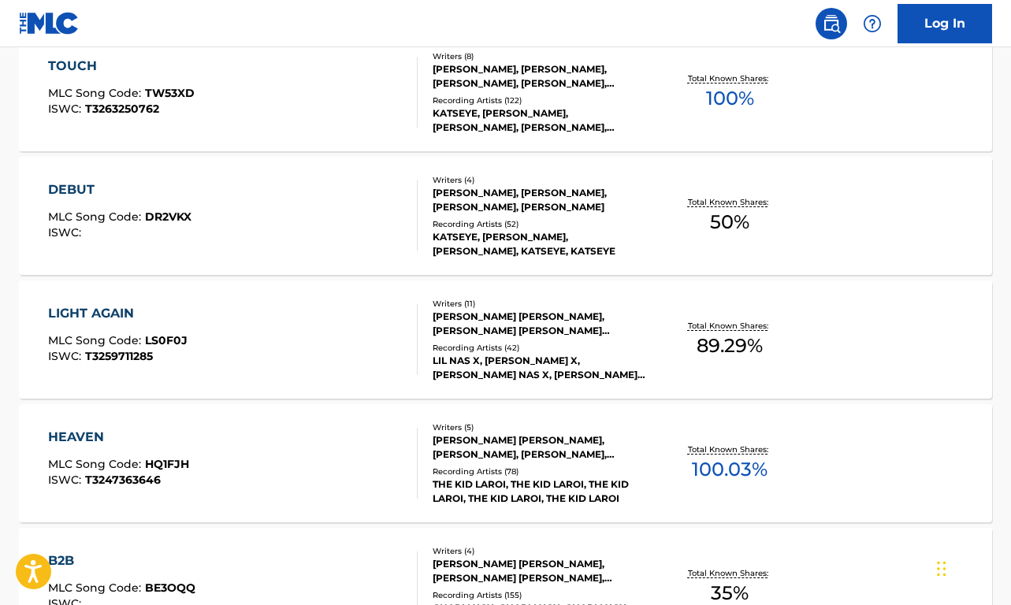
scroll to position [626, 0]
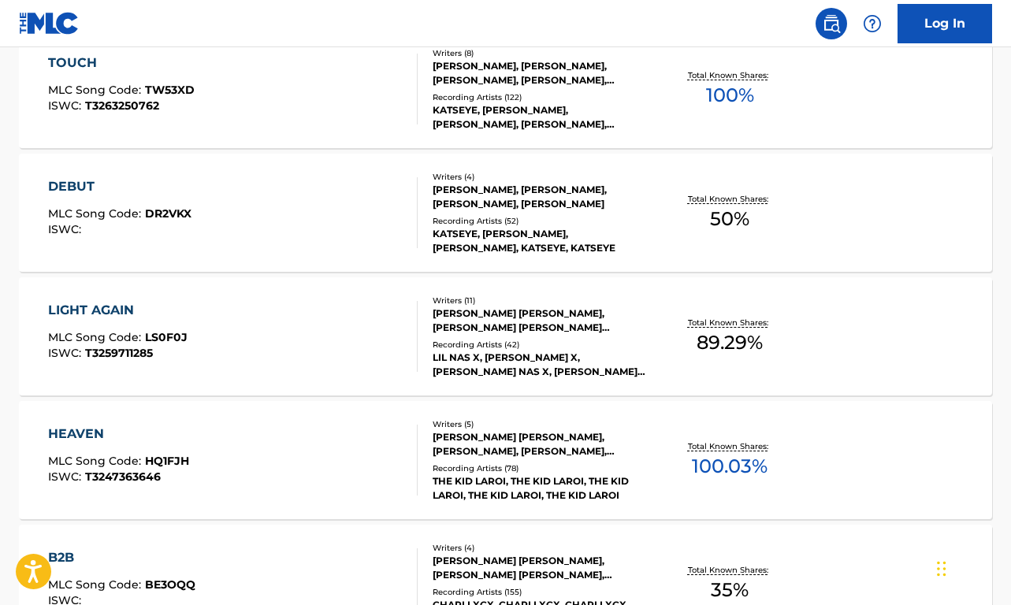
click at [228, 362] on div "LIGHT AGAIN MLC Song Code : LS0F0J ISWC : T3259711285" at bounding box center [232, 336] width 369 height 71
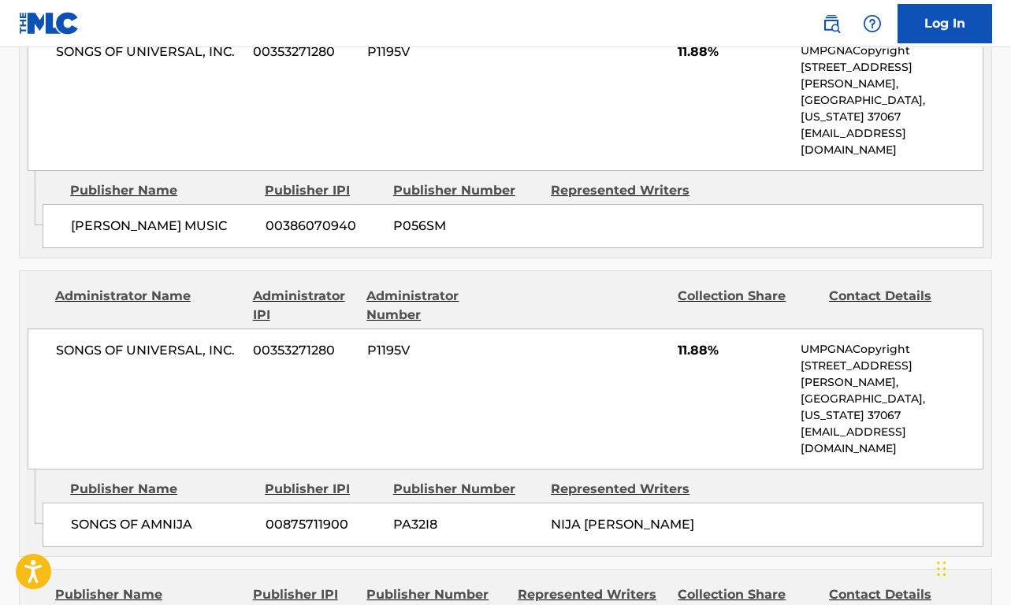
scroll to position [3896, 0]
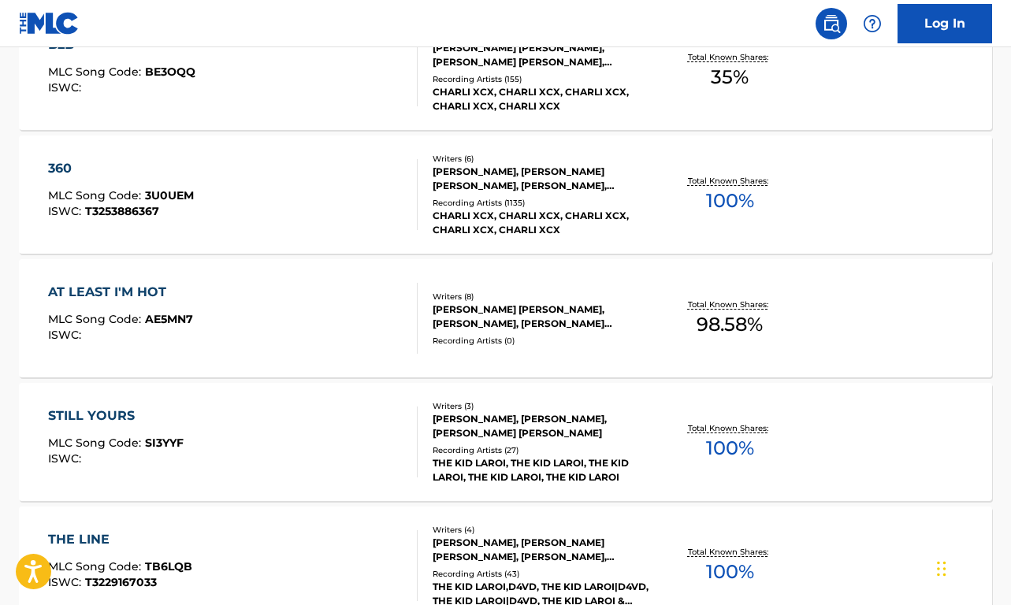
scroll to position [1323, 0]
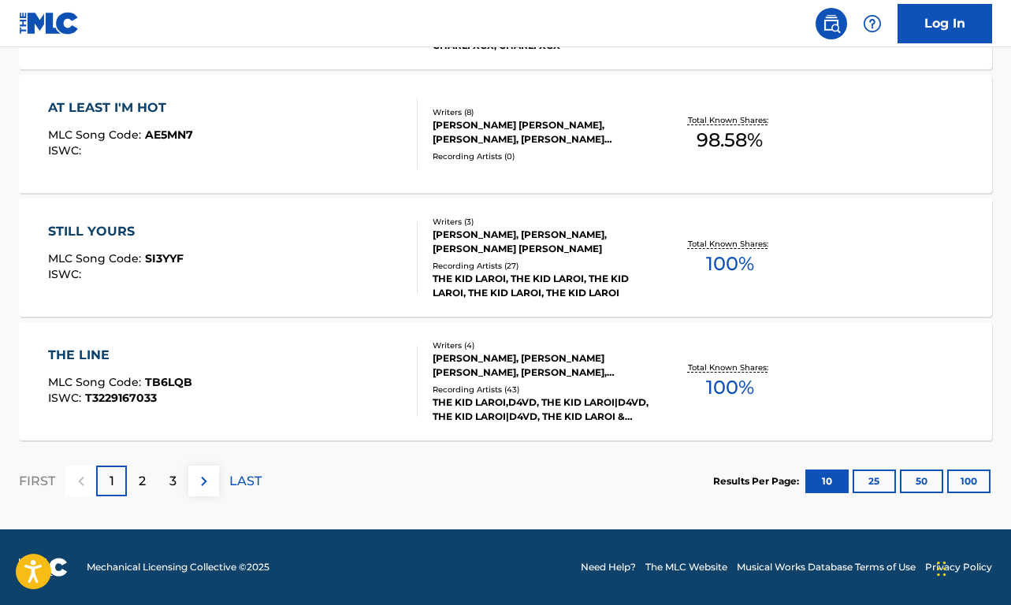
click at [140, 485] on p "2" at bounding box center [142, 481] width 7 height 19
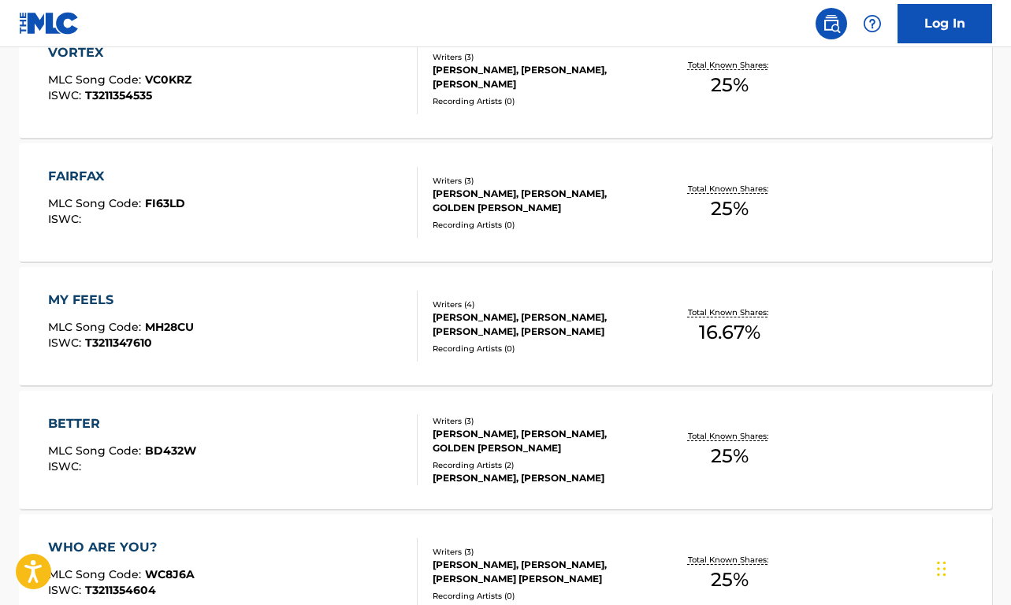
scroll to position [1244, 0]
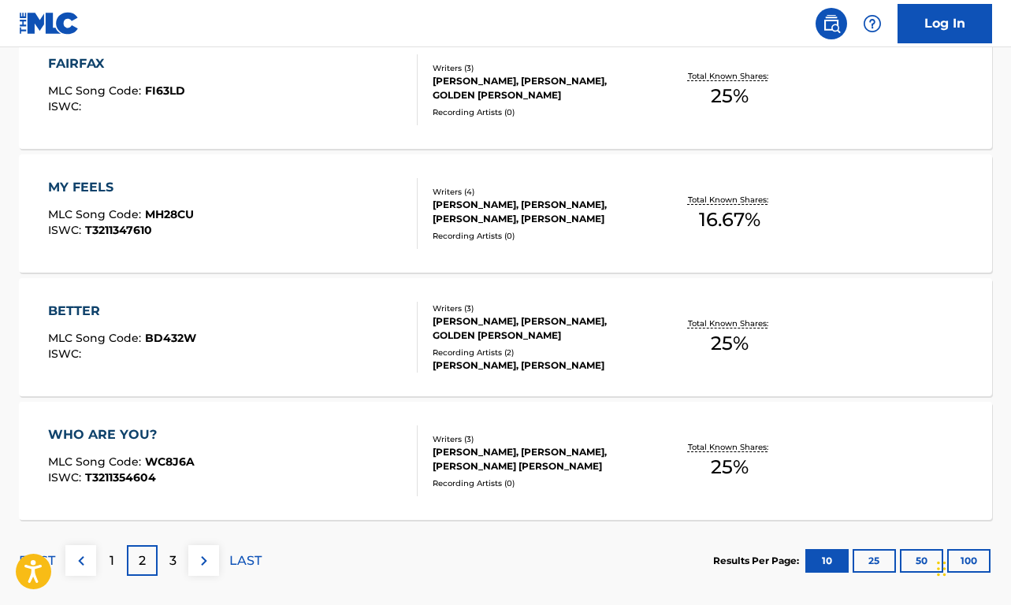
click at [180, 558] on div "3" at bounding box center [173, 560] width 31 height 31
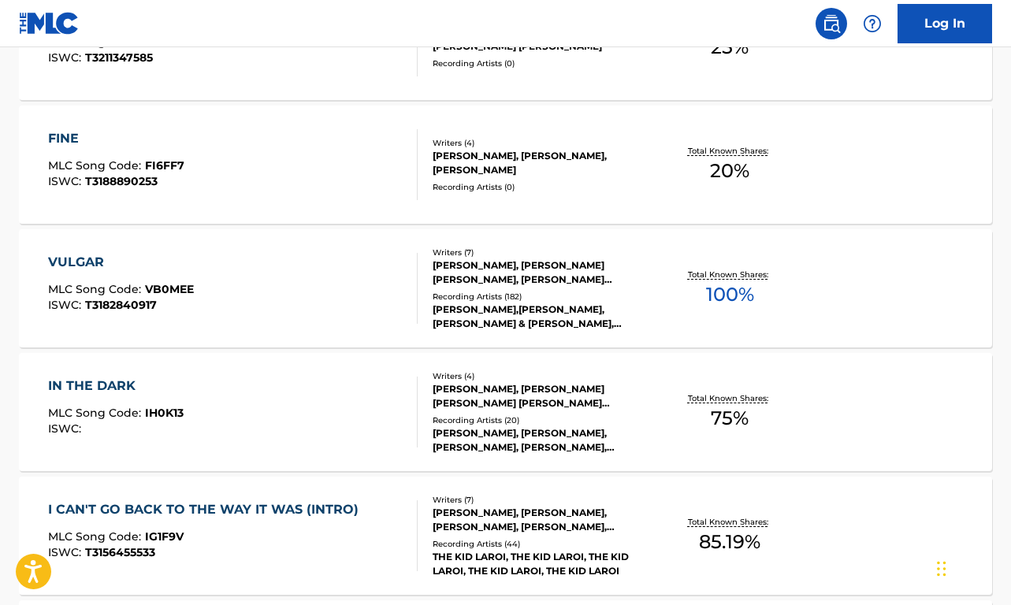
scroll to position [1237, 0]
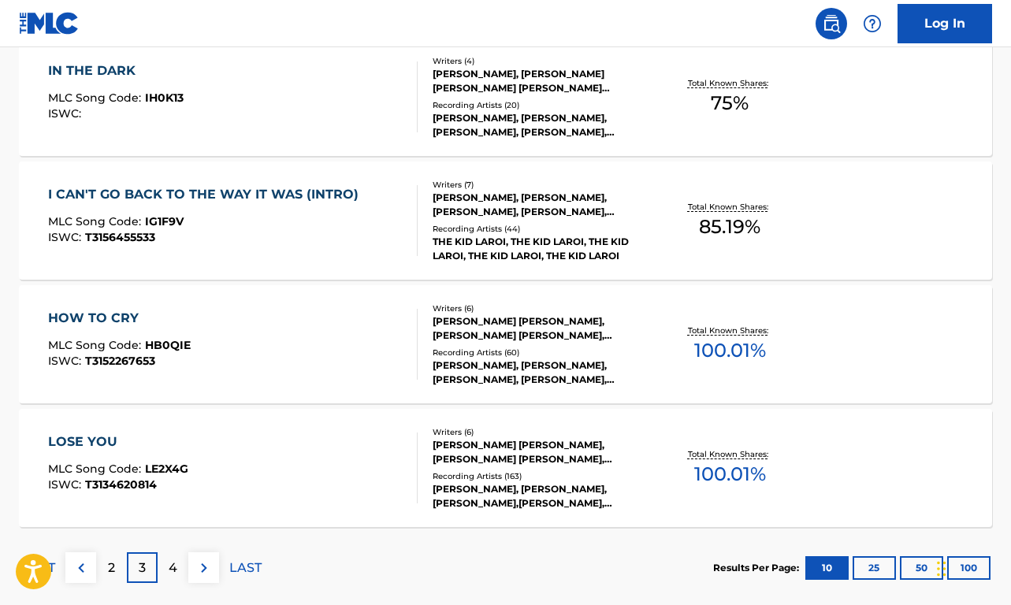
click at [180, 568] on div "4" at bounding box center [173, 567] width 31 height 31
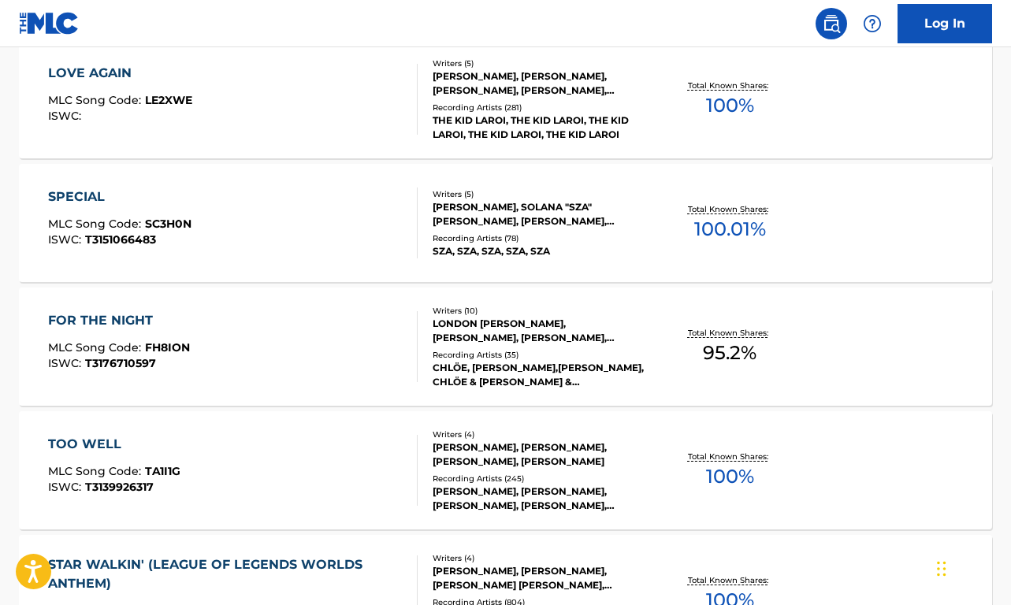
scroll to position [521, 0]
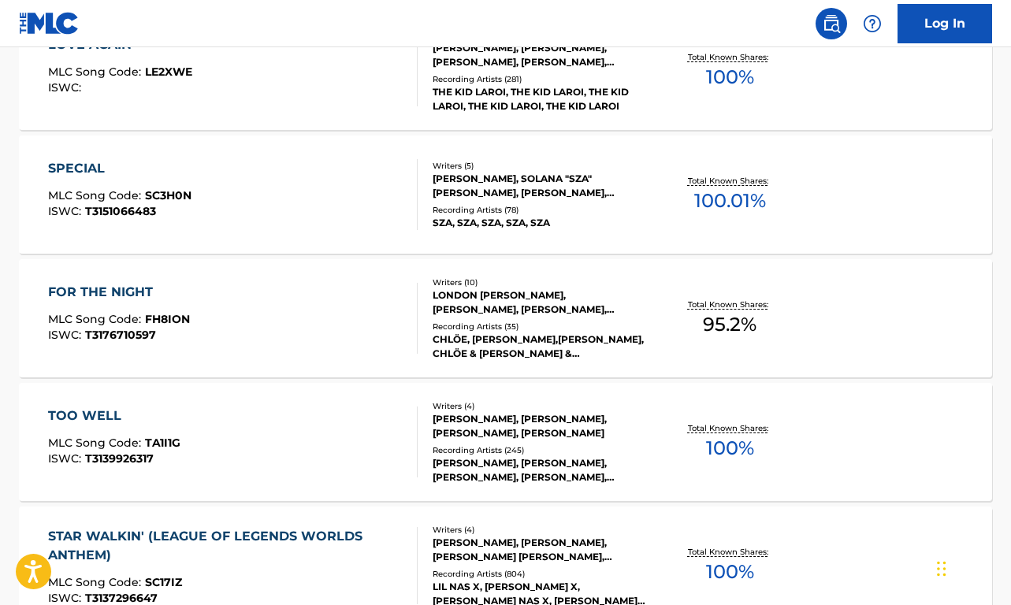
click at [300, 263] on div "FOR THE NIGHT MLC Song Code : FH8ION ISWC : T3176710597 Writers ( 10 ) LONDON […" at bounding box center [505, 318] width 973 height 118
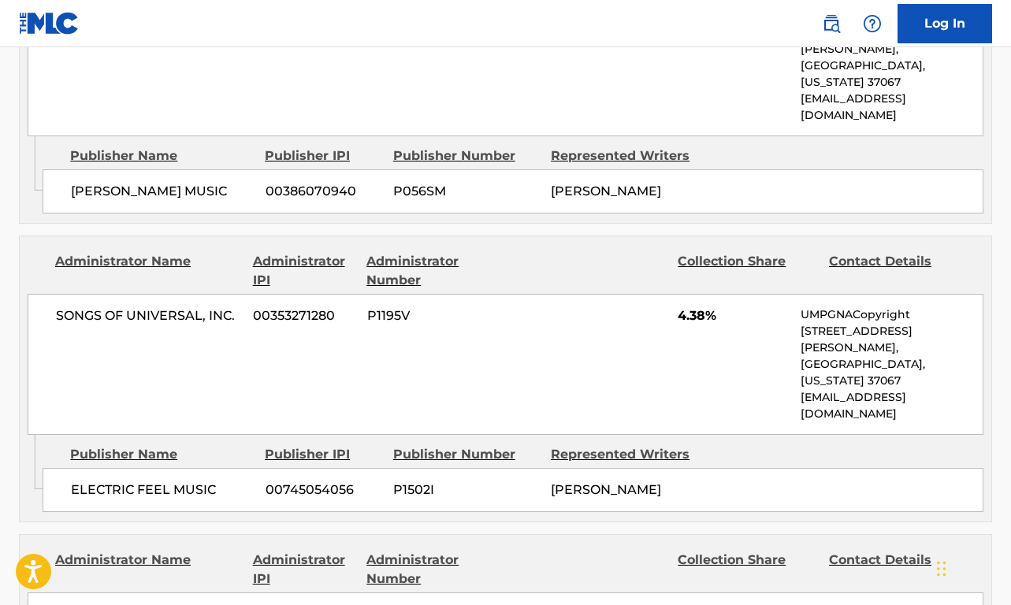
scroll to position [2515, 0]
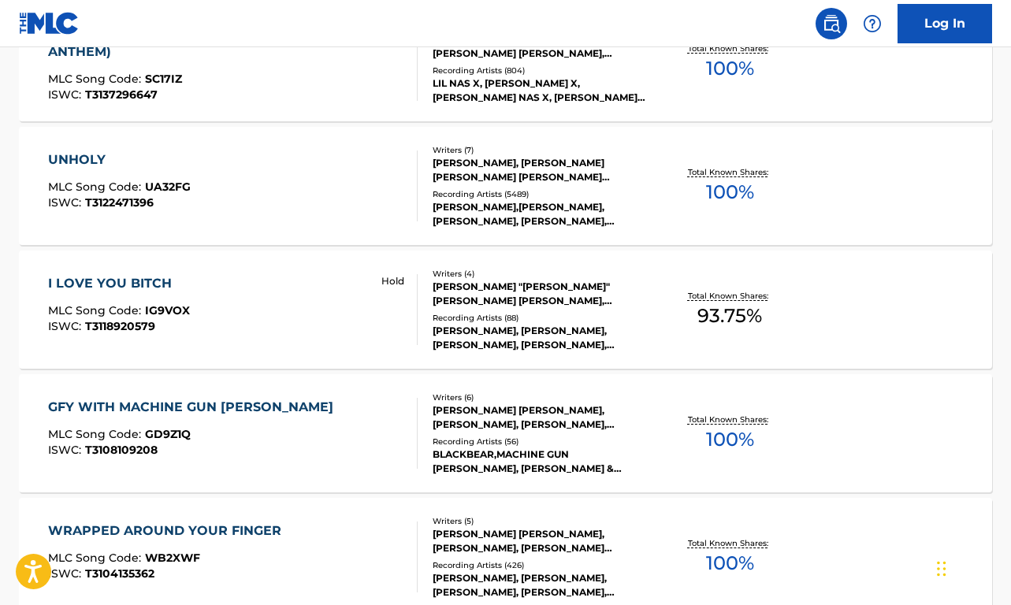
scroll to position [1323, 0]
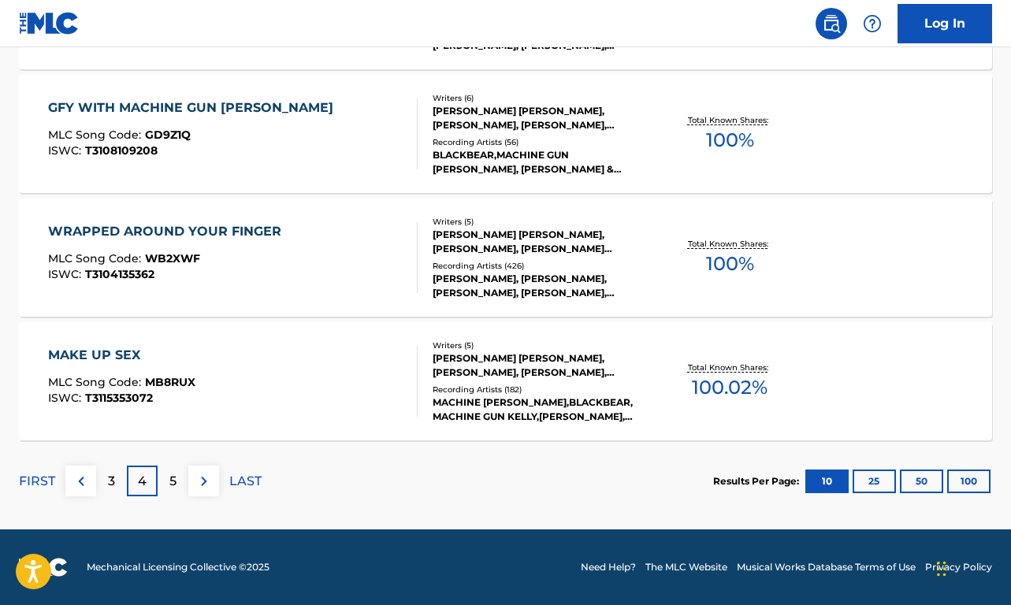
click at [173, 484] on p "5" at bounding box center [172, 481] width 7 height 19
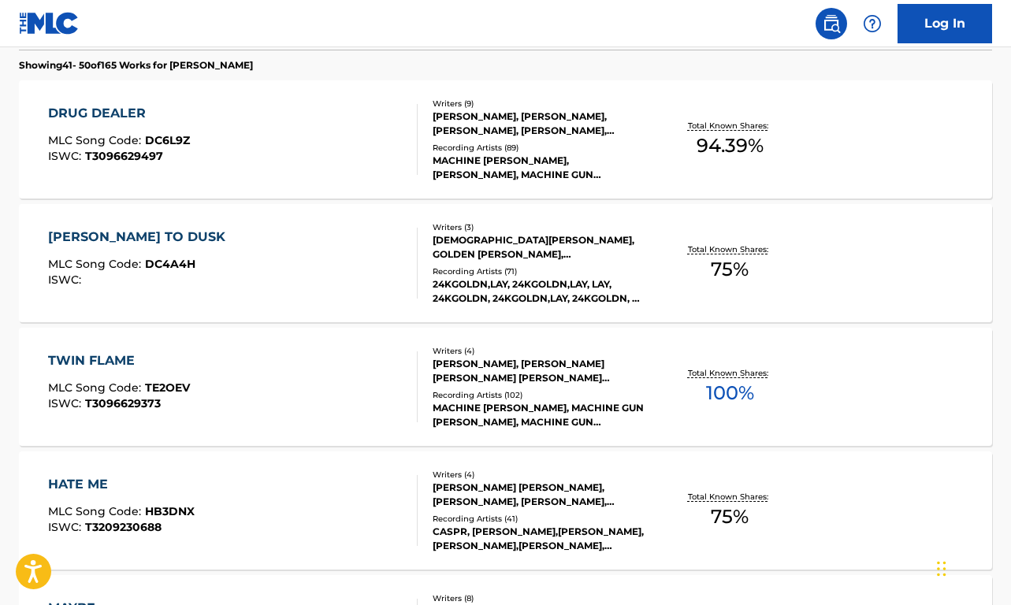
scroll to position [426, 0]
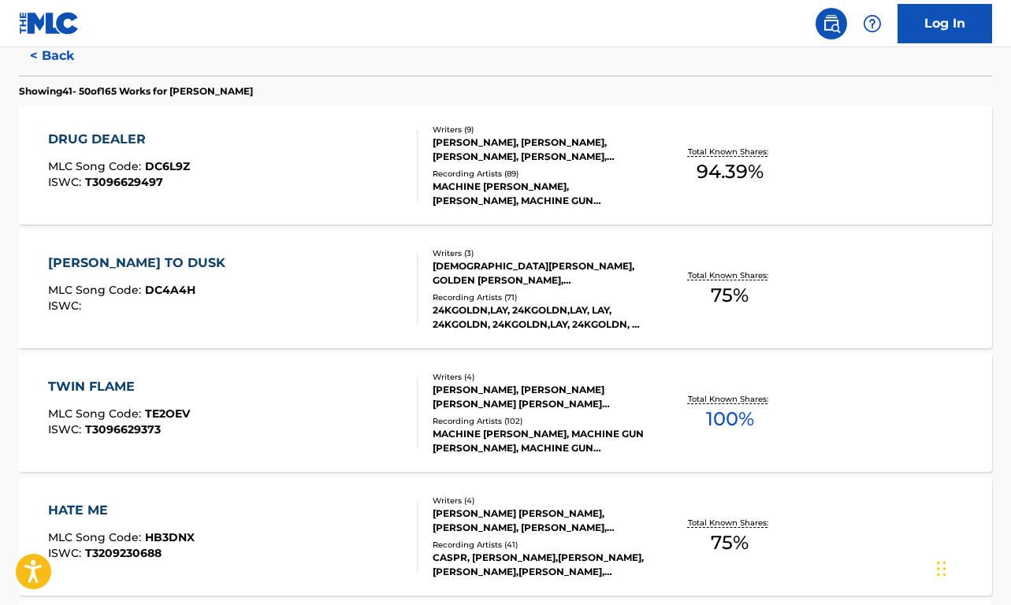
click at [214, 327] on div "[PERSON_NAME] TO DUSK MLC Song Code : DC4A4H ISWC : Writers ( 3 ) [PERSON_NAME]…" at bounding box center [505, 289] width 973 height 118
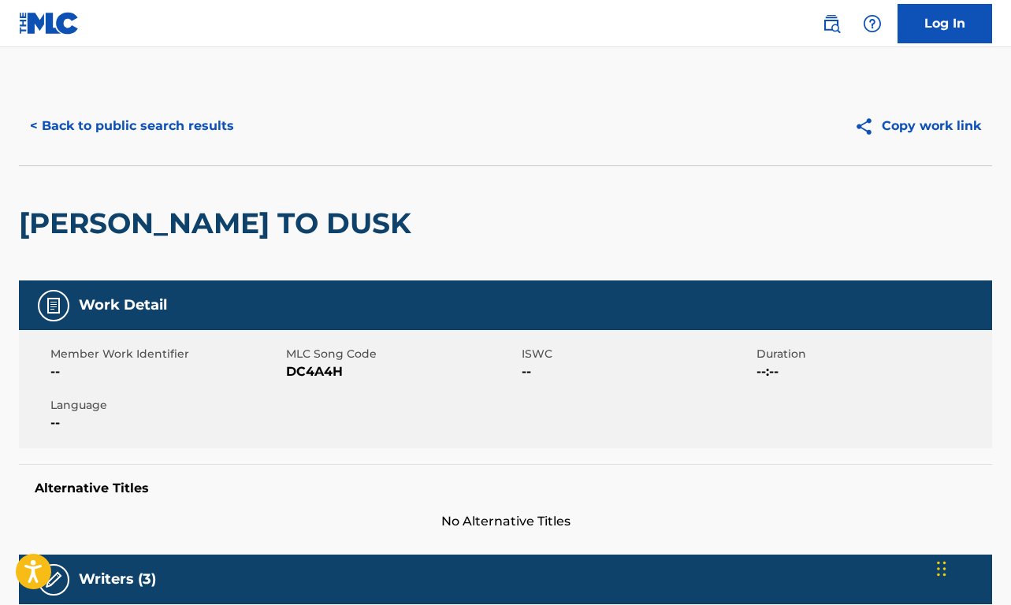
click at [98, 127] on button "< Back to public search results" at bounding box center [132, 125] width 226 height 39
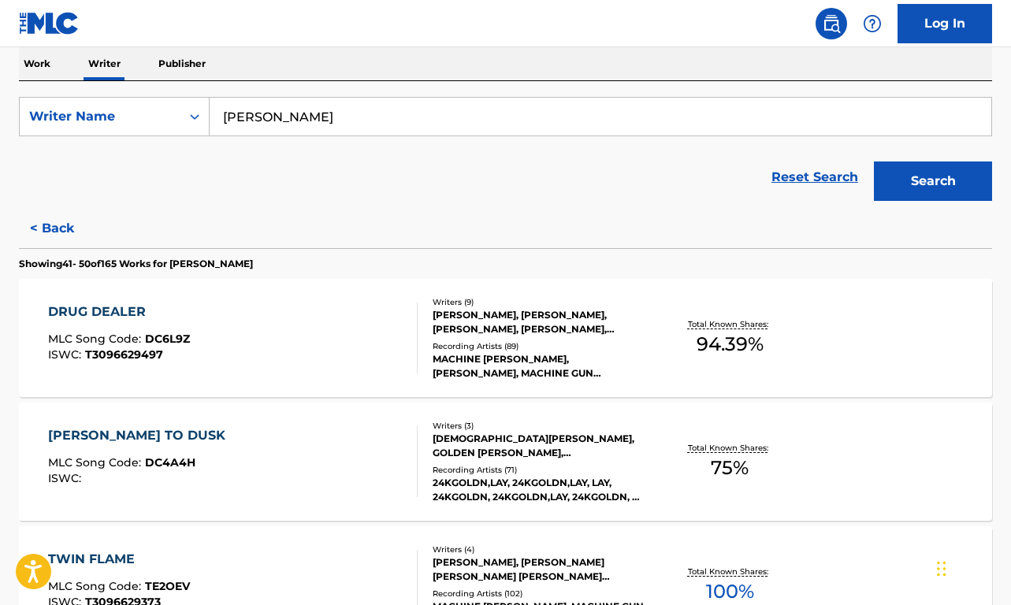
scroll to position [366, 0]
